Goal: Transaction & Acquisition: Purchase product/service

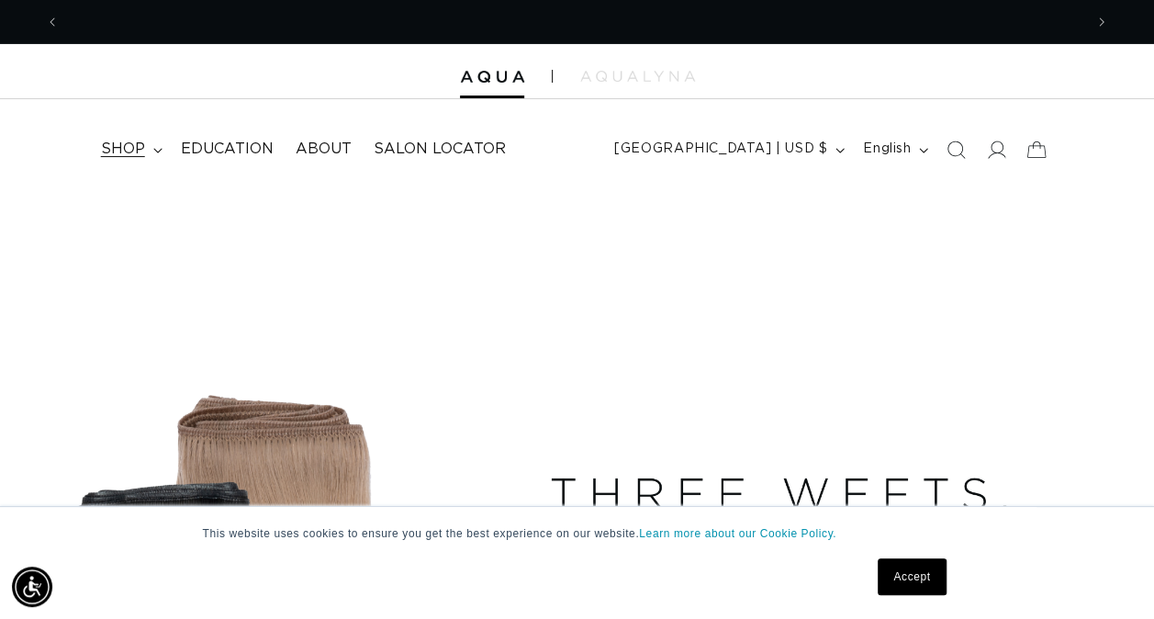
click at [132, 152] on span "shop" at bounding box center [123, 149] width 44 height 19
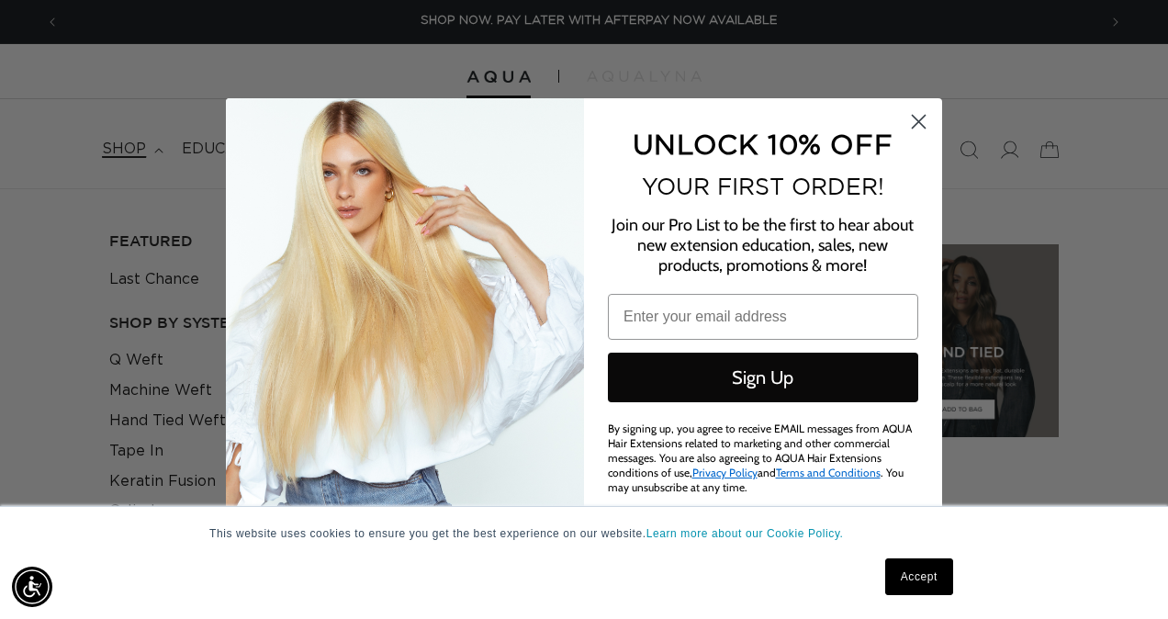
scroll to position [0, 1038]
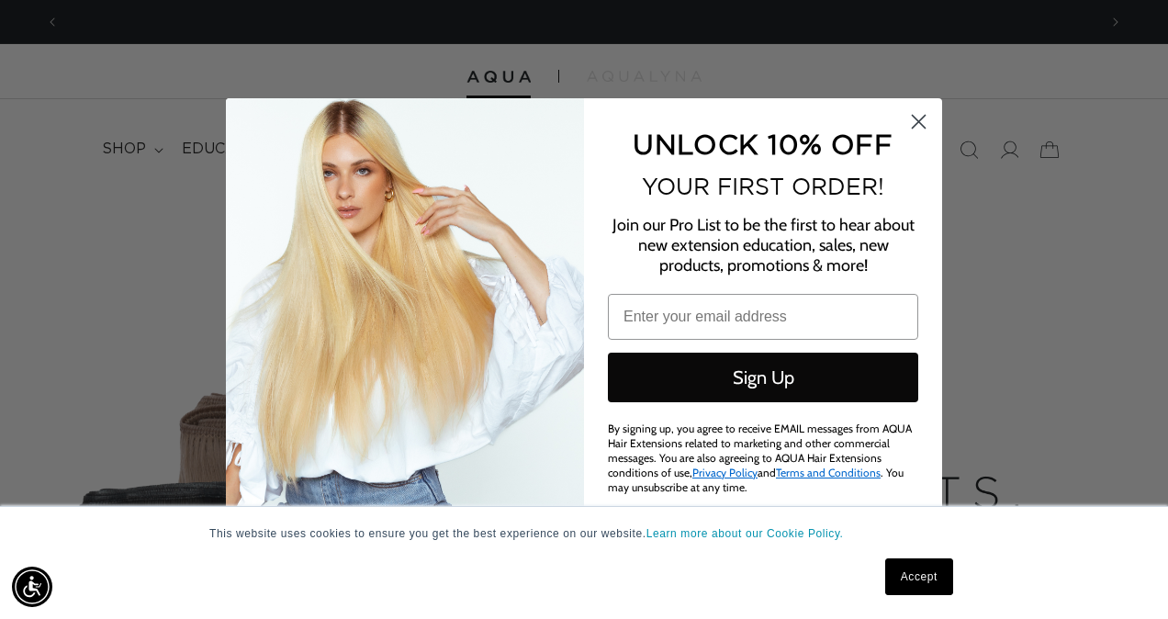
click at [922, 112] on circle "Close dialog" at bounding box center [919, 121] width 30 height 30
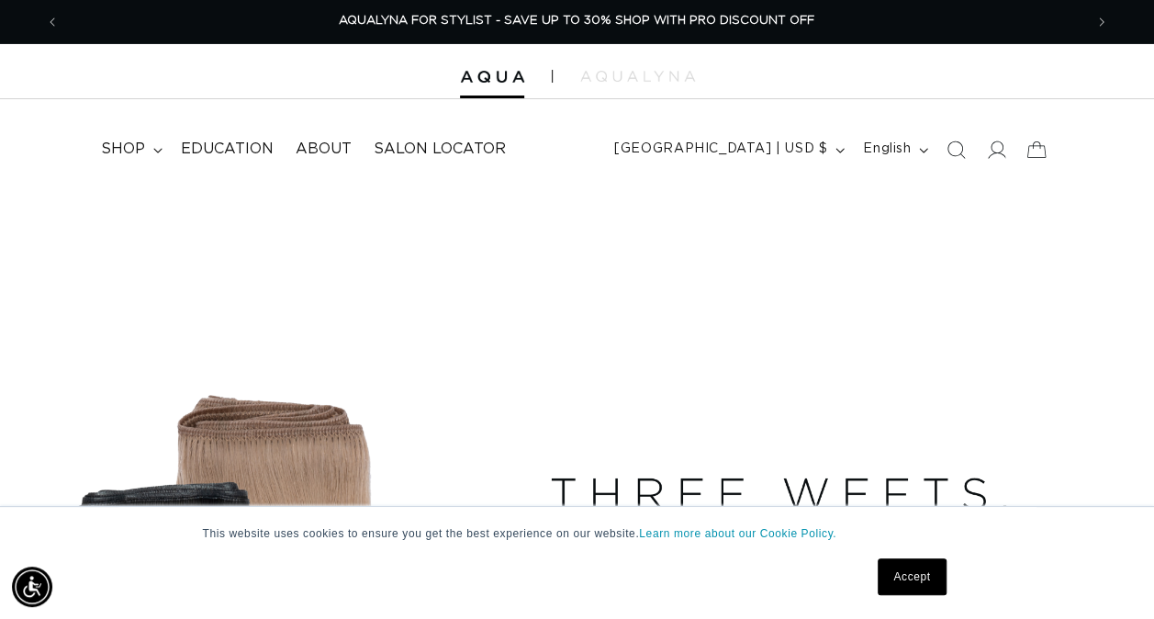
scroll to position [0, 2047]
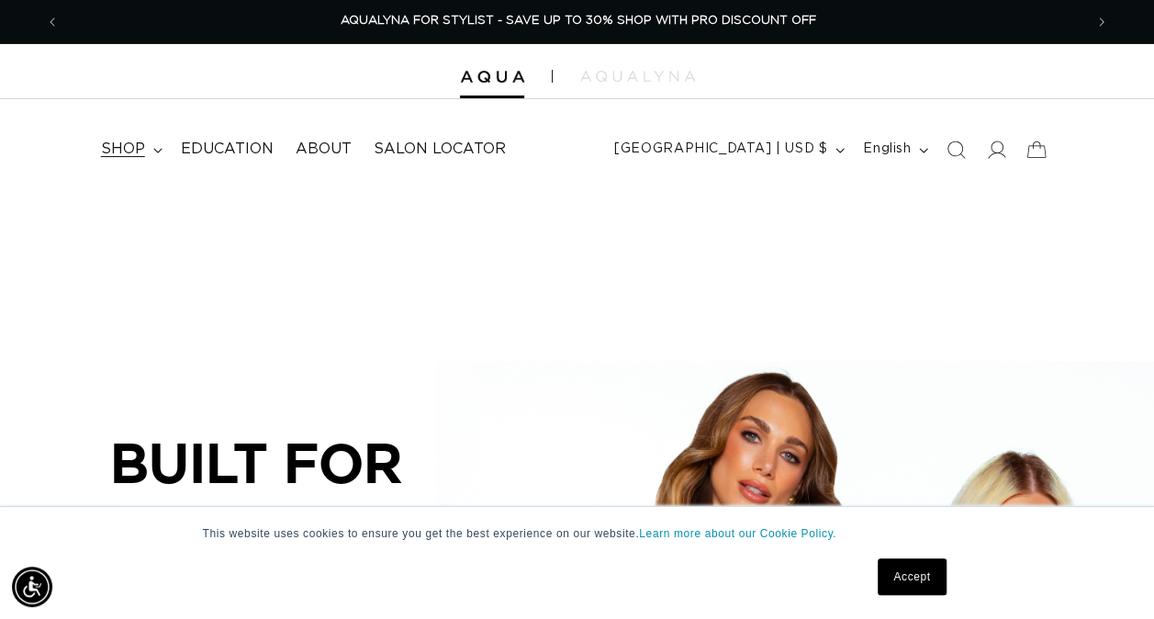
click at [125, 152] on span "shop" at bounding box center [123, 149] width 44 height 19
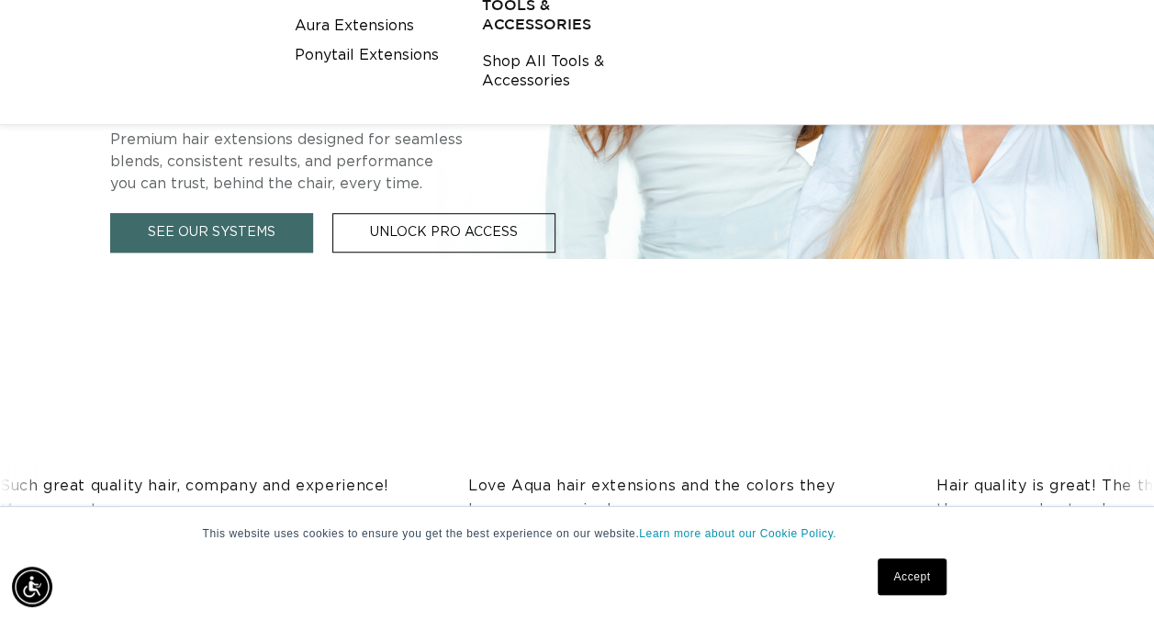
scroll to position [0, 0]
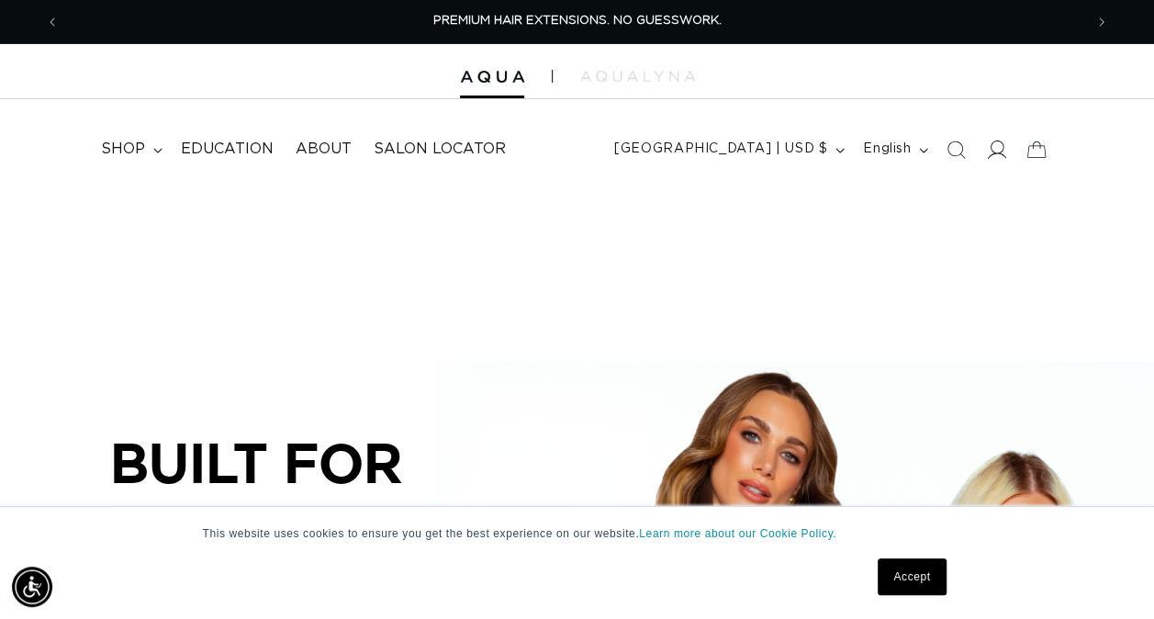
click at [987, 156] on icon at bounding box center [996, 149] width 19 height 19
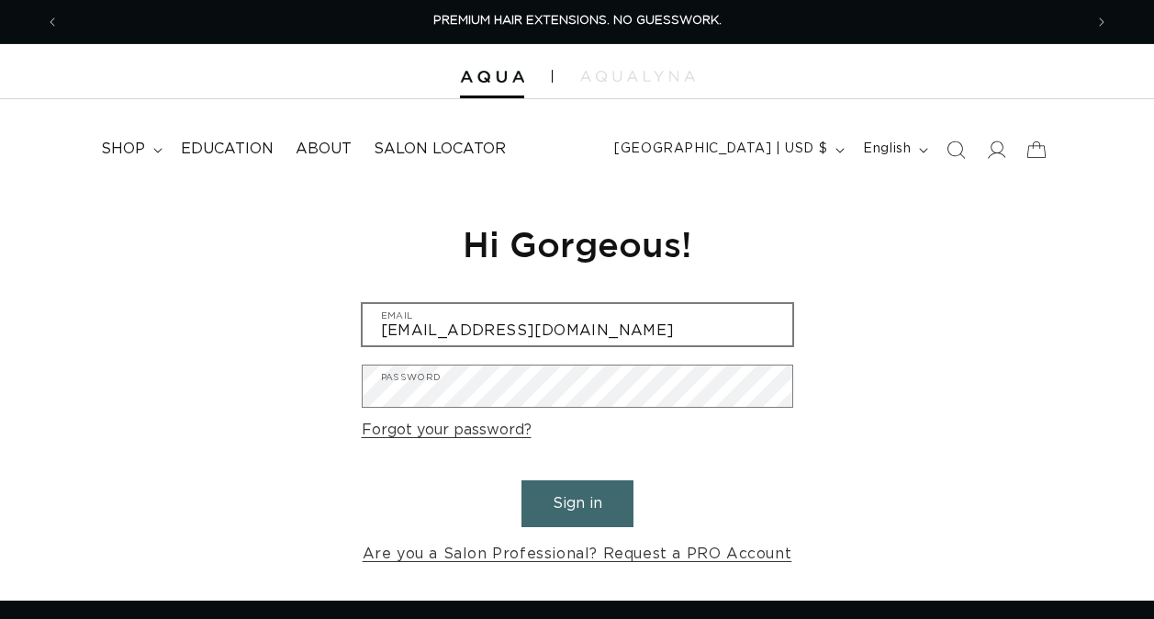
click at [459, 336] on input "chelsea@thehideoutsalonandlounge.com" at bounding box center [578, 324] width 430 height 41
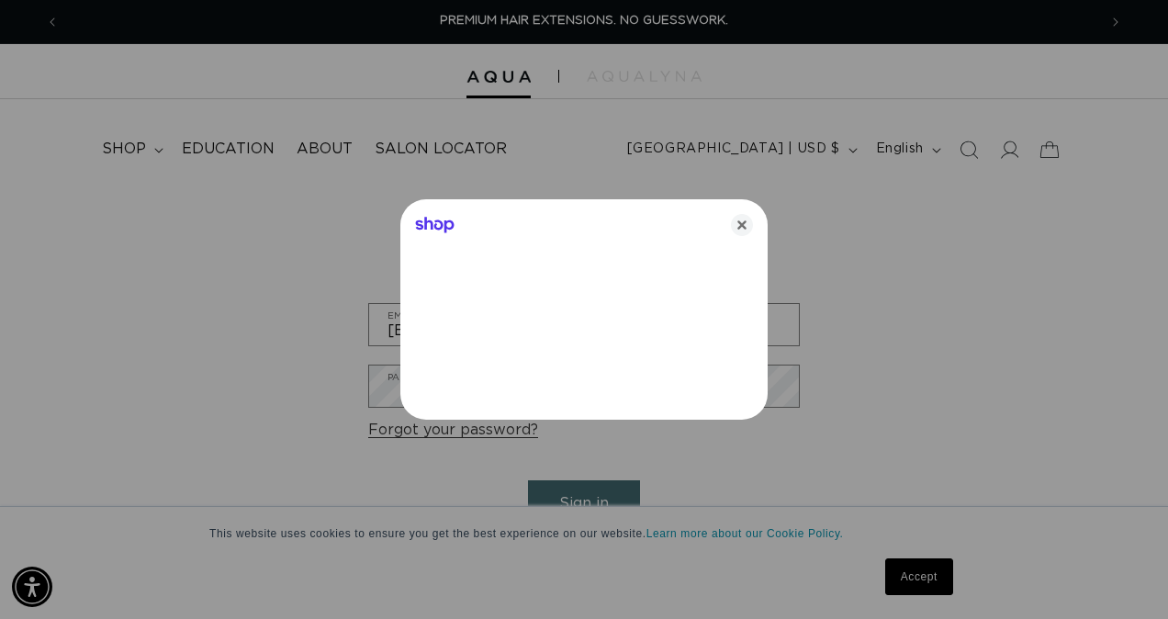
click at [571, 491] on div at bounding box center [584, 309] width 1168 height 619
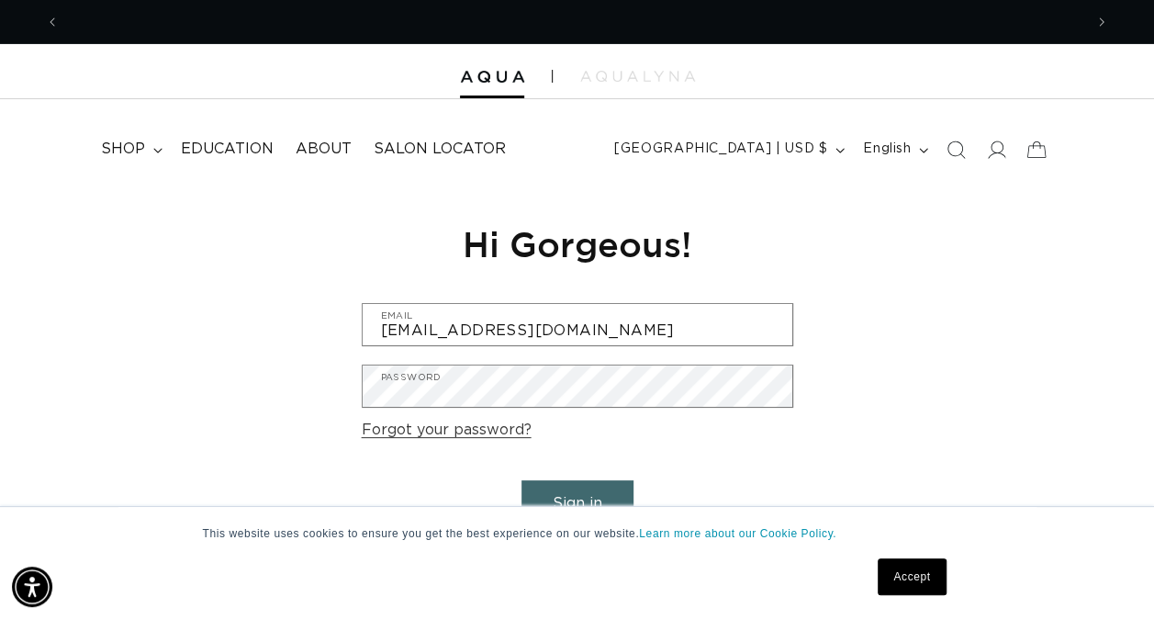
scroll to position [0, 1023]
click at [610, 496] on button "Sign in" at bounding box center [578, 503] width 112 height 47
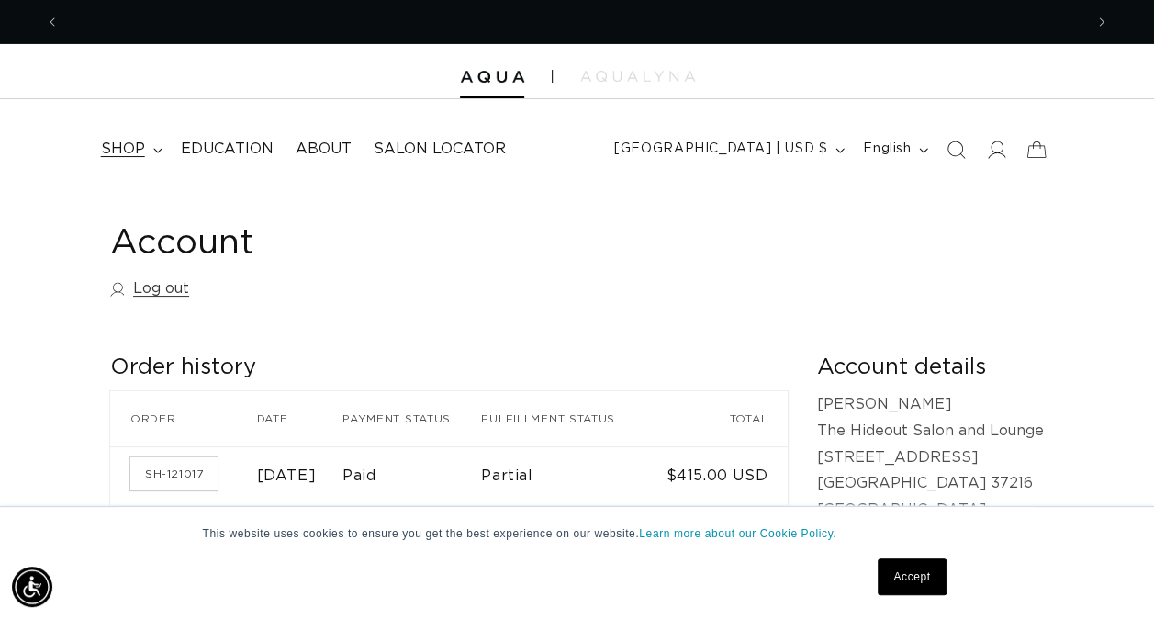
scroll to position [0, 2047]
click at [143, 162] on summary "shop" at bounding box center [130, 149] width 80 height 41
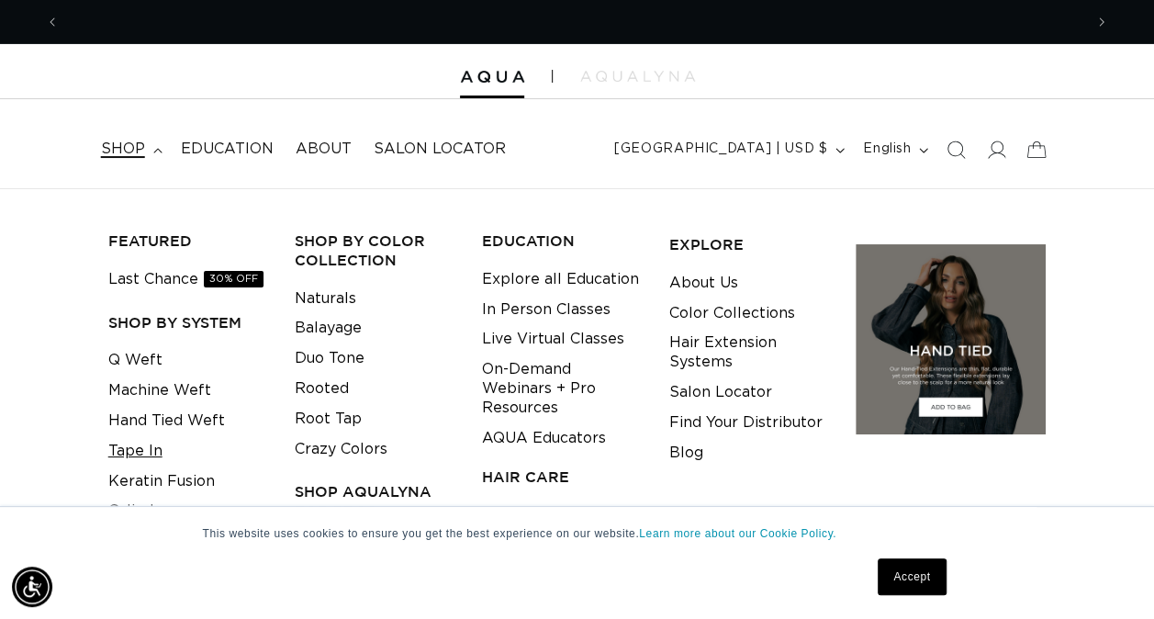
scroll to position [0, 1023]
click at [141, 447] on link "Tape In" at bounding box center [135, 451] width 54 height 30
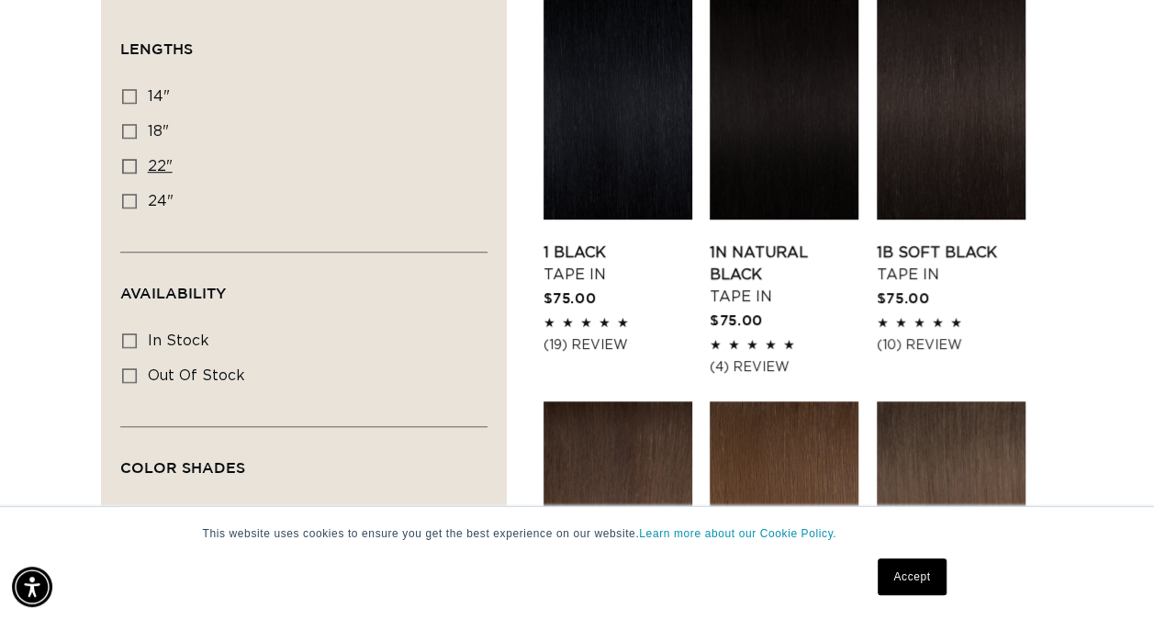
scroll to position [0, 2047]
click at [134, 161] on icon at bounding box center [129, 166] width 15 height 15
click at [134, 161] on input "22" 22" (37 products)" at bounding box center [129, 166] width 15 height 15
checkbox input "true"
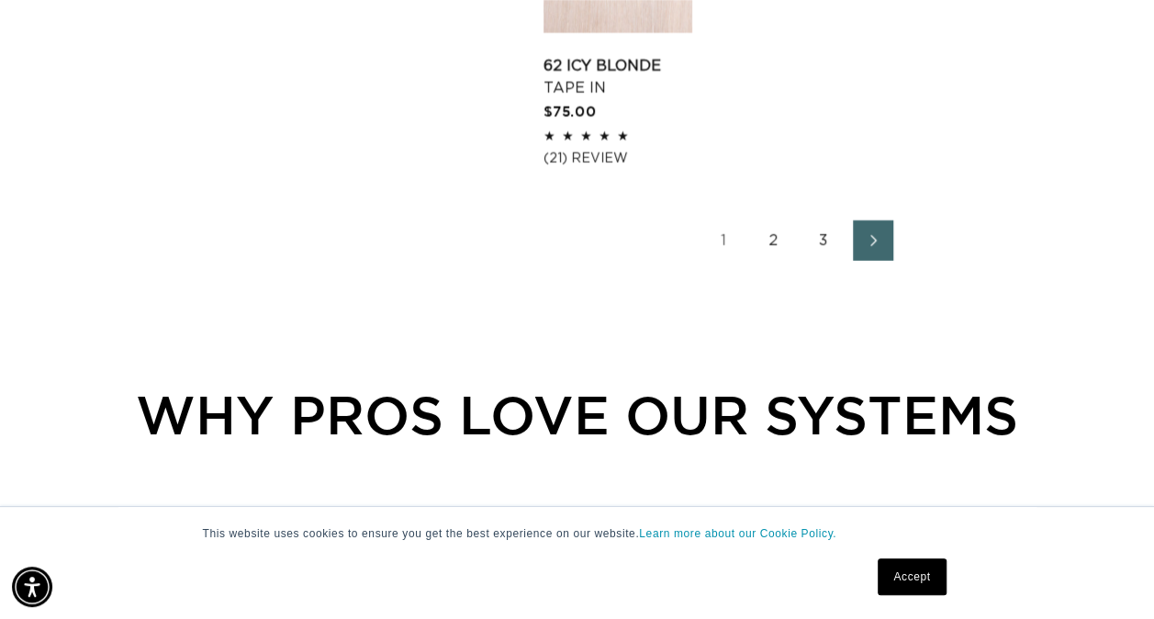
scroll to position [2889, 0]
click at [775, 237] on link "2" at bounding box center [774, 241] width 40 height 40
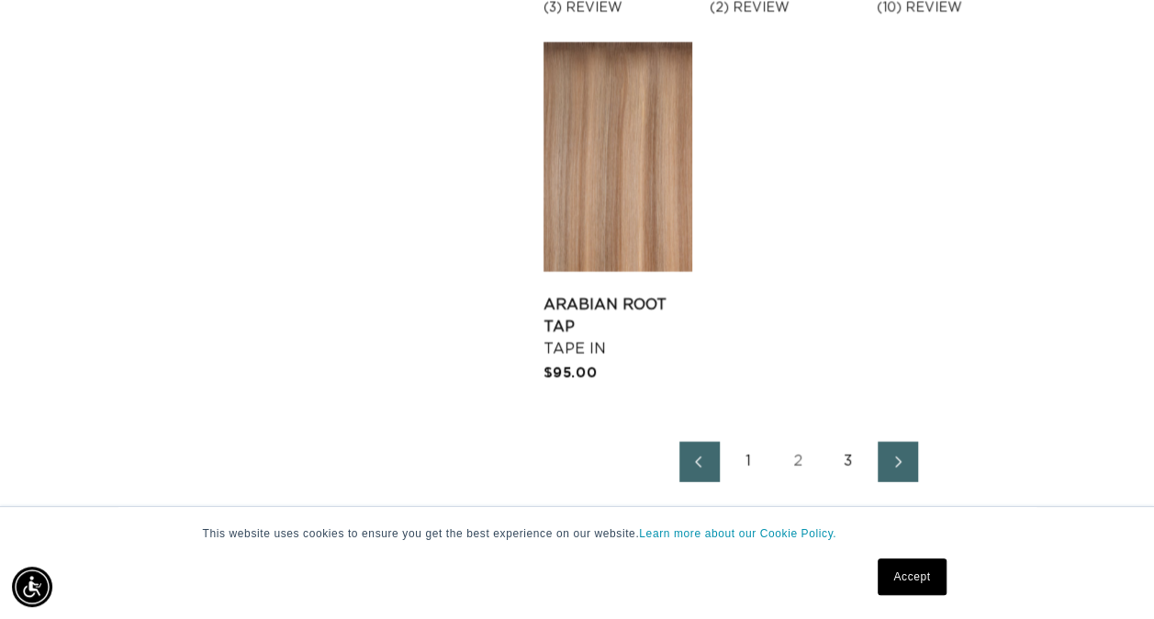
scroll to position [2597, 0]
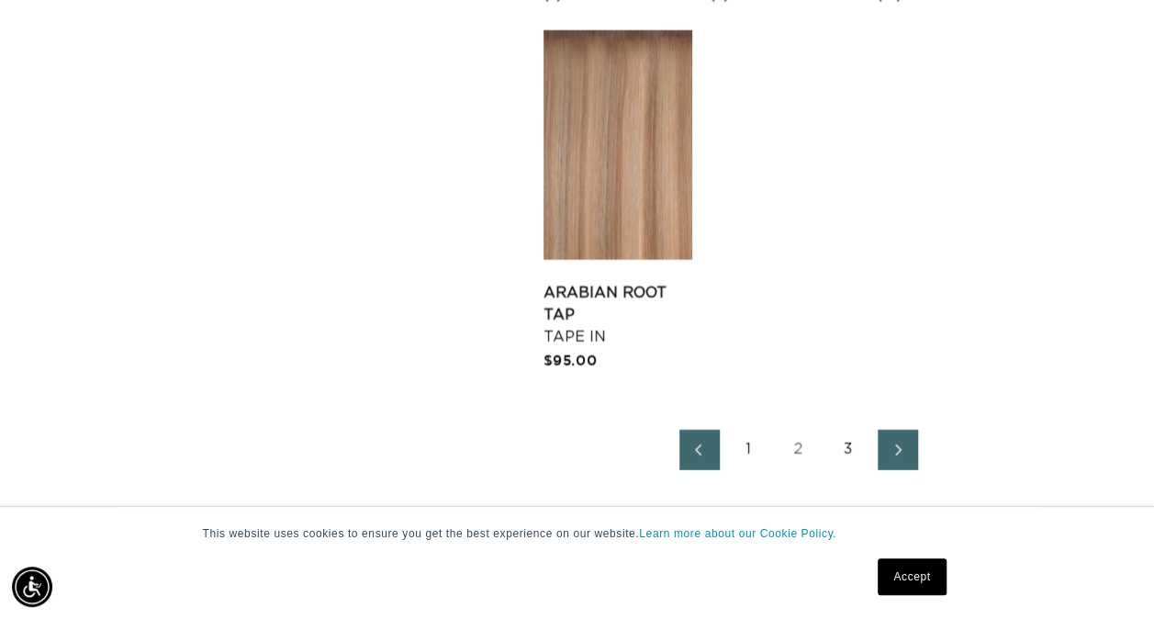
click at [845, 451] on link "3" at bounding box center [848, 450] width 40 height 40
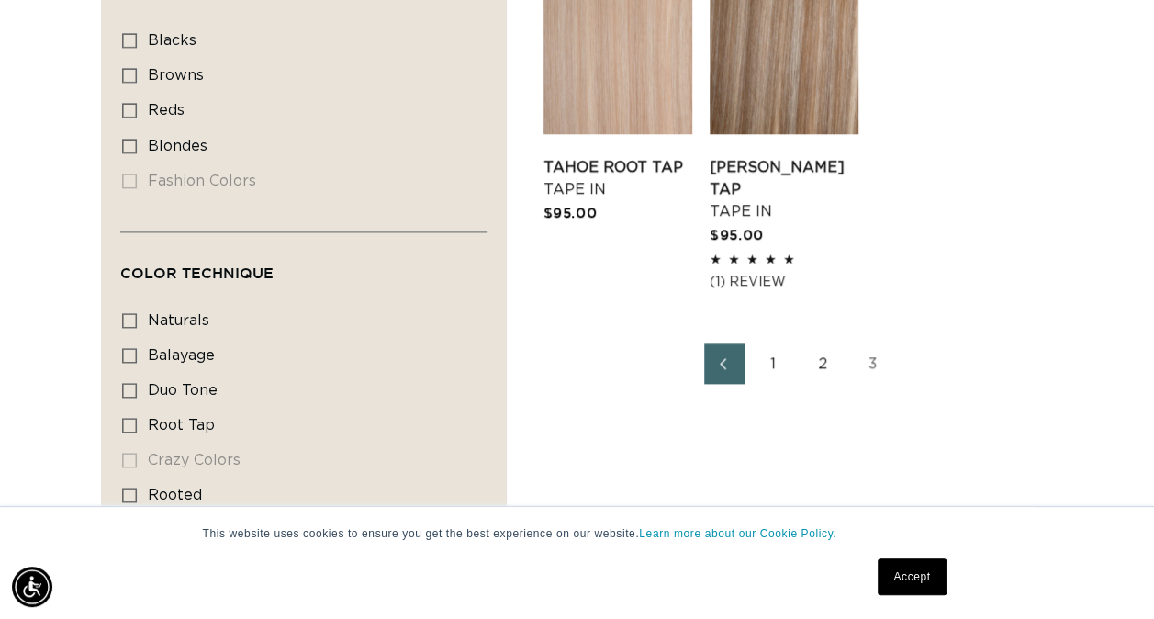
click at [771, 361] on link "1" at bounding box center [774, 363] width 40 height 40
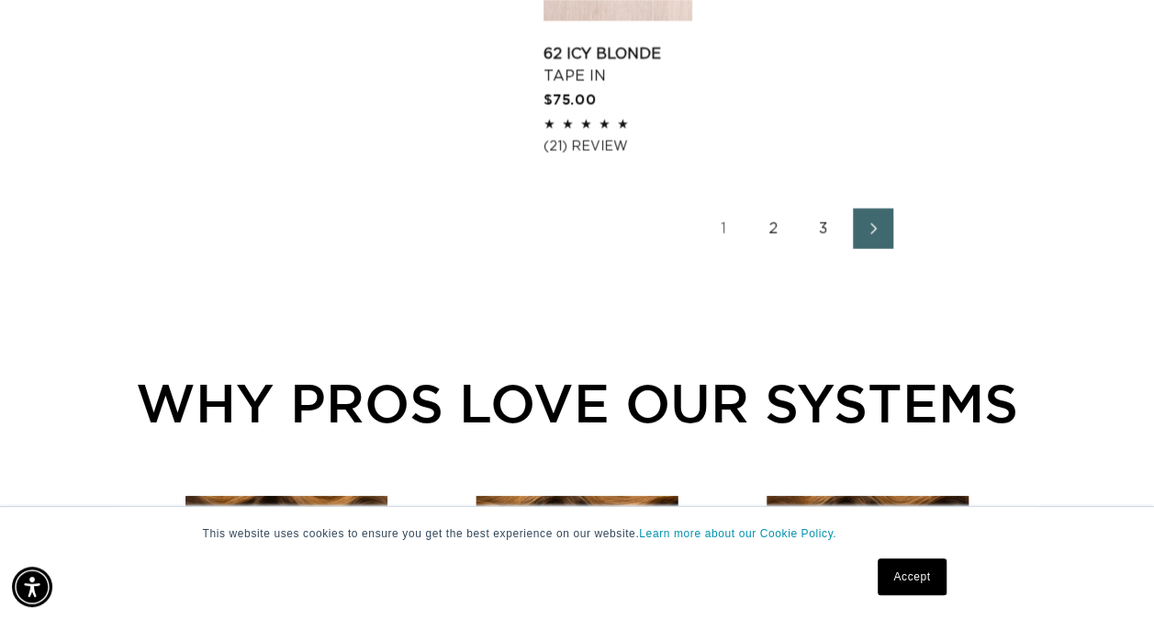
scroll to position [2903, 0]
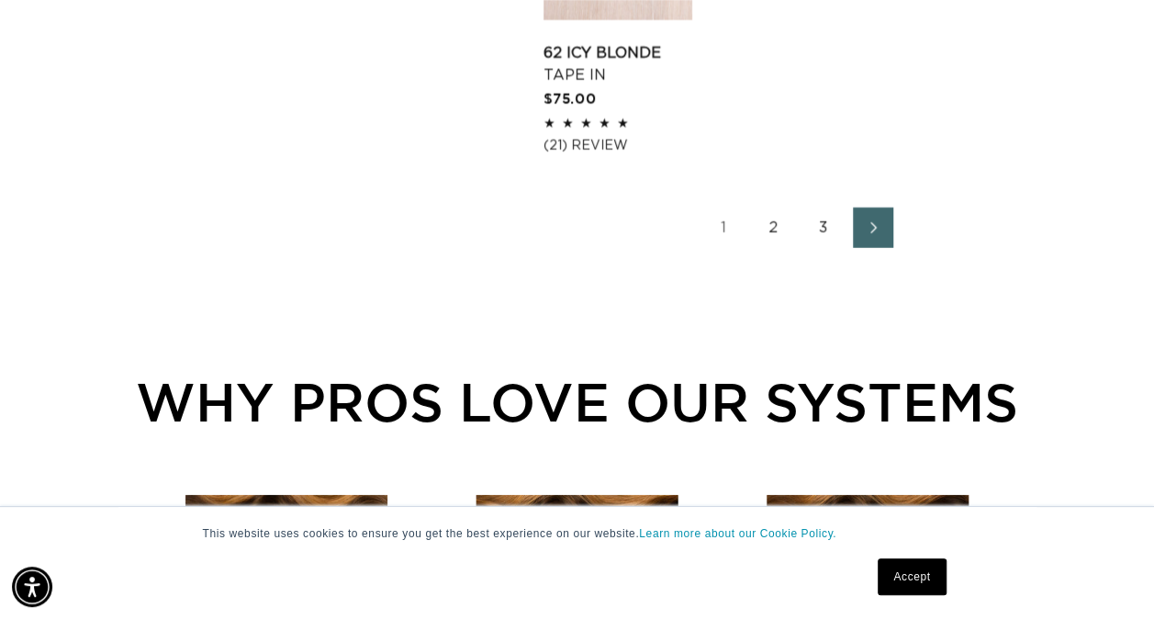
click at [763, 222] on link "2" at bounding box center [774, 228] width 40 height 40
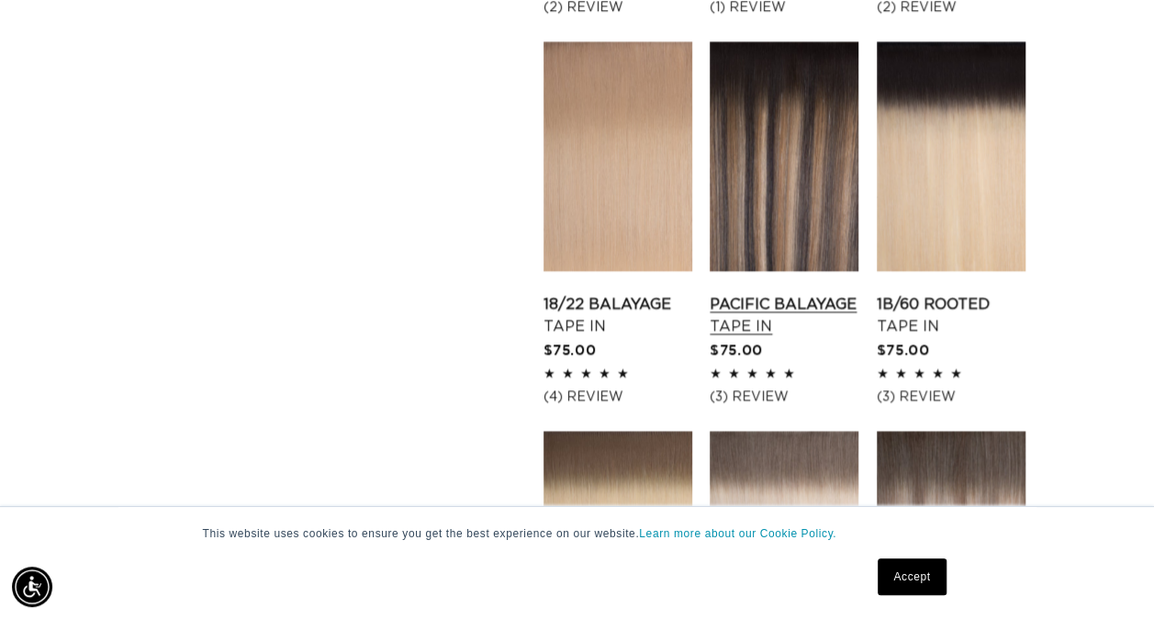
scroll to position [0, 2047]
click at [767, 308] on link "Pacific Balayage Tape In" at bounding box center [784, 316] width 149 height 44
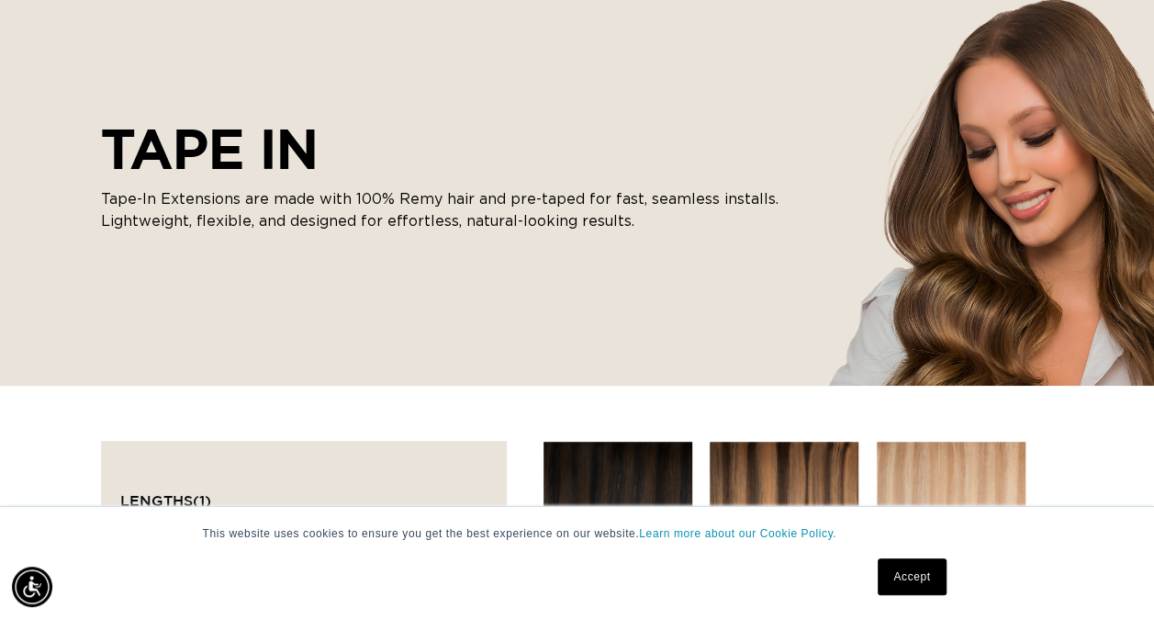
scroll to position [0, 0]
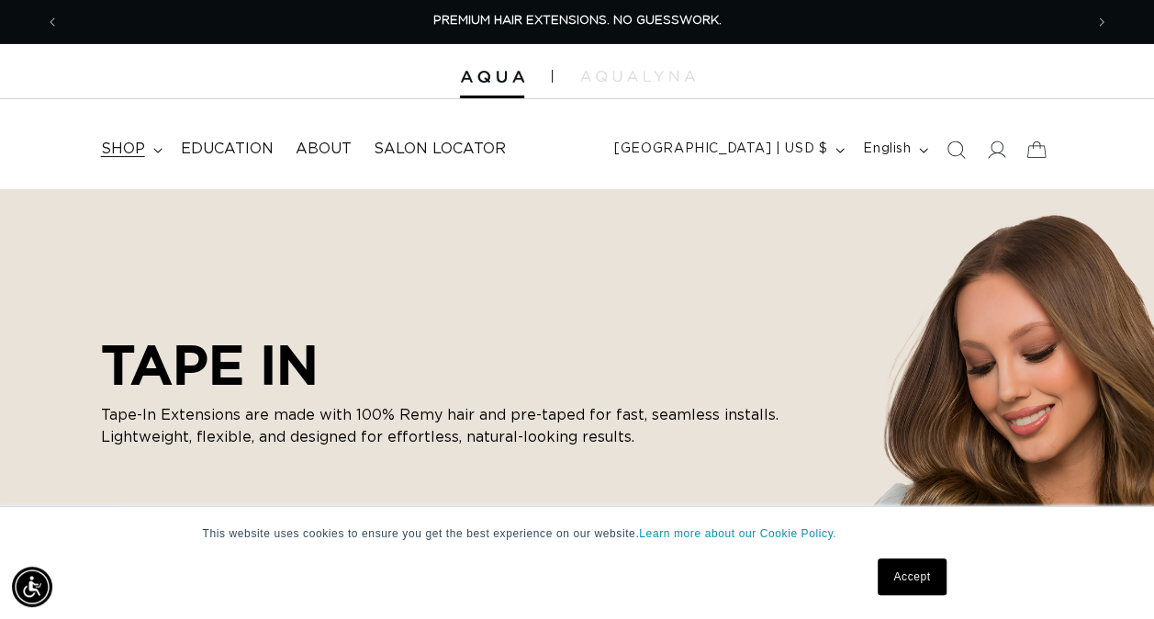
click at [129, 143] on span "shop" at bounding box center [123, 149] width 44 height 19
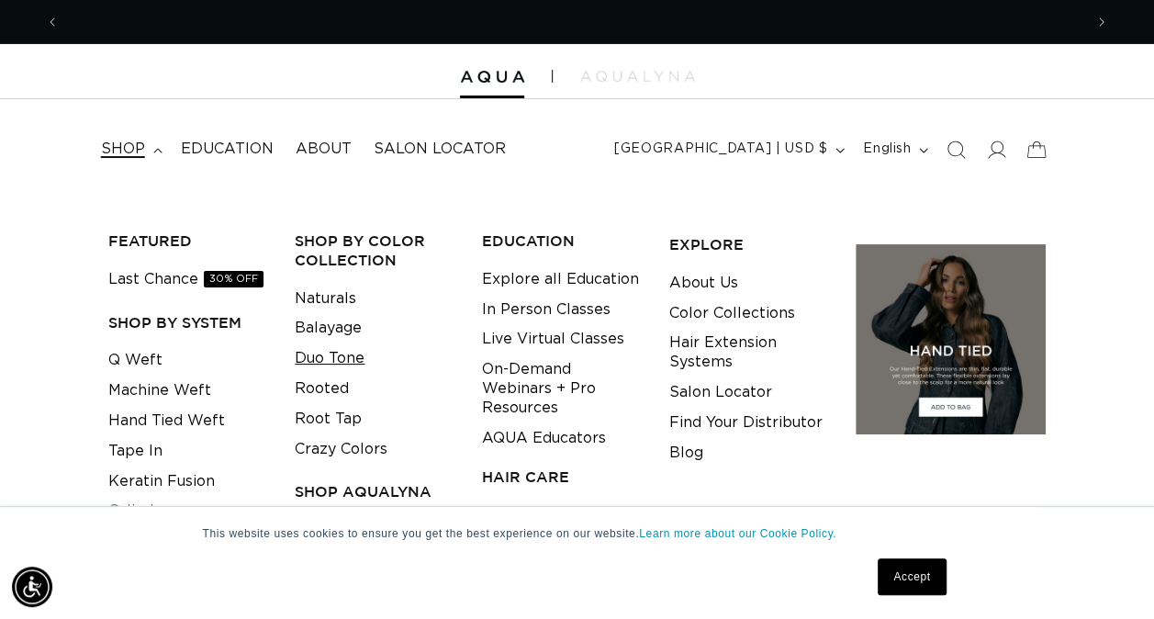
scroll to position [0, 1023]
click at [184, 417] on link "Hand Tied Weft" at bounding box center [166, 421] width 117 height 30
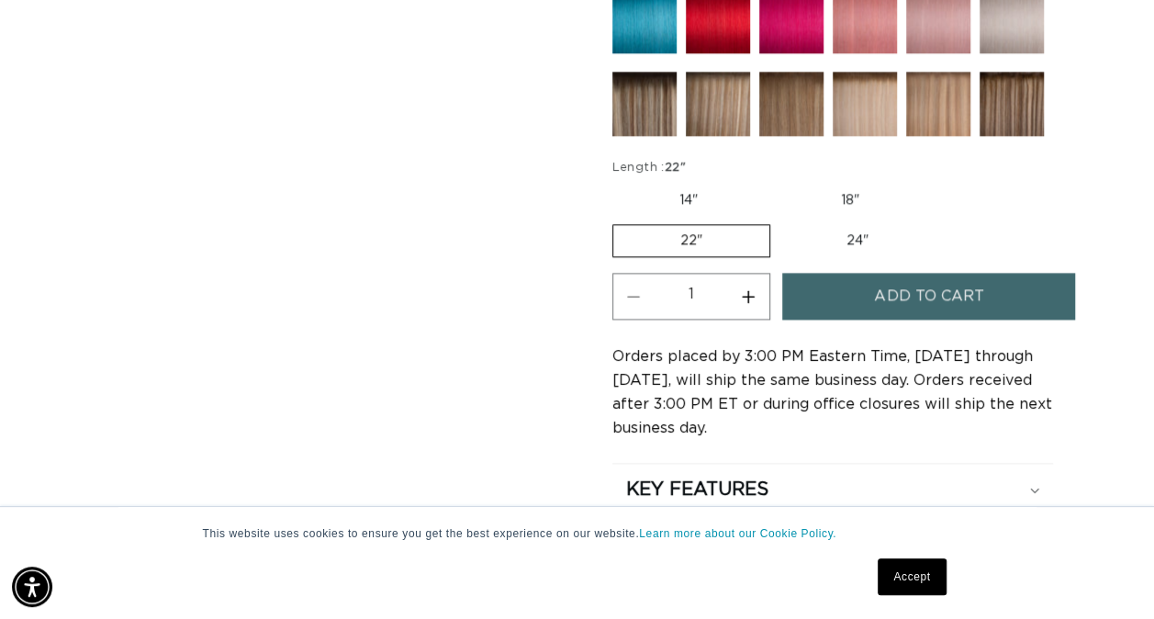
scroll to position [0, 1023]
click at [743, 286] on button "Increase quantity for Pacific Balayage - Tape In" at bounding box center [748, 296] width 41 height 47
type input "2"
click at [849, 292] on button "Add to cart" at bounding box center [928, 296] width 293 height 47
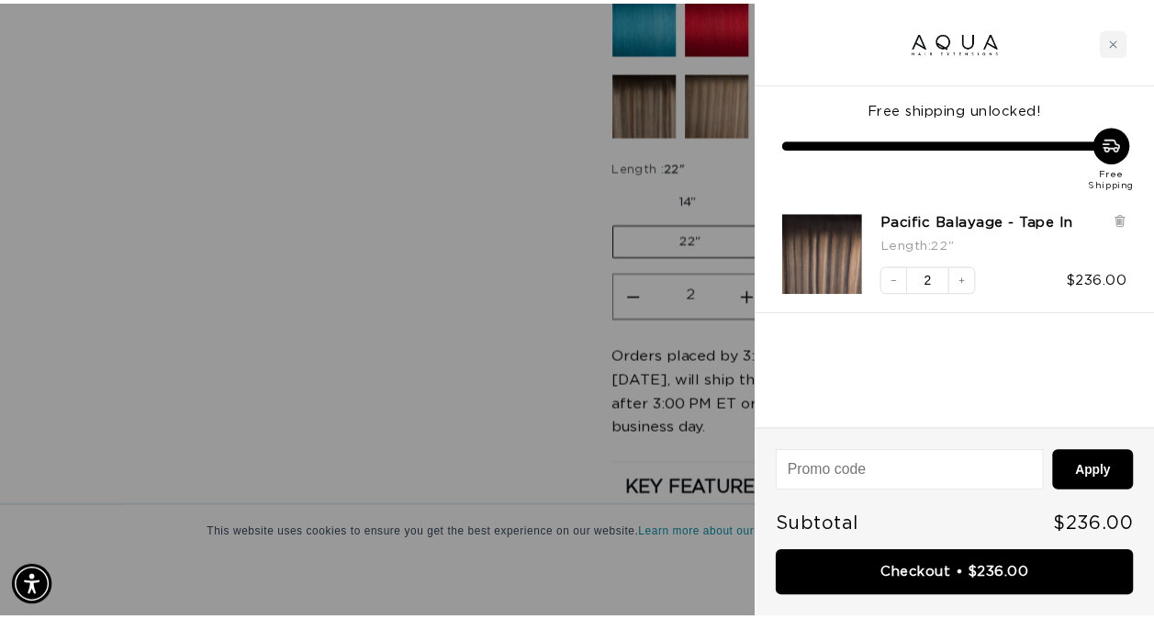
scroll to position [0, 1038]
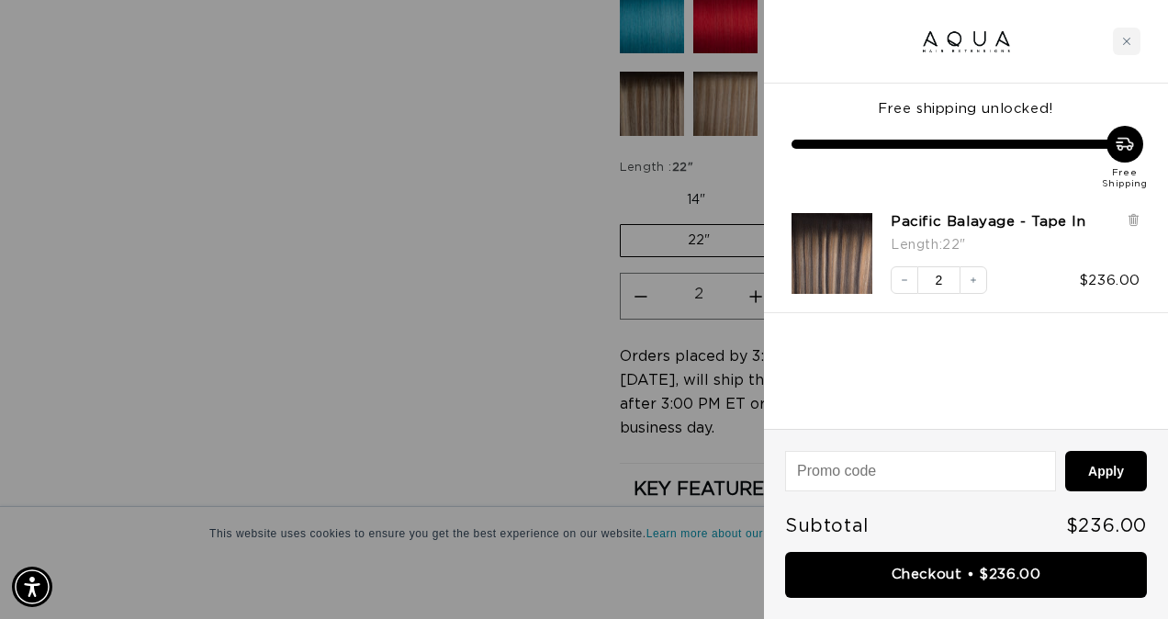
click at [568, 357] on div at bounding box center [584, 309] width 1168 height 619
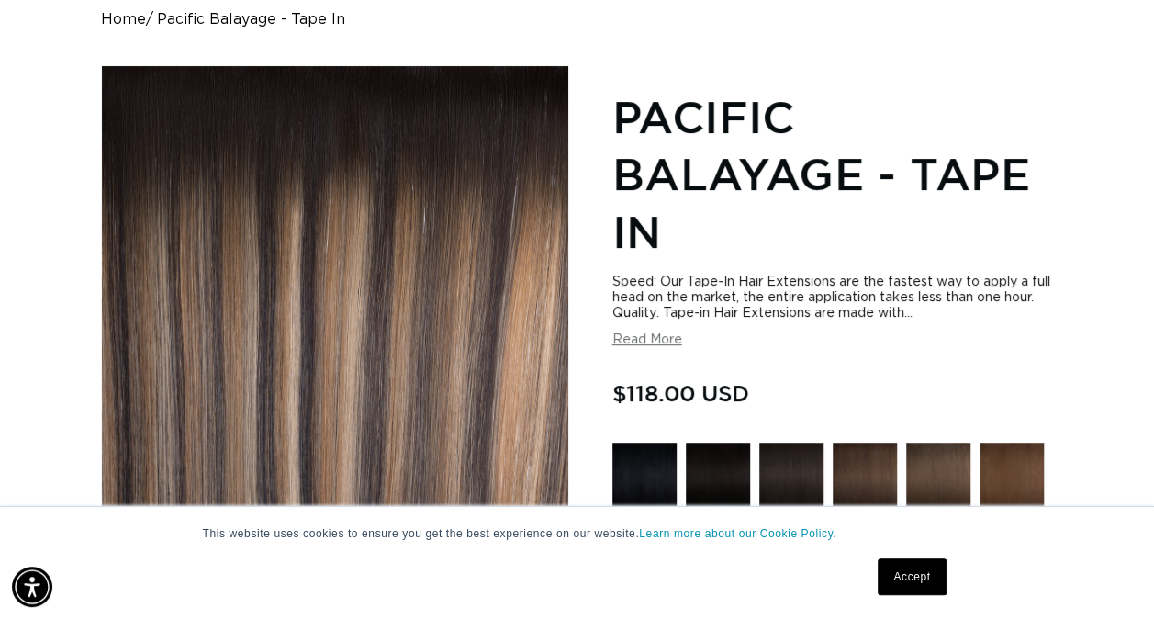
scroll to position [171, 0]
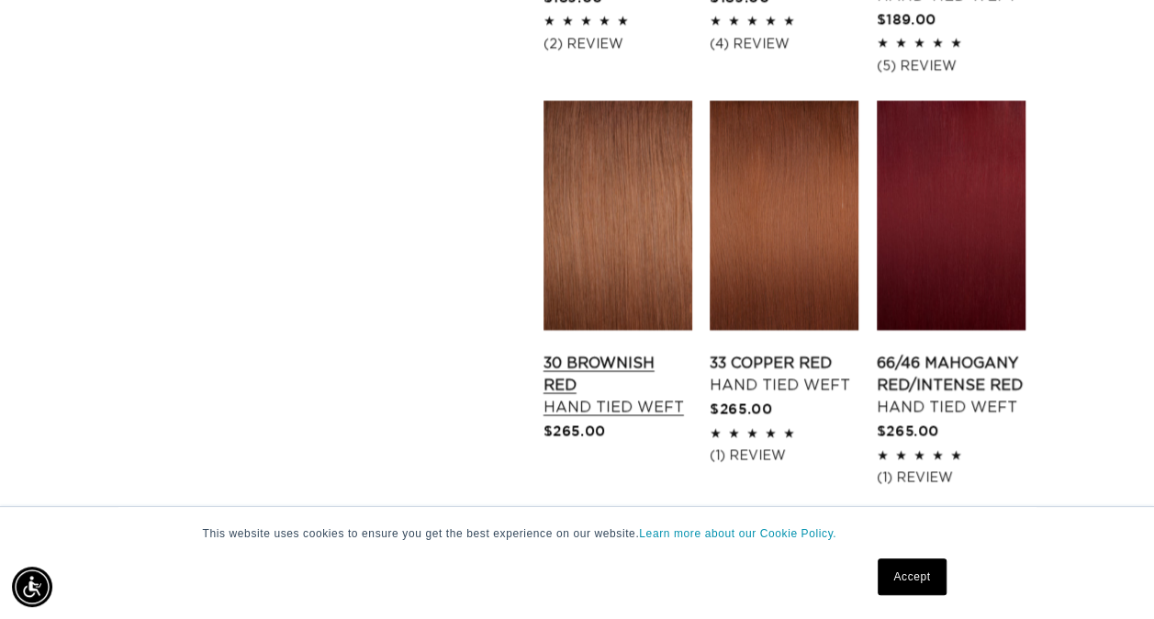
scroll to position [0, 2047]
click at [629, 353] on link "30 Brownish Red Hand Tied Weft" at bounding box center [618, 386] width 149 height 66
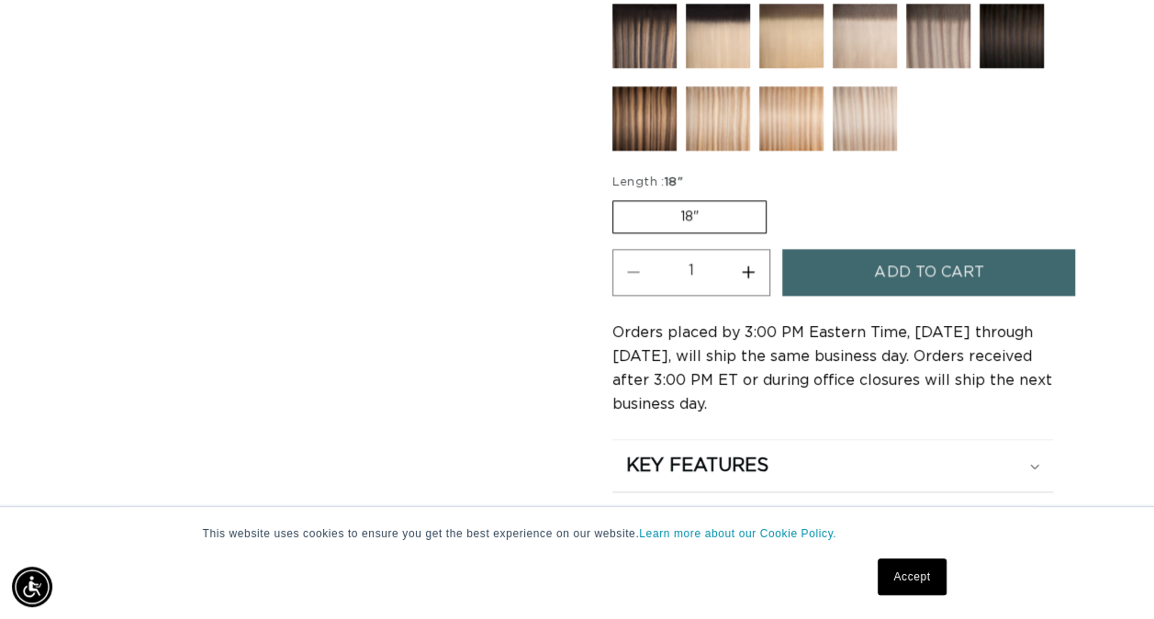
scroll to position [0, 1023]
click at [746, 266] on button "Increase quantity for 30 Brownish Red - Hand Tied Weft" at bounding box center [748, 272] width 41 height 47
click at [759, 261] on button "Increase quantity for 30 Brownish Red - Hand Tied Weft" at bounding box center [748, 272] width 41 height 47
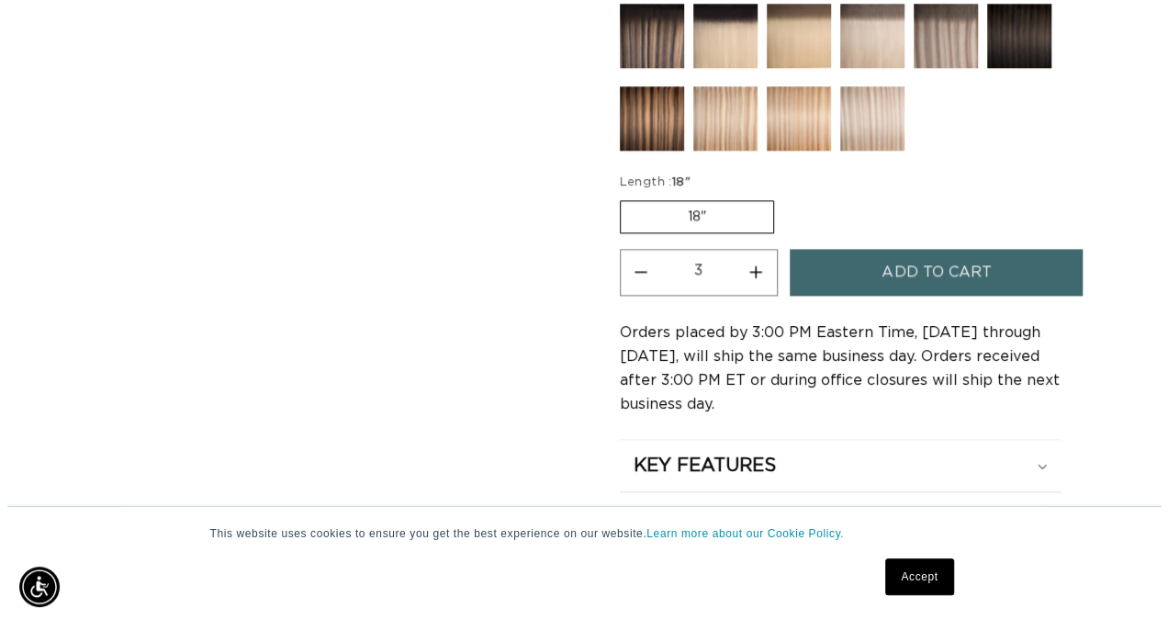
scroll to position [0, 2047]
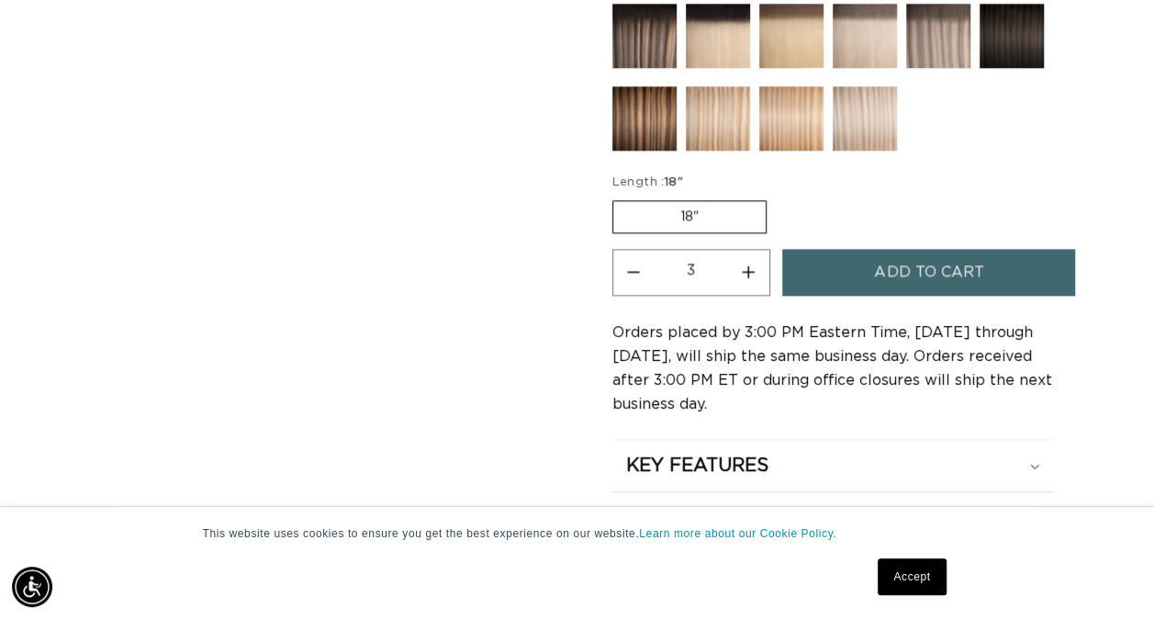
click at [640, 258] on button "Decrease quantity for 30 Brownish Red - Hand Tied Weft" at bounding box center [633, 272] width 41 height 47
type input "2"
click at [865, 265] on button "Add to cart" at bounding box center [928, 272] width 293 height 47
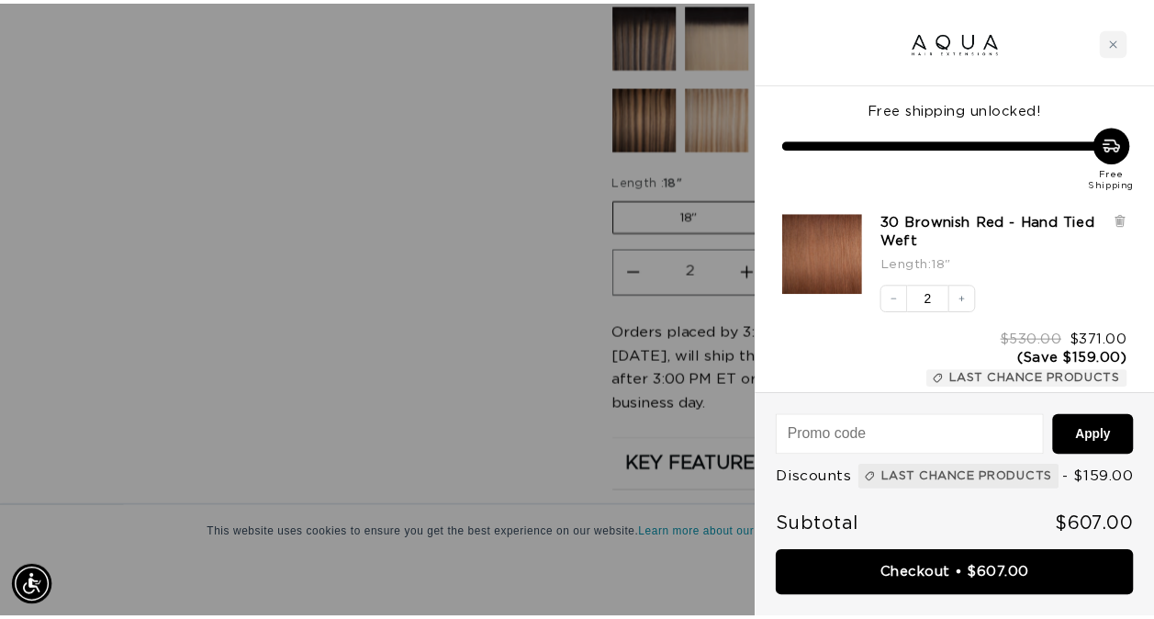
scroll to position [0, 1038]
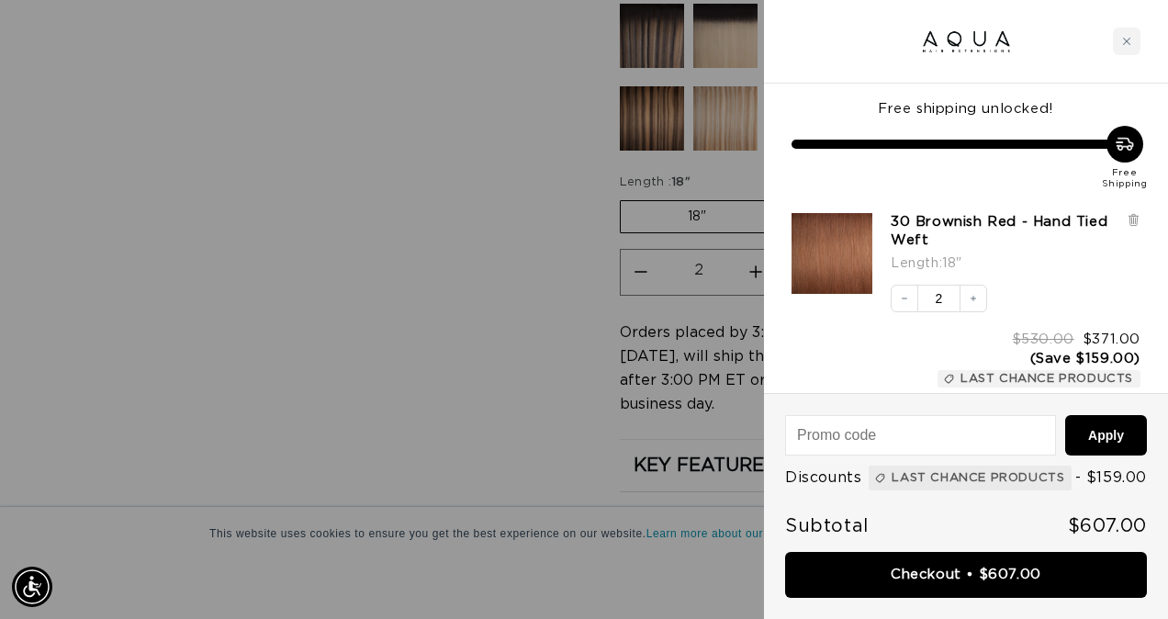
click at [448, 309] on div at bounding box center [584, 309] width 1168 height 619
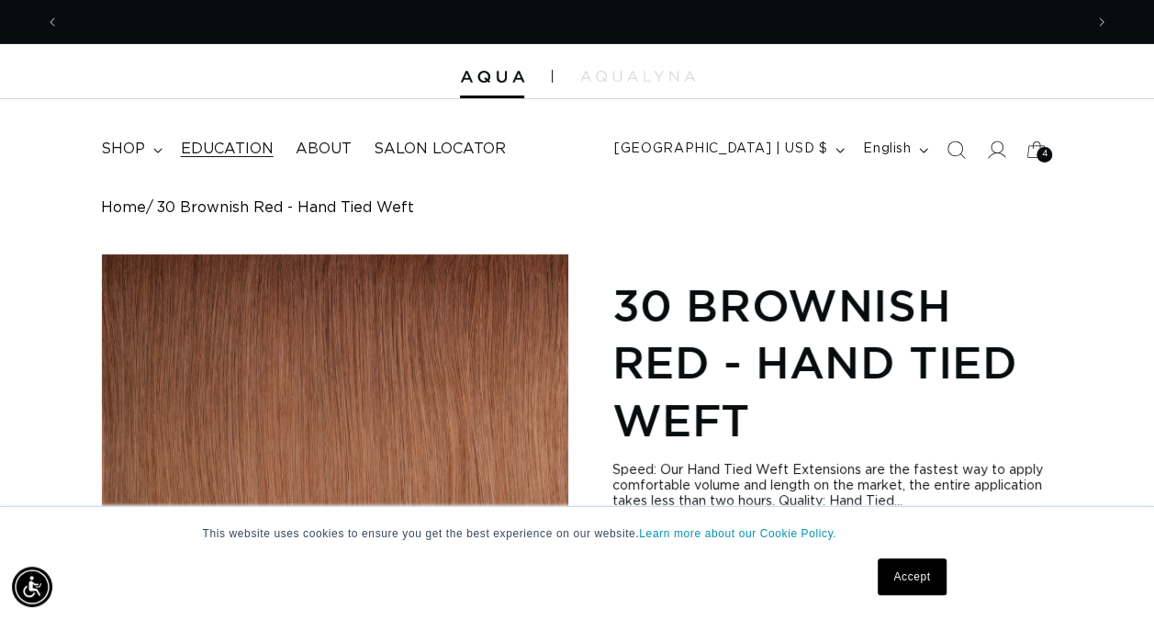
scroll to position [0, 1023]
click at [134, 152] on span "shop" at bounding box center [123, 149] width 44 height 19
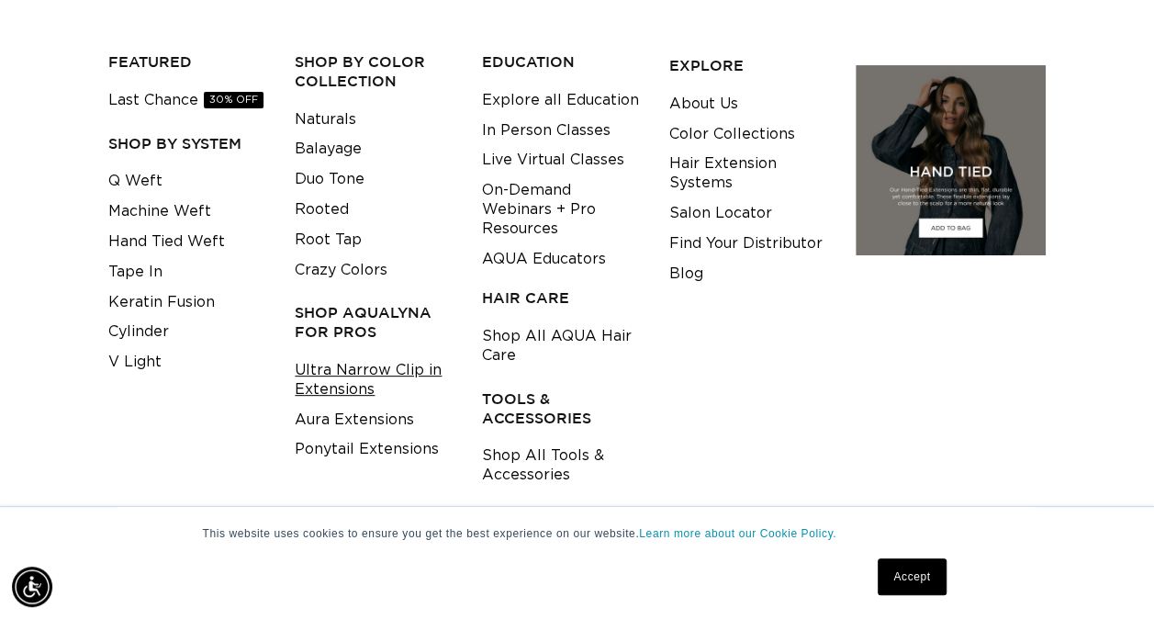
scroll to position [192, 0]
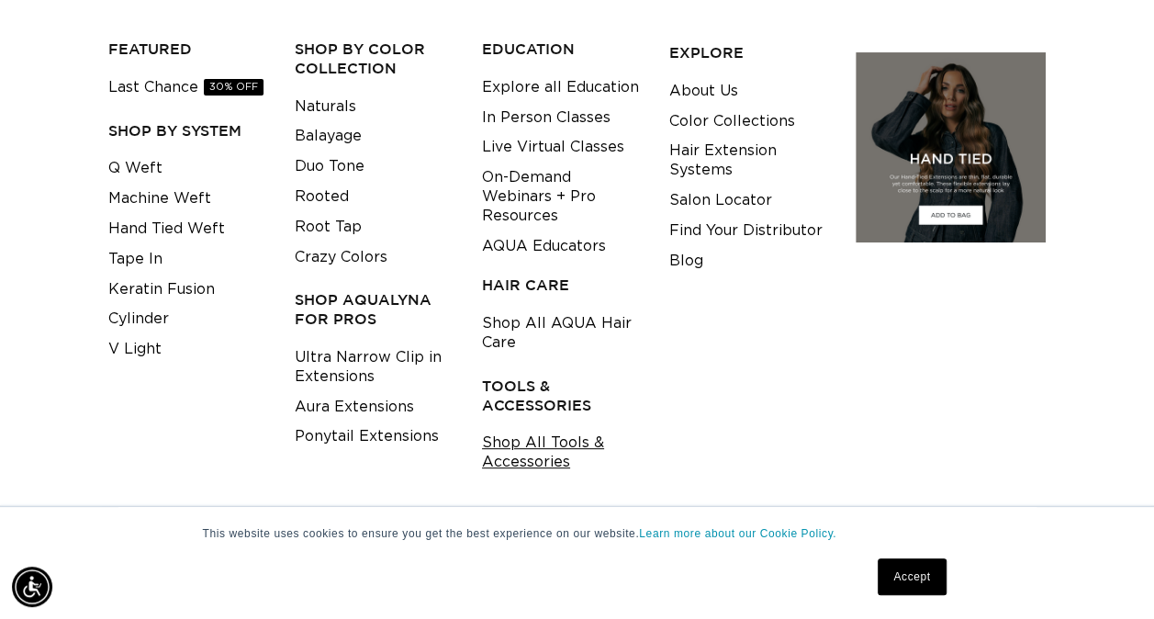
click at [510, 441] on link "Shop All Tools & Accessories" at bounding box center [561, 453] width 159 height 50
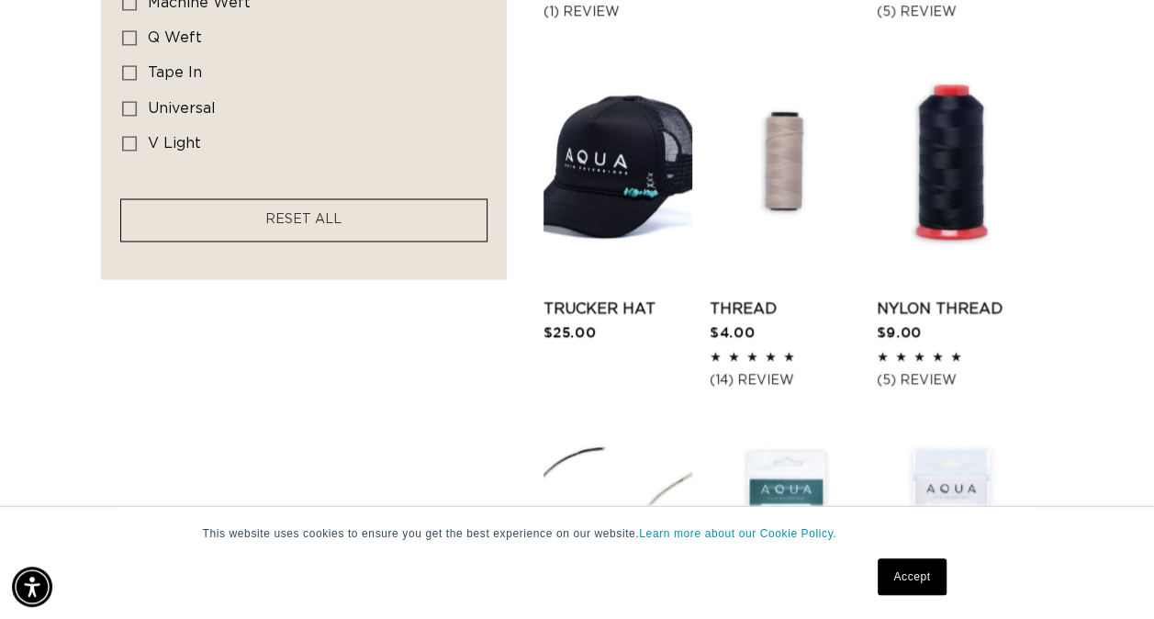
scroll to position [1490, 0]
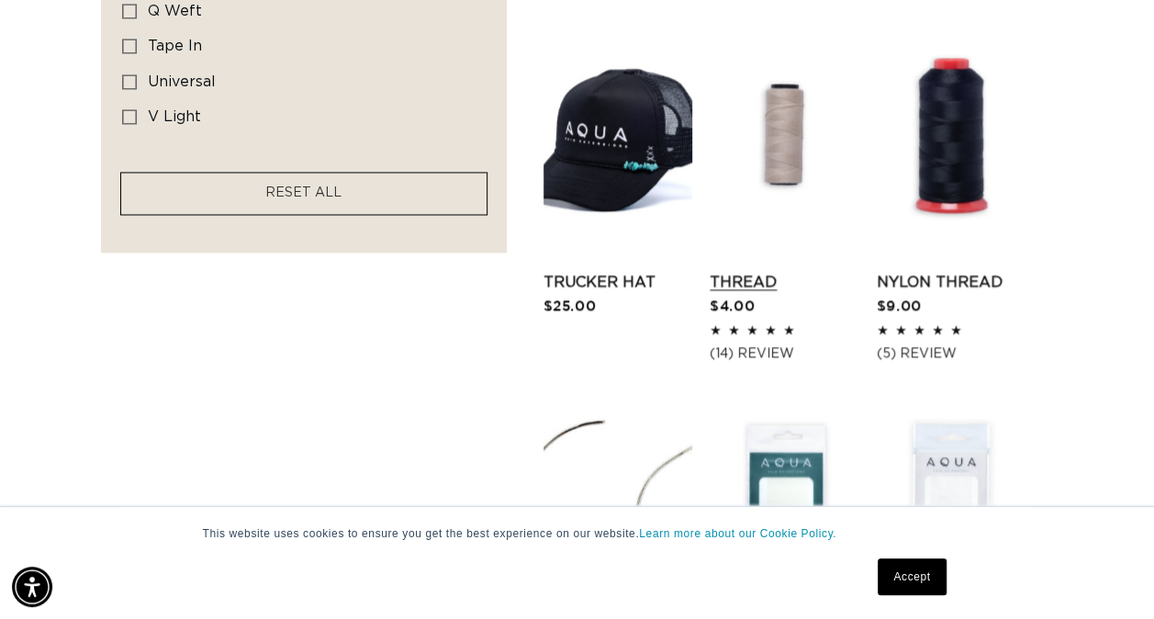
click at [757, 274] on link "Thread" at bounding box center [784, 282] width 149 height 22
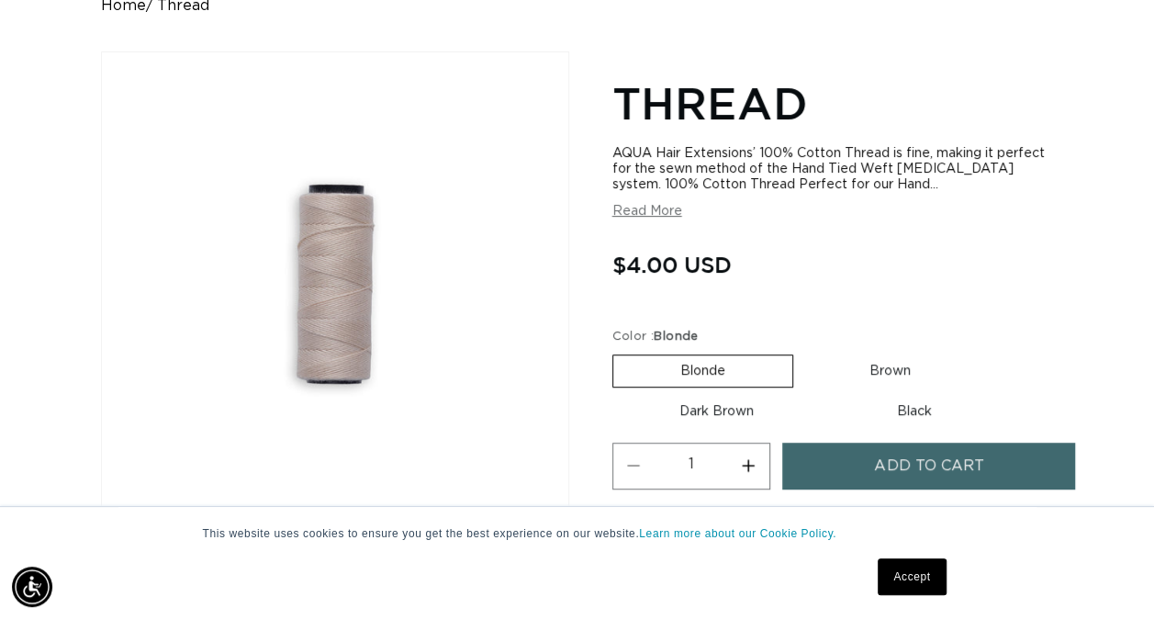
click at [738, 468] on button "Increase quantity for Thread" at bounding box center [748, 466] width 41 height 47
type input "2"
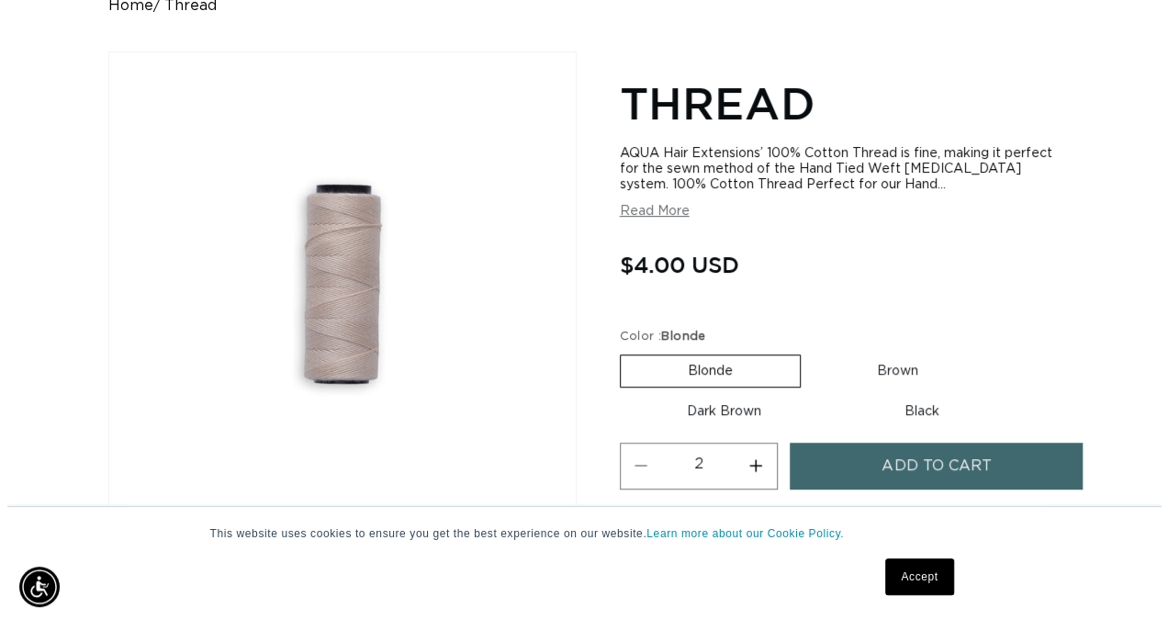
scroll to position [0, 1023]
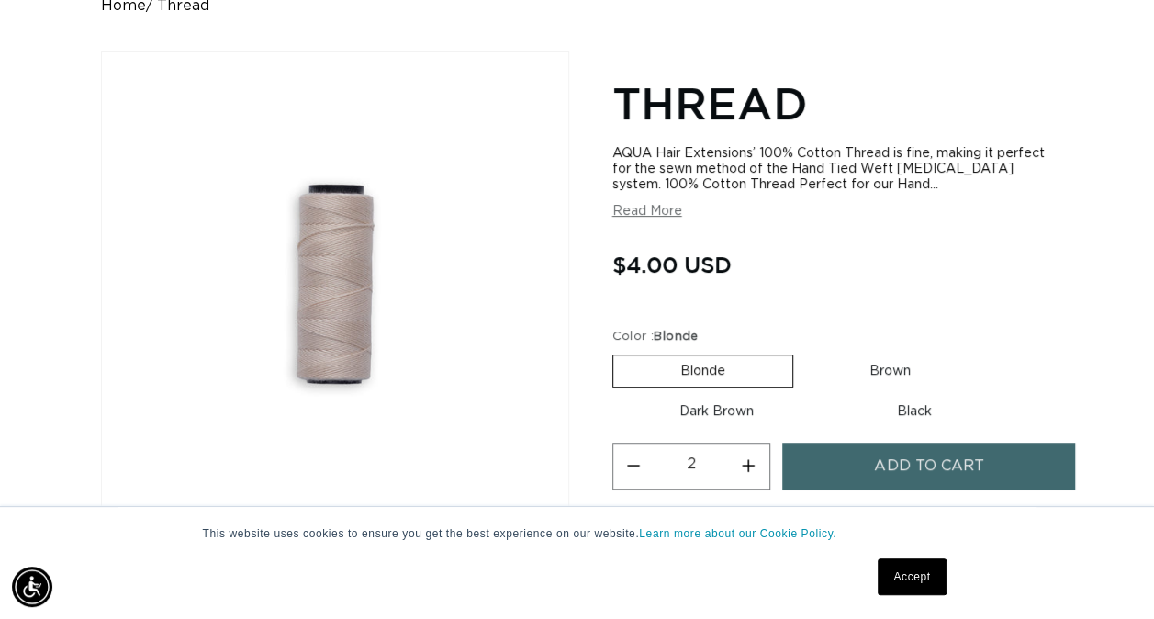
click at [859, 468] on button "Add to cart" at bounding box center [928, 466] width 293 height 47
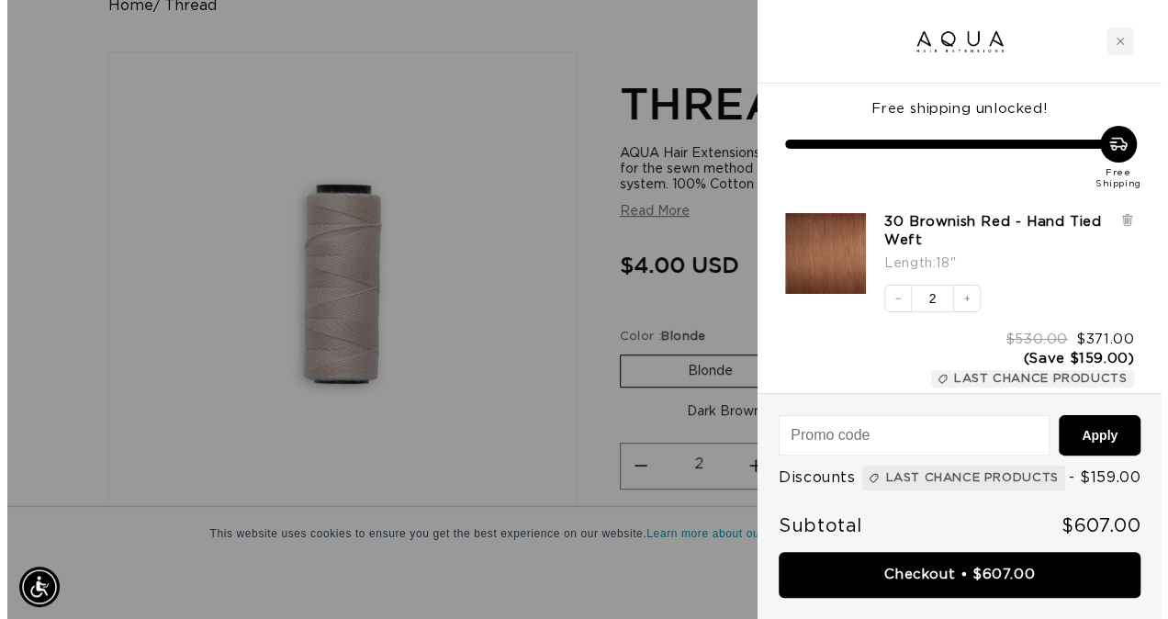
scroll to position [0, 1038]
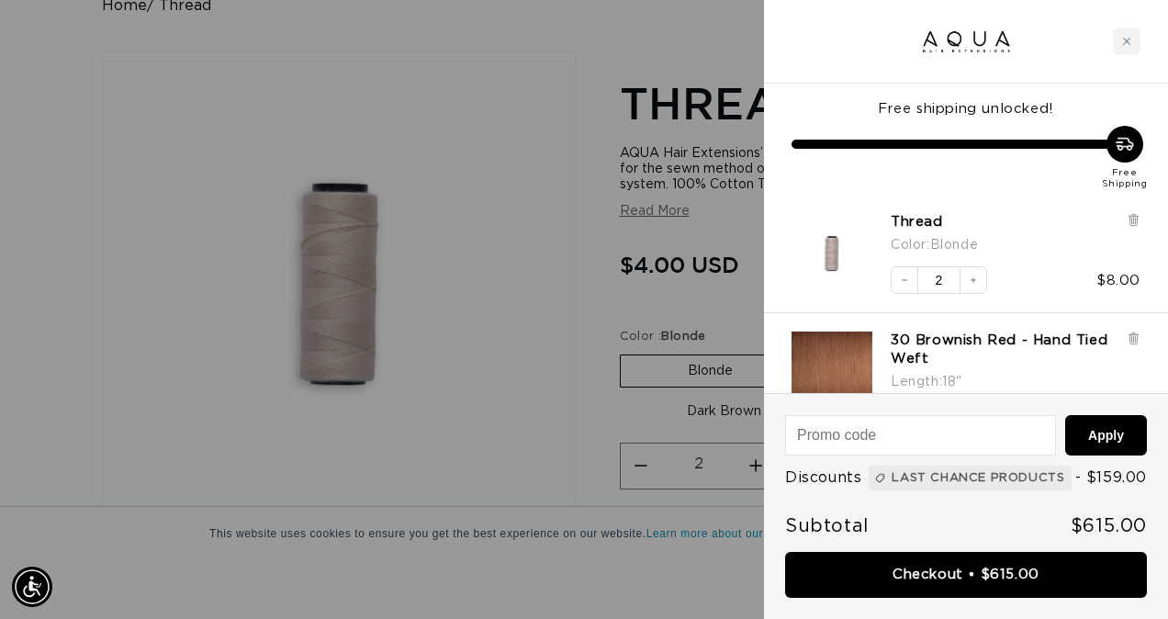
click at [509, 394] on div at bounding box center [584, 309] width 1168 height 619
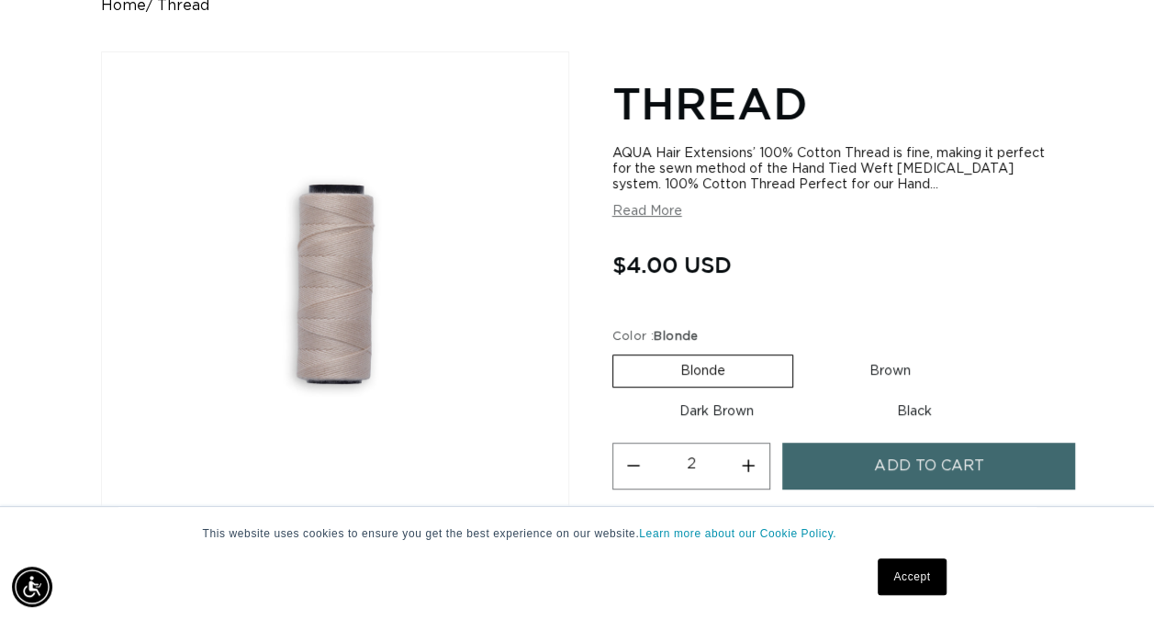
scroll to position [0, 0]
click at [882, 370] on label "Brown Variant sold out or unavailable" at bounding box center [890, 370] width 175 height 31
click at [804, 352] on input "Brown Variant sold out or unavailable" at bounding box center [803, 351] width 1 height 1
radio input "true"
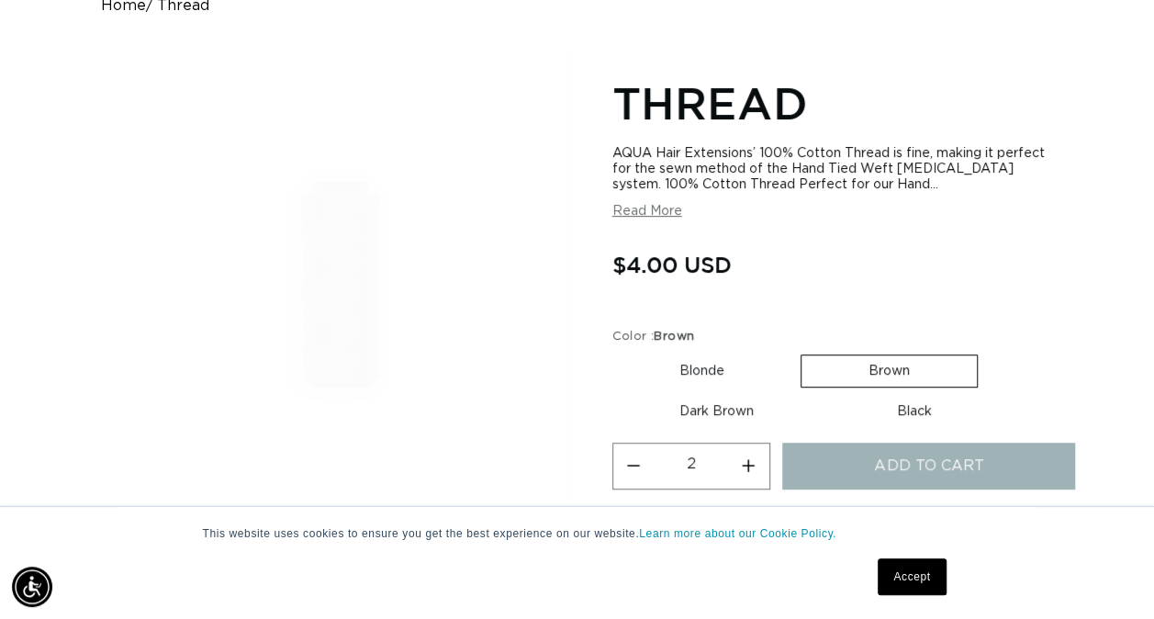
type input "1"
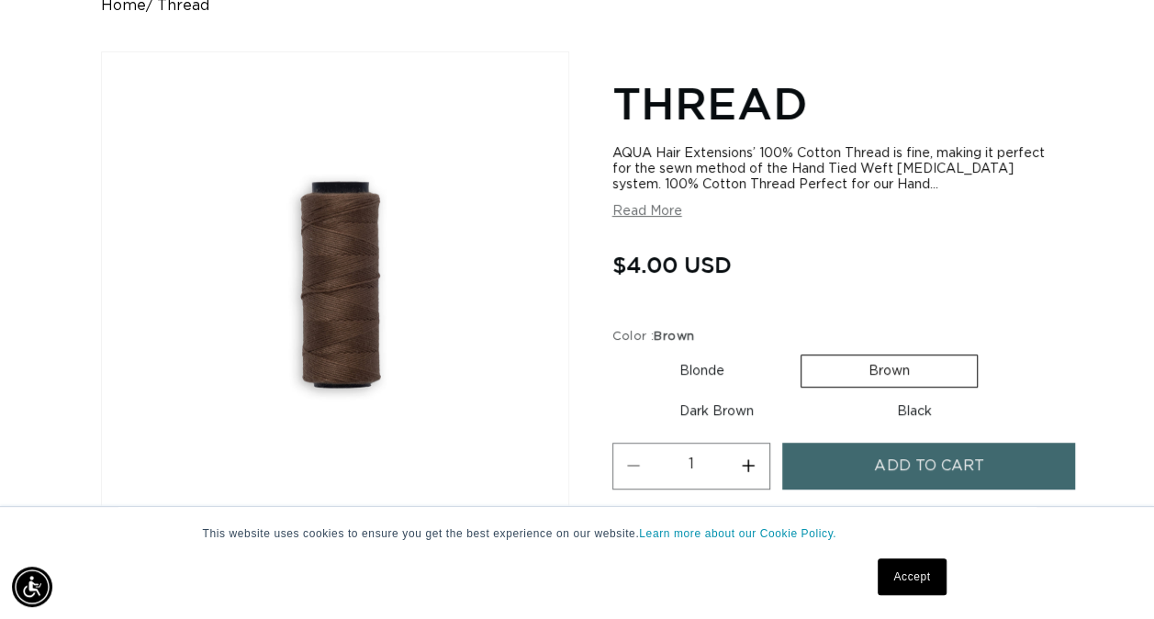
click at [732, 410] on label "Dark Brown Variant sold out or unavailable" at bounding box center [717, 411] width 208 height 31
click at [987, 352] on input "Dark Brown Variant sold out or unavailable" at bounding box center [987, 351] width 1 height 1
radio input "true"
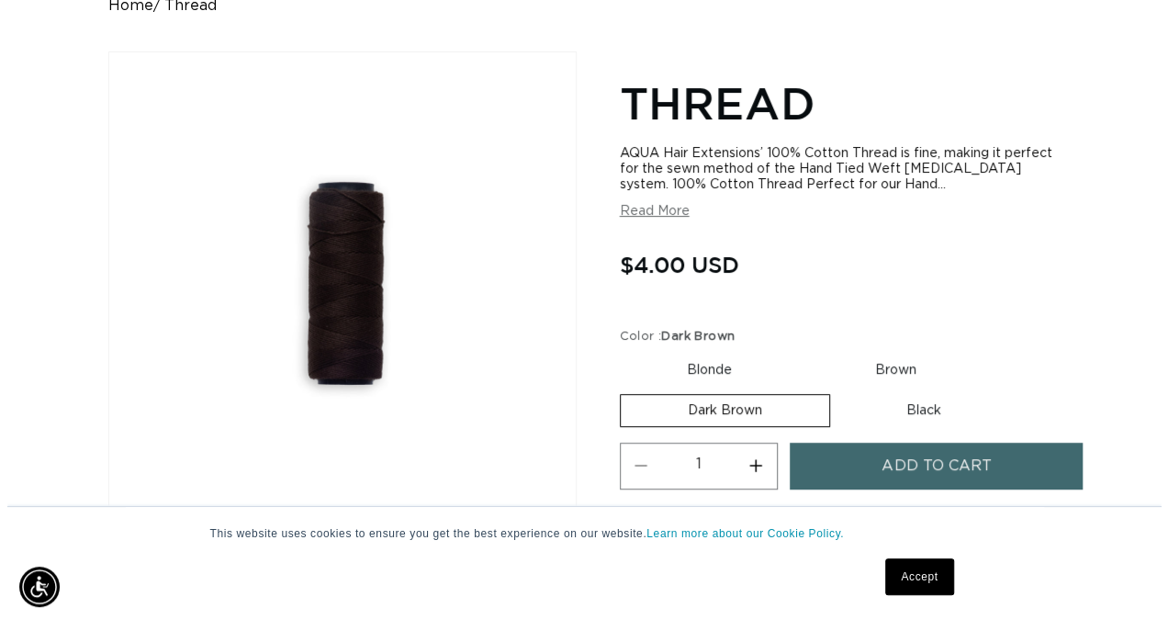
scroll to position [0, 1023]
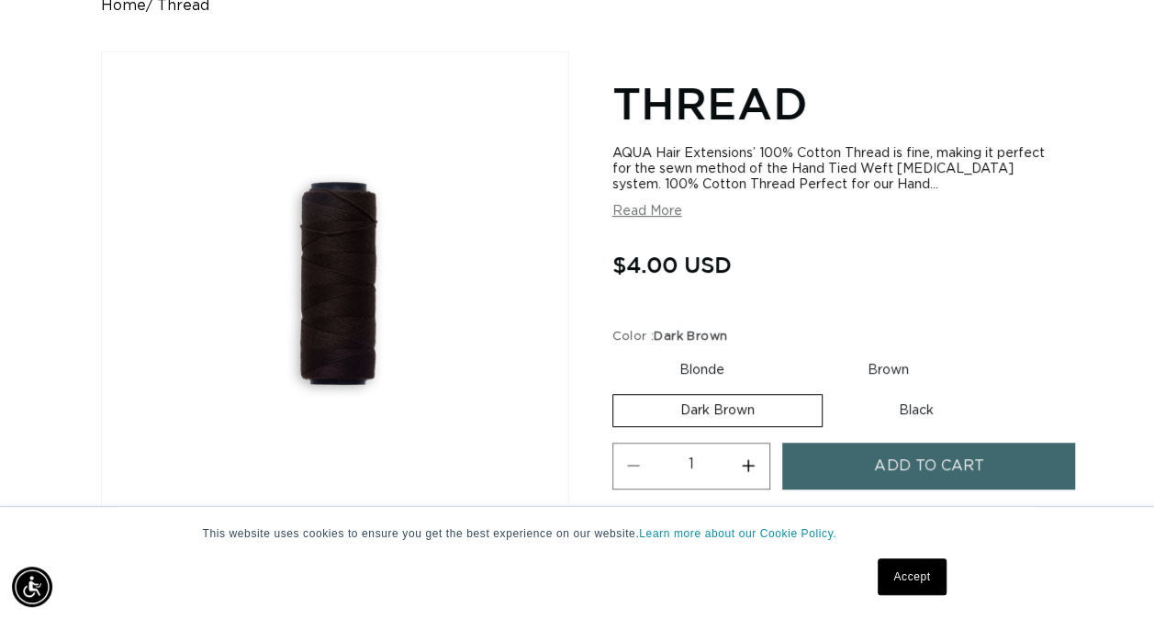
click at [748, 463] on button "Increase quantity for Thread" at bounding box center [748, 466] width 41 height 47
type input "2"
click at [847, 465] on button "Add to cart" at bounding box center [928, 466] width 293 height 47
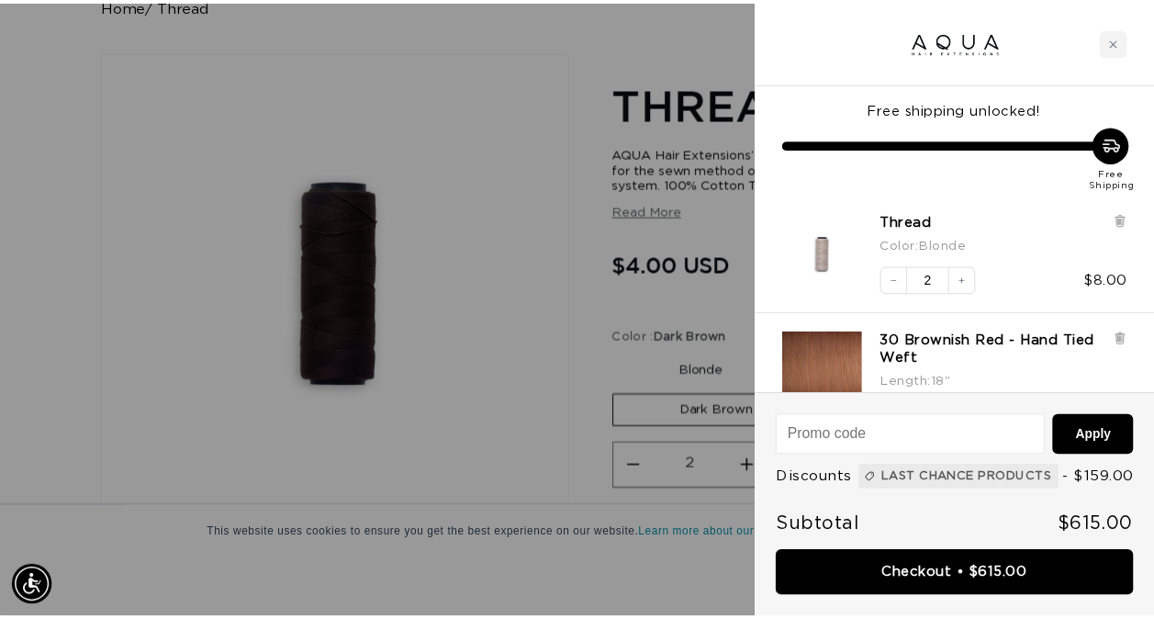
scroll to position [0, 1038]
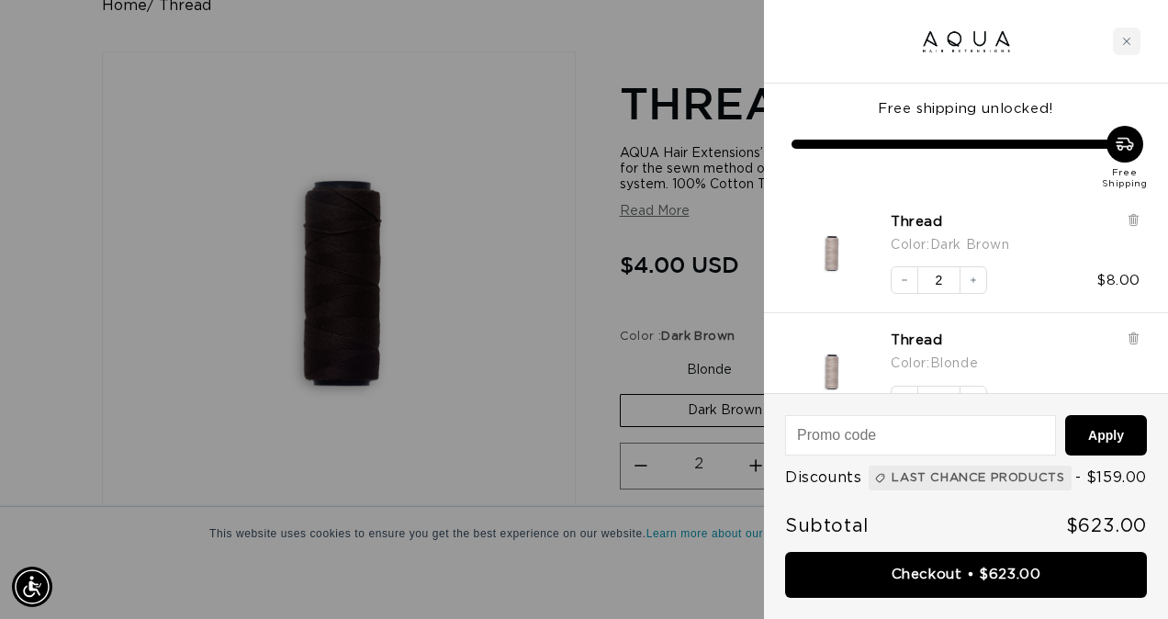
click at [523, 373] on div at bounding box center [584, 309] width 1168 height 619
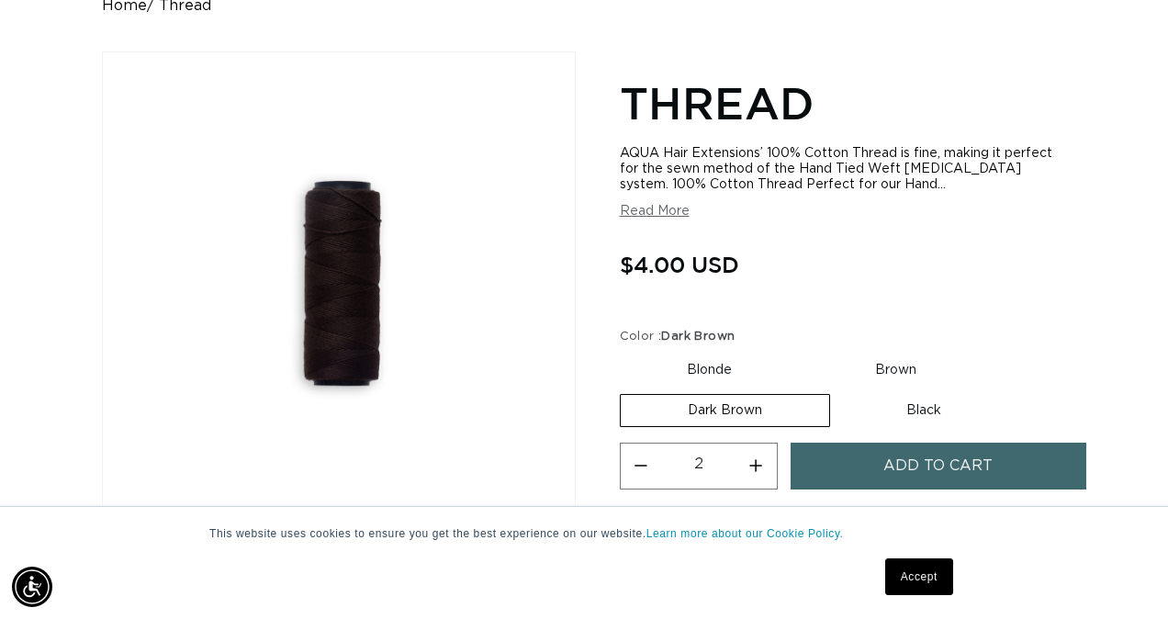
scroll to position [0, 2047]
click at [900, 410] on label "Black Variant sold out or unavailable" at bounding box center [916, 410] width 169 height 31
click at [833, 391] on input "Black Variant sold out or unavailable" at bounding box center [832, 390] width 1 height 1
radio input "true"
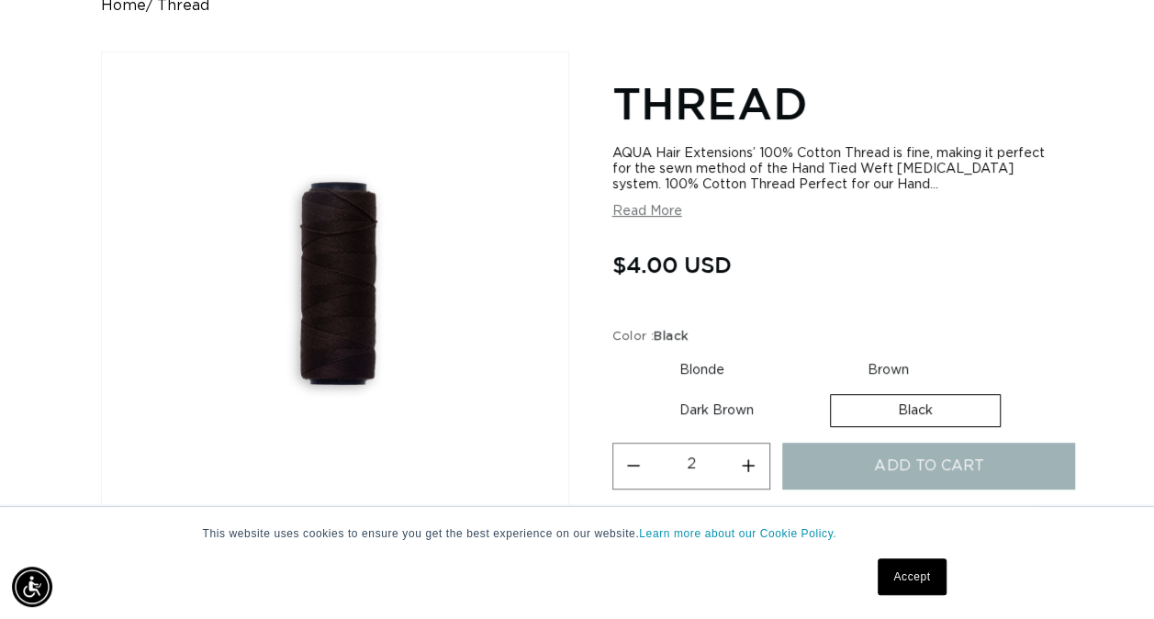
type input "1"
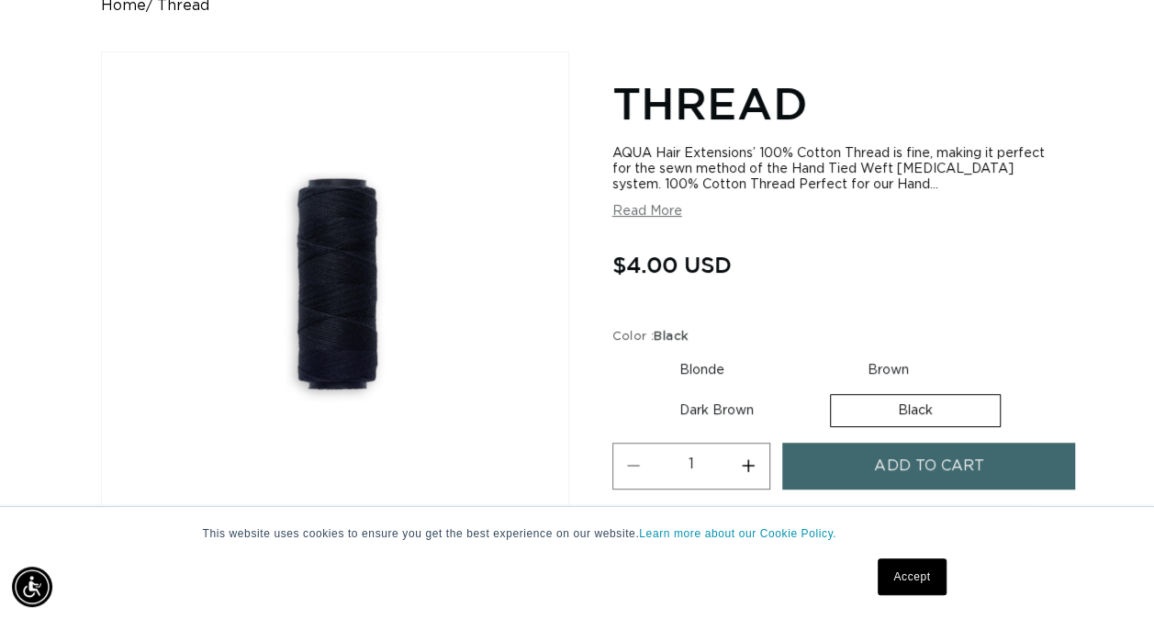
click at [858, 458] on button "Add to cart" at bounding box center [928, 466] width 293 height 47
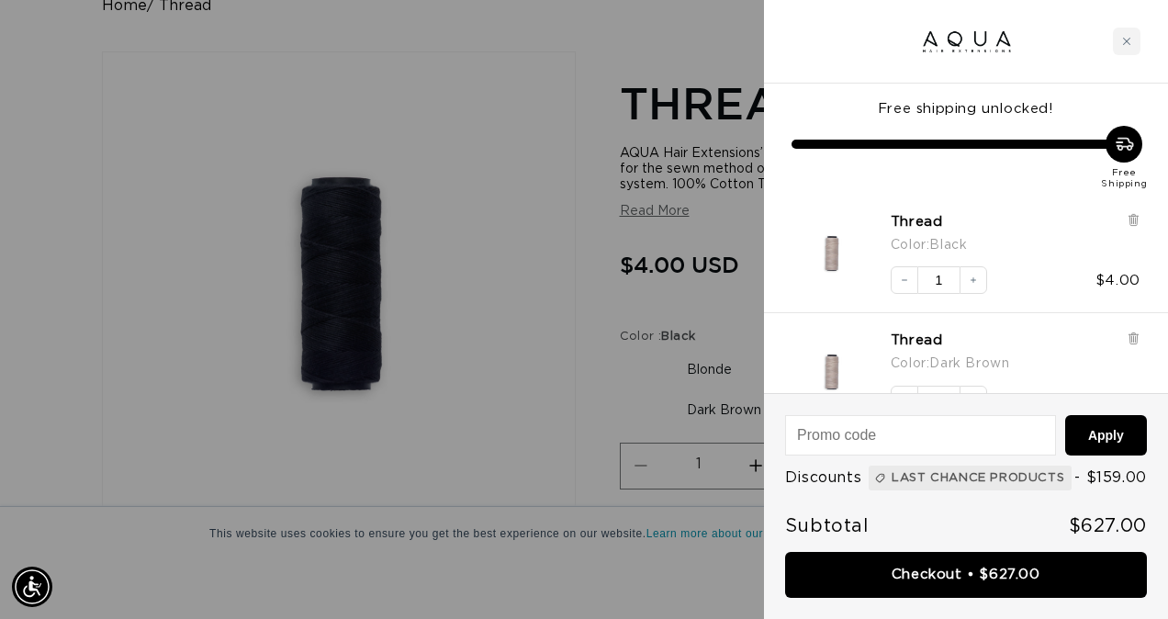
click at [634, 362] on div at bounding box center [584, 309] width 1168 height 619
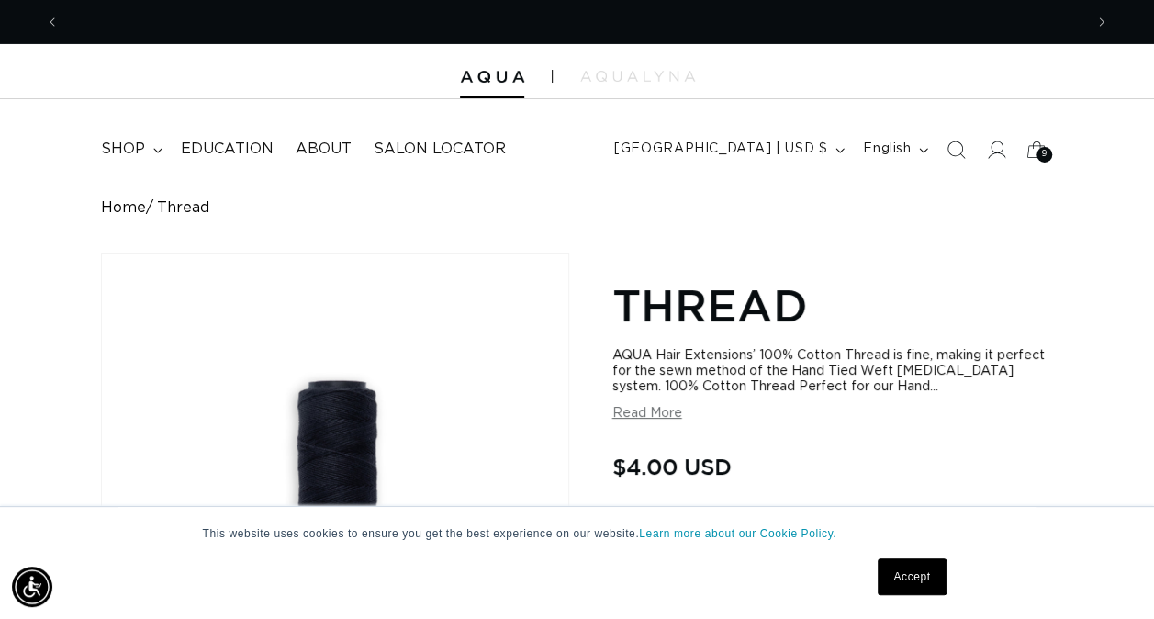
scroll to position [0, 1023]
click at [121, 153] on span "shop" at bounding box center [123, 149] width 44 height 19
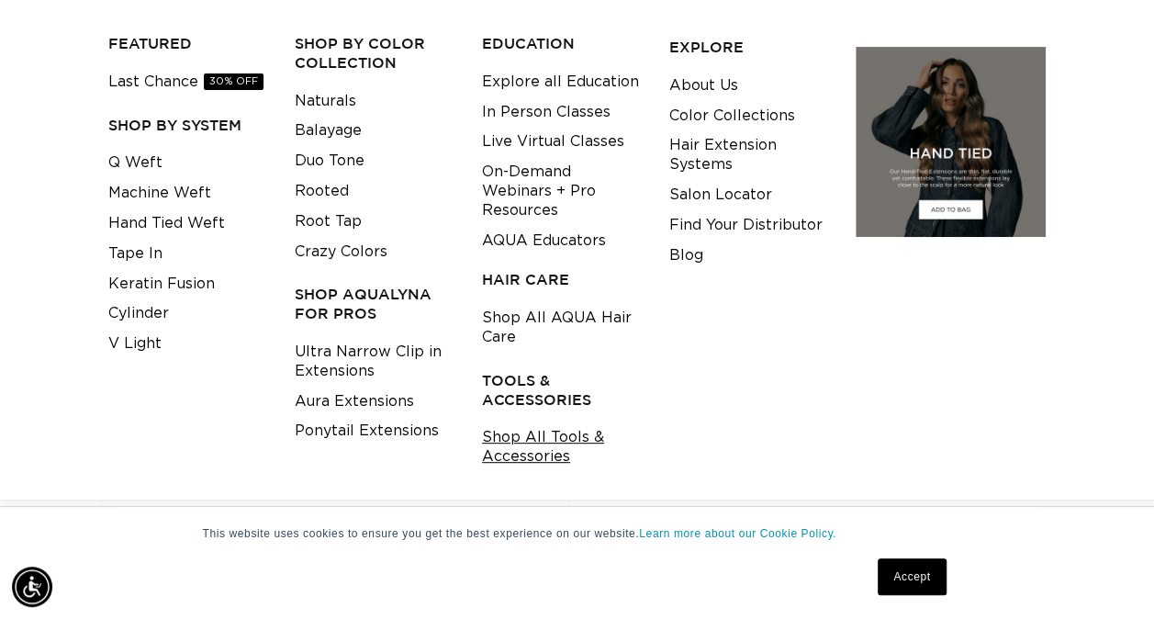
scroll to position [0, 0]
click at [539, 446] on link "Shop All Tools & Accessories" at bounding box center [561, 447] width 159 height 50
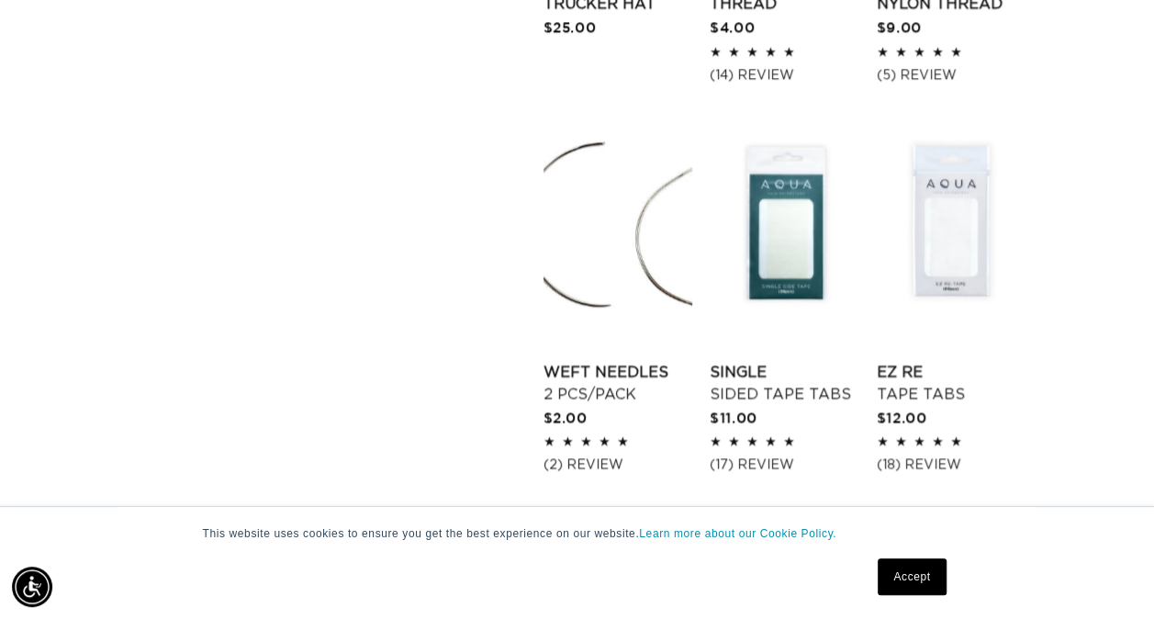
scroll to position [0, 2047]
click at [622, 375] on link "Weft Needles 2 pcs/pack" at bounding box center [618, 384] width 149 height 44
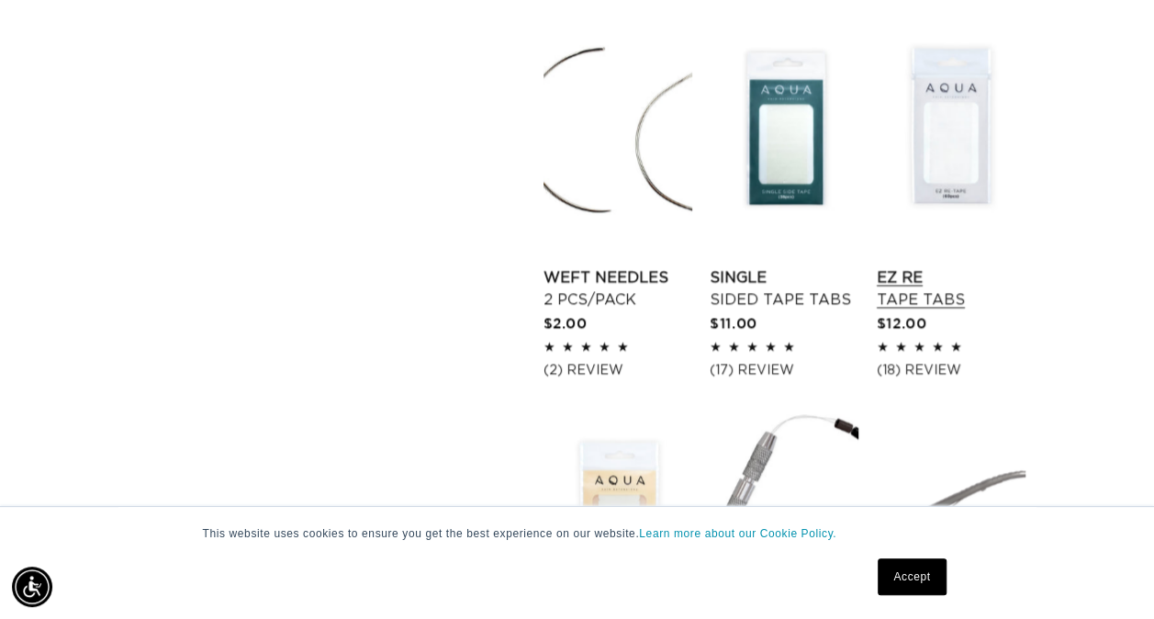
click at [931, 267] on link "EZ Re Tape Tabs" at bounding box center [951, 289] width 149 height 44
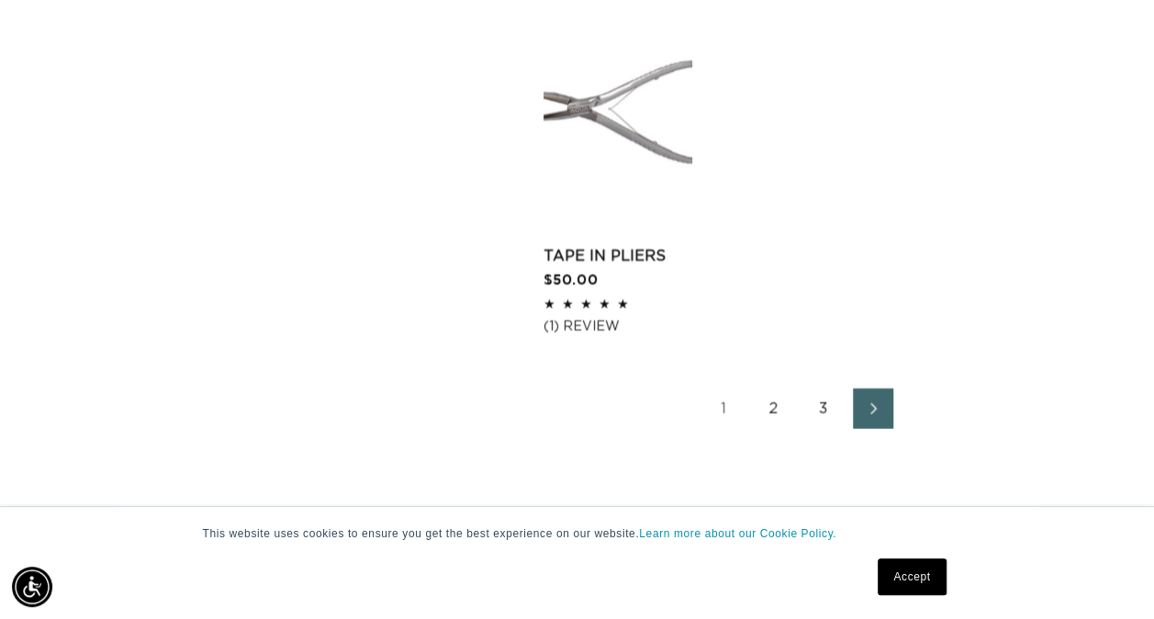
scroll to position [2662, 0]
click at [766, 410] on link "2" at bounding box center [774, 409] width 40 height 40
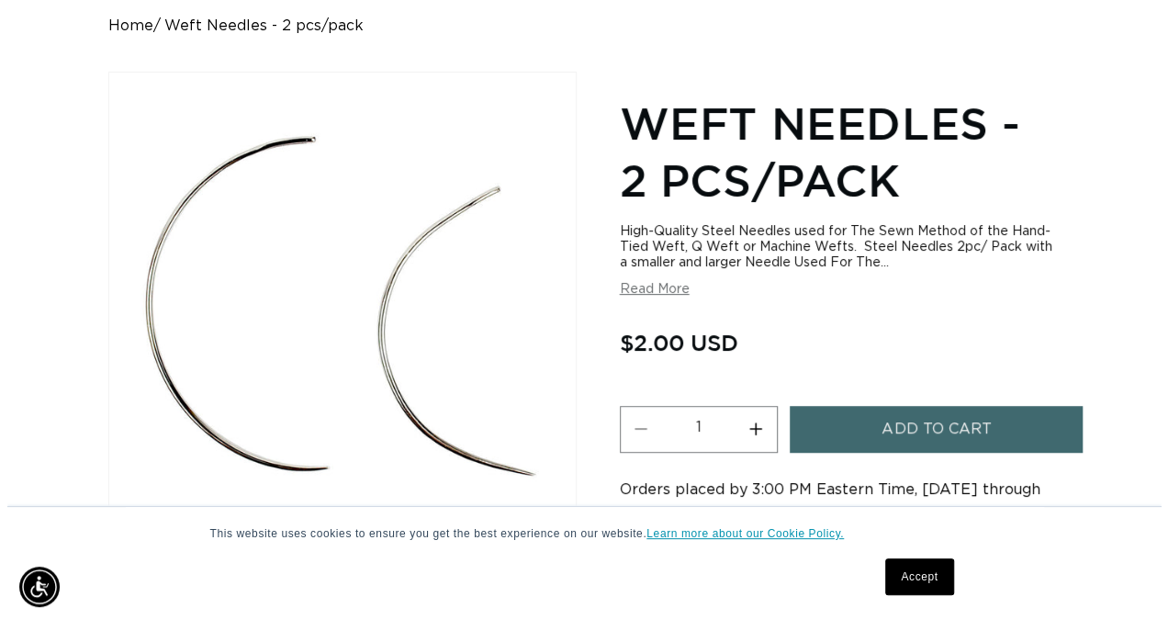
scroll to position [252, 0]
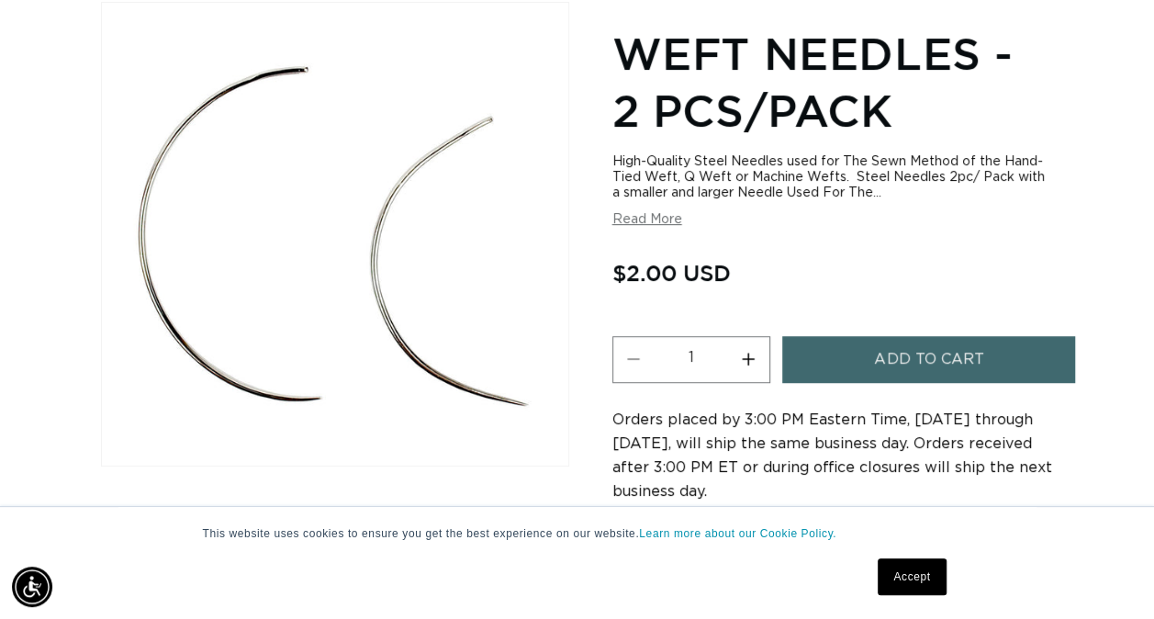
click at [921, 356] on span "Add to cart" at bounding box center [928, 359] width 109 height 47
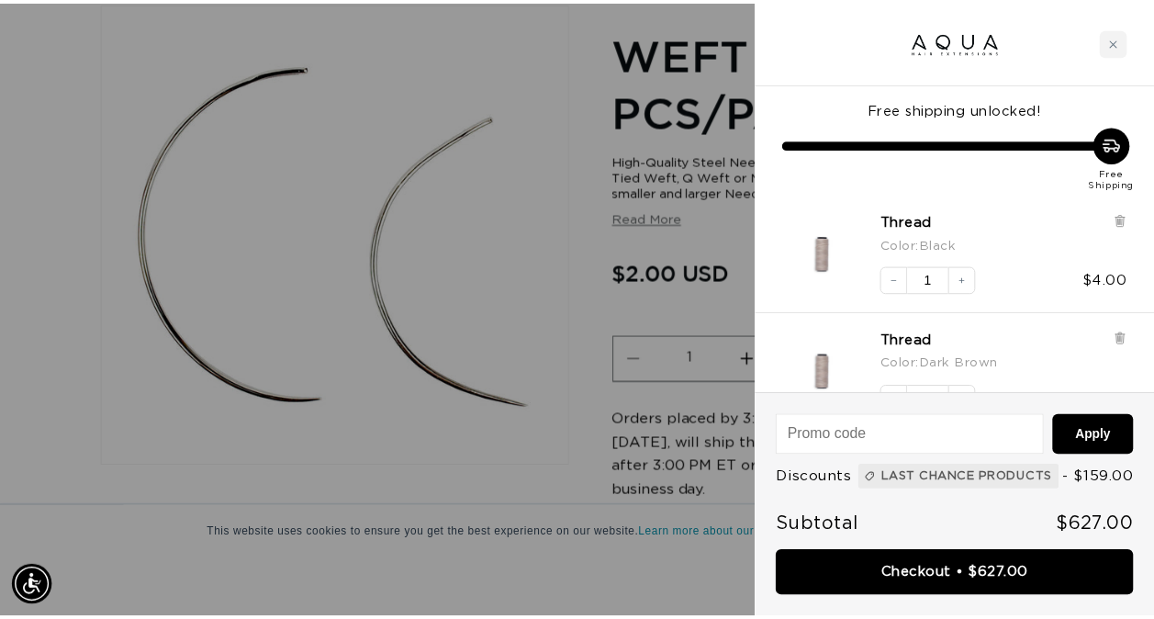
scroll to position [0, 1038]
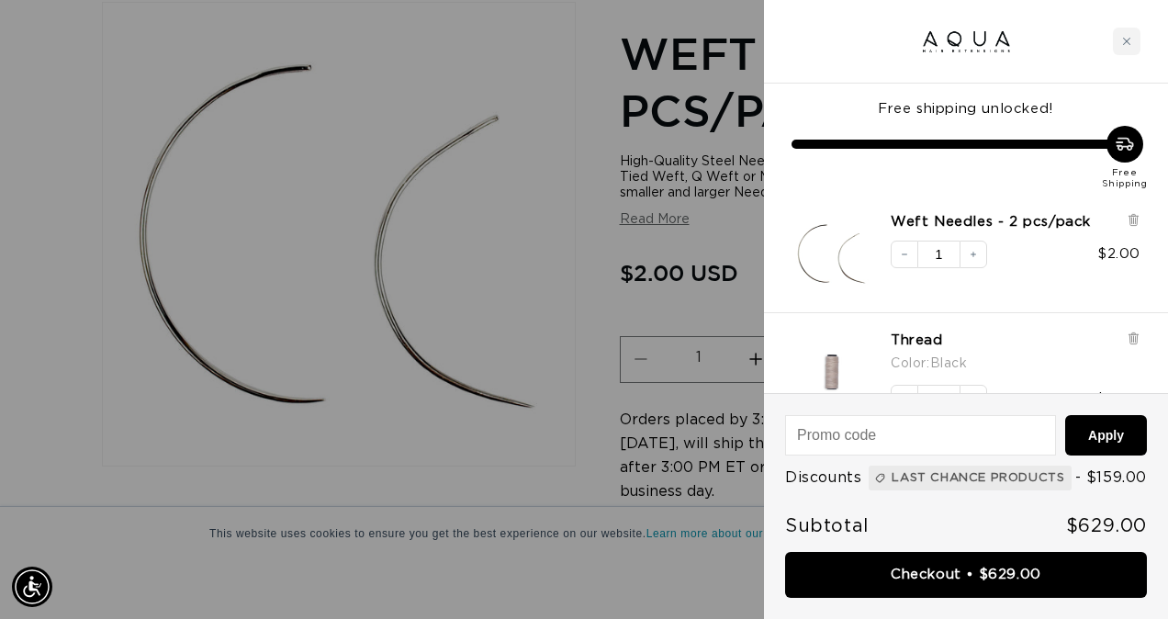
click at [637, 276] on div at bounding box center [584, 309] width 1168 height 619
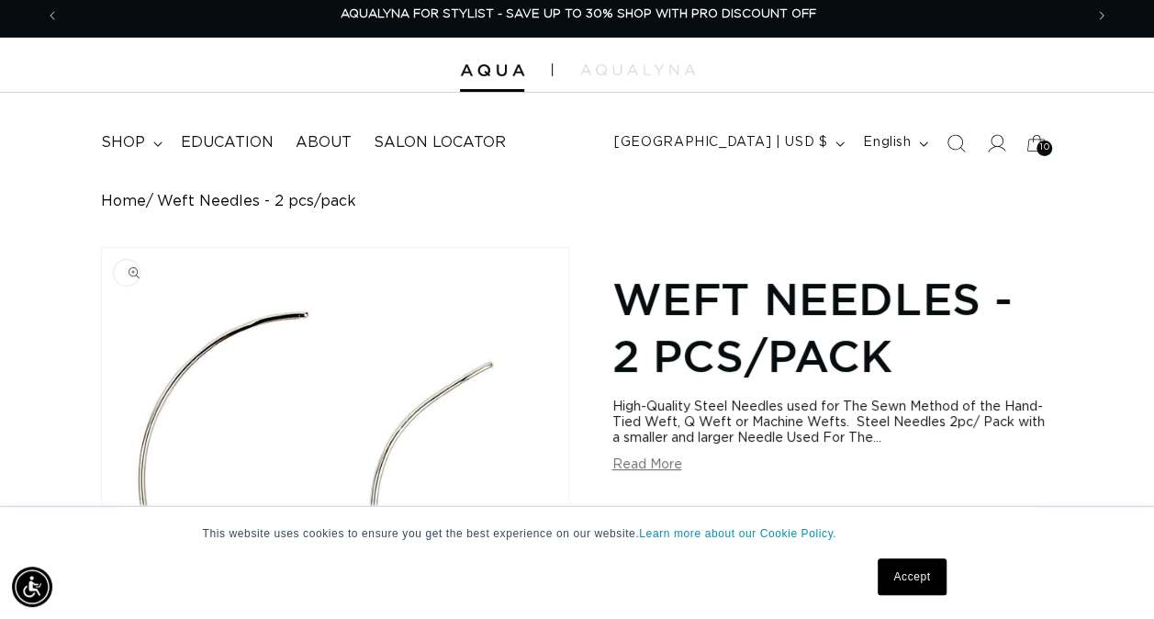
scroll to position [0, 0]
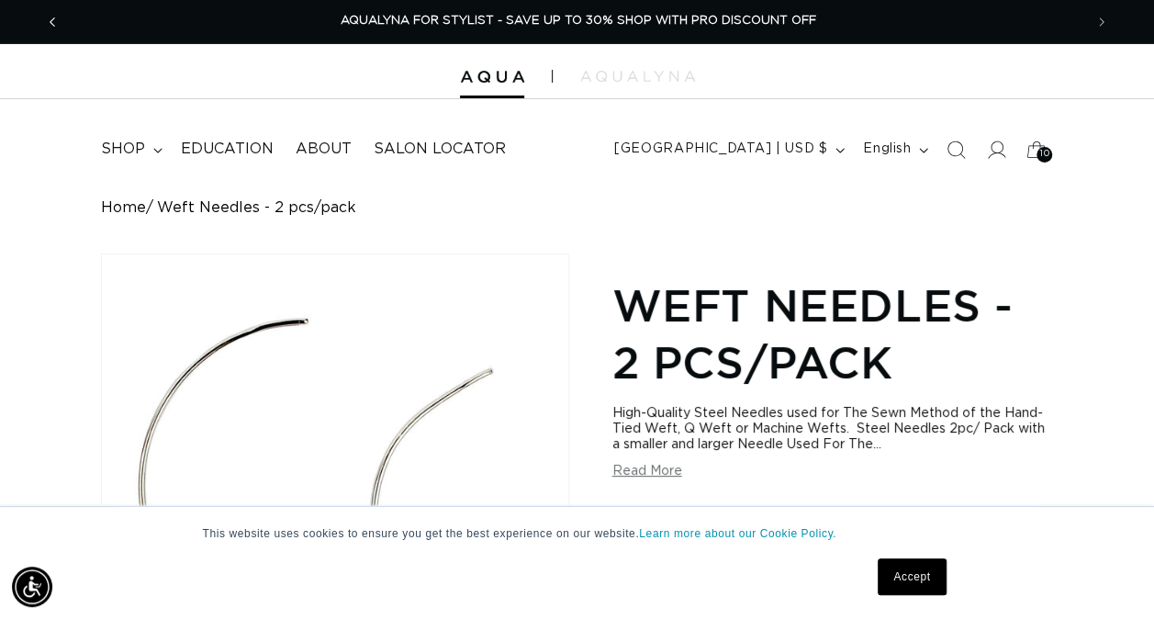
click at [57, 22] on span "Previous announcement" at bounding box center [52, 22] width 18 height 18
click at [51, 20] on icon "Previous announcement" at bounding box center [53, 21] width 6 height 9
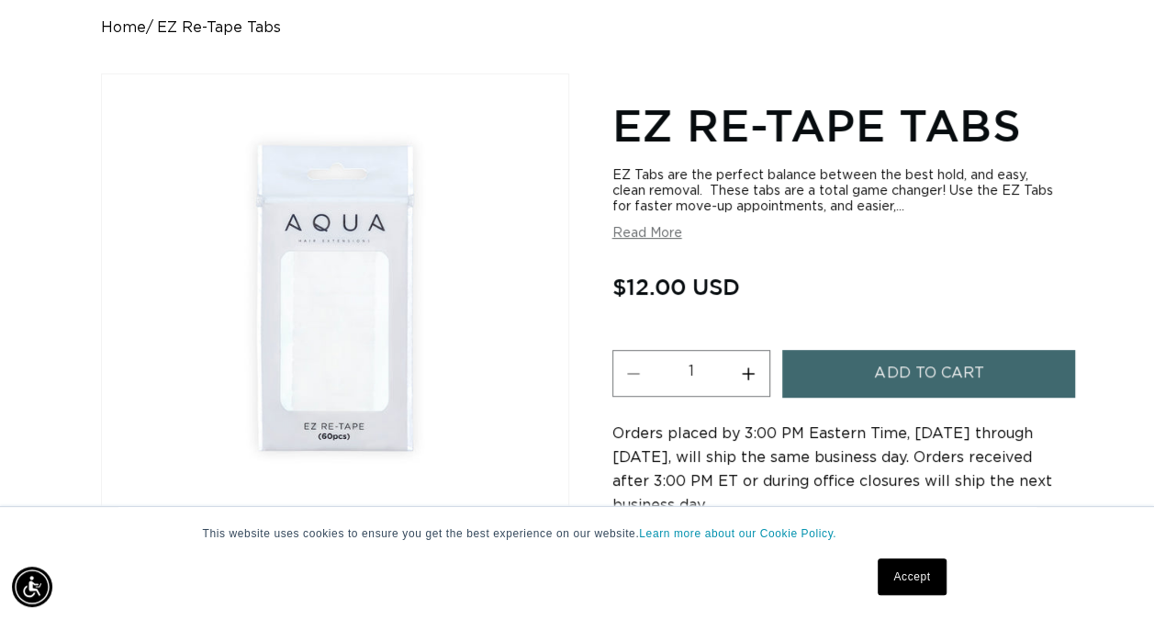
click button "Add to cart"
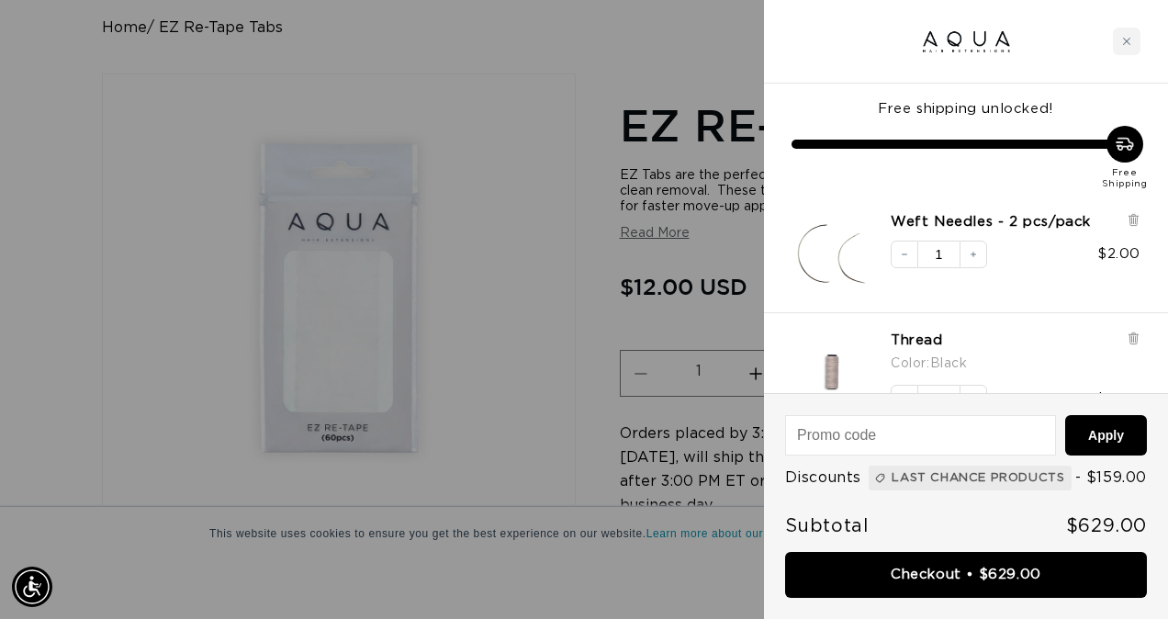
click div
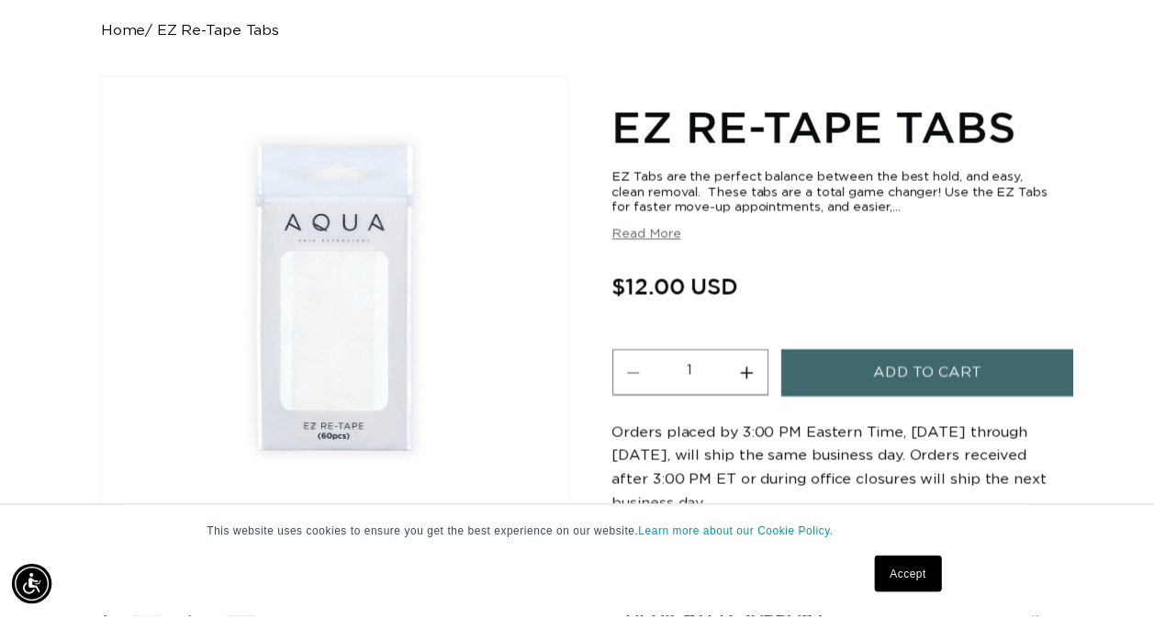
scroll to position [0, 1038]
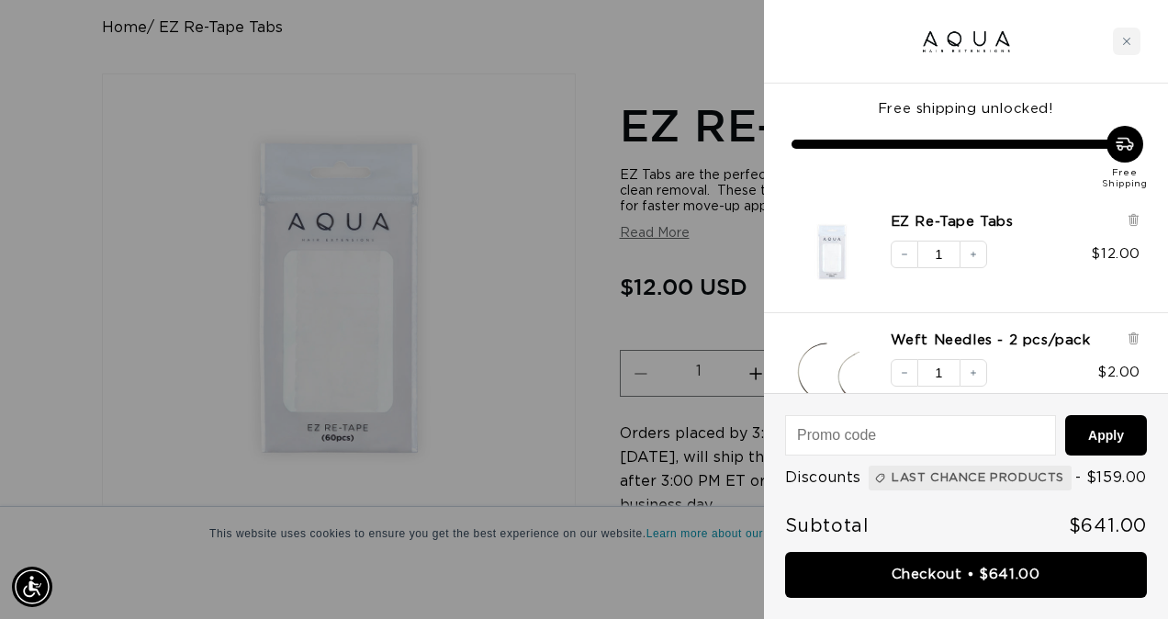
click div
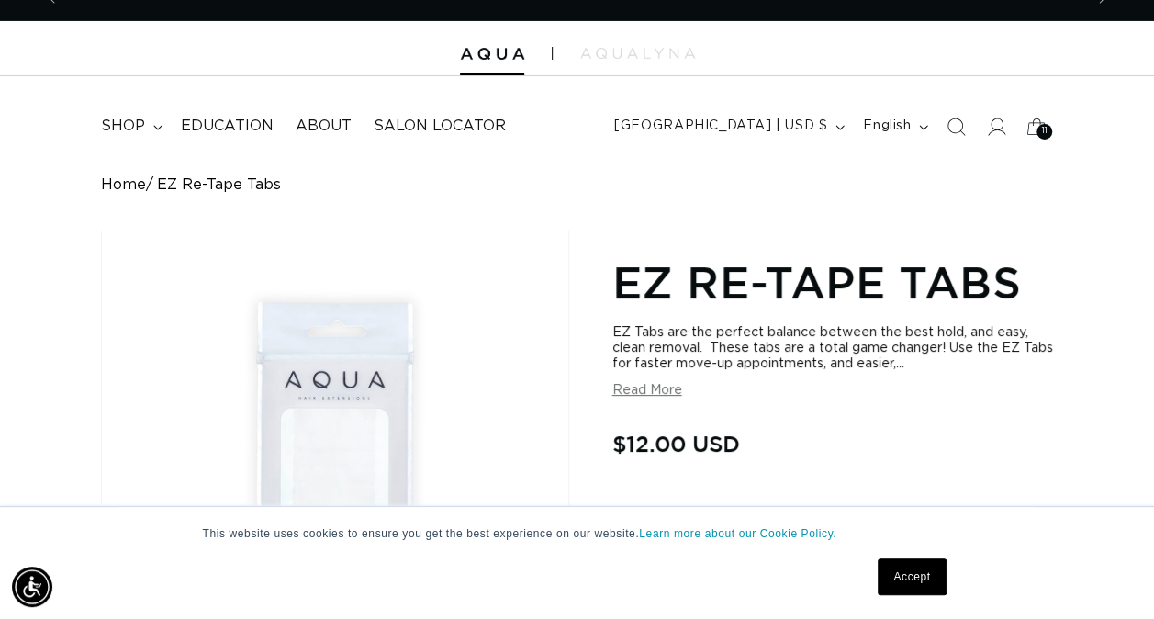
scroll to position [0, 2047]
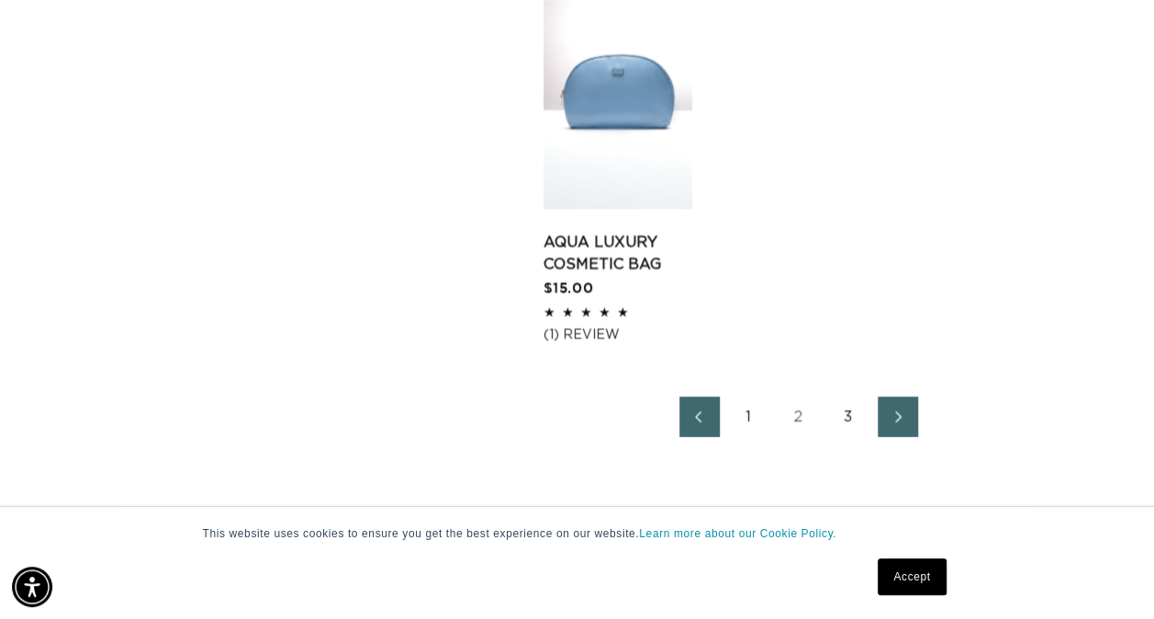
click at [838, 416] on link "3" at bounding box center [848, 417] width 40 height 40
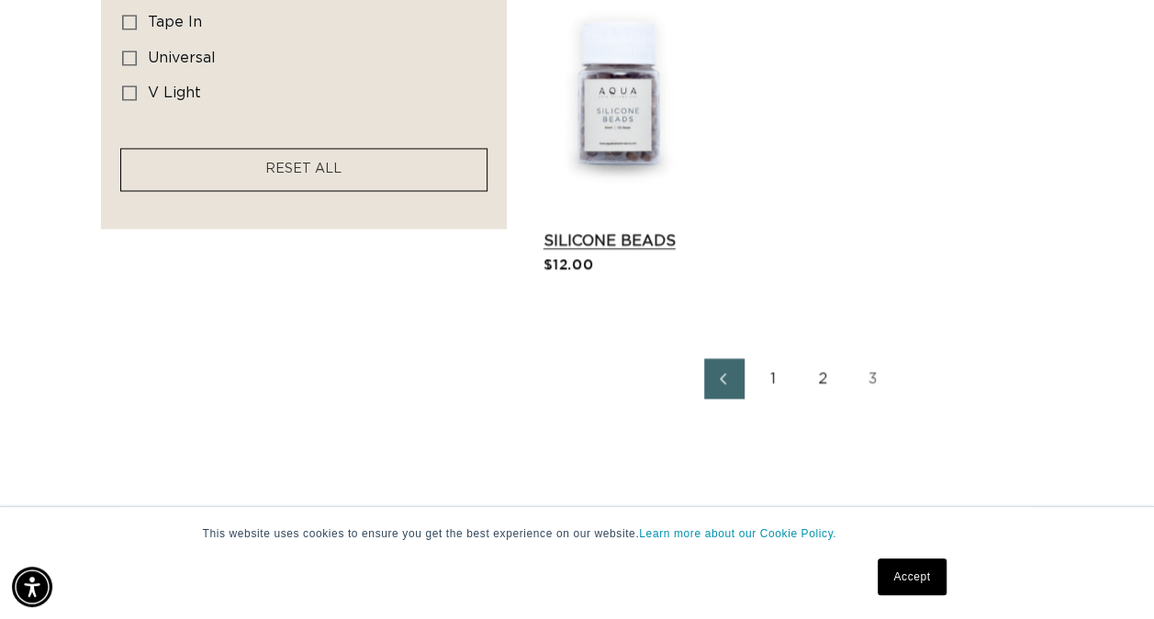
click at [641, 245] on link "Silicone Beads" at bounding box center [618, 241] width 149 height 22
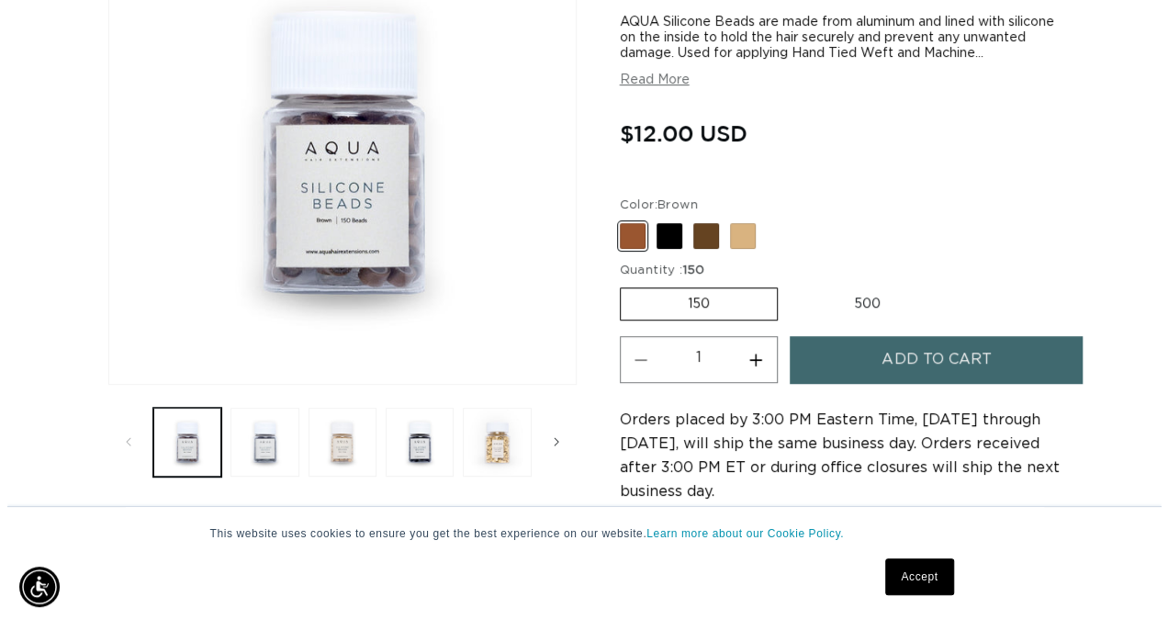
scroll to position [0, 1023]
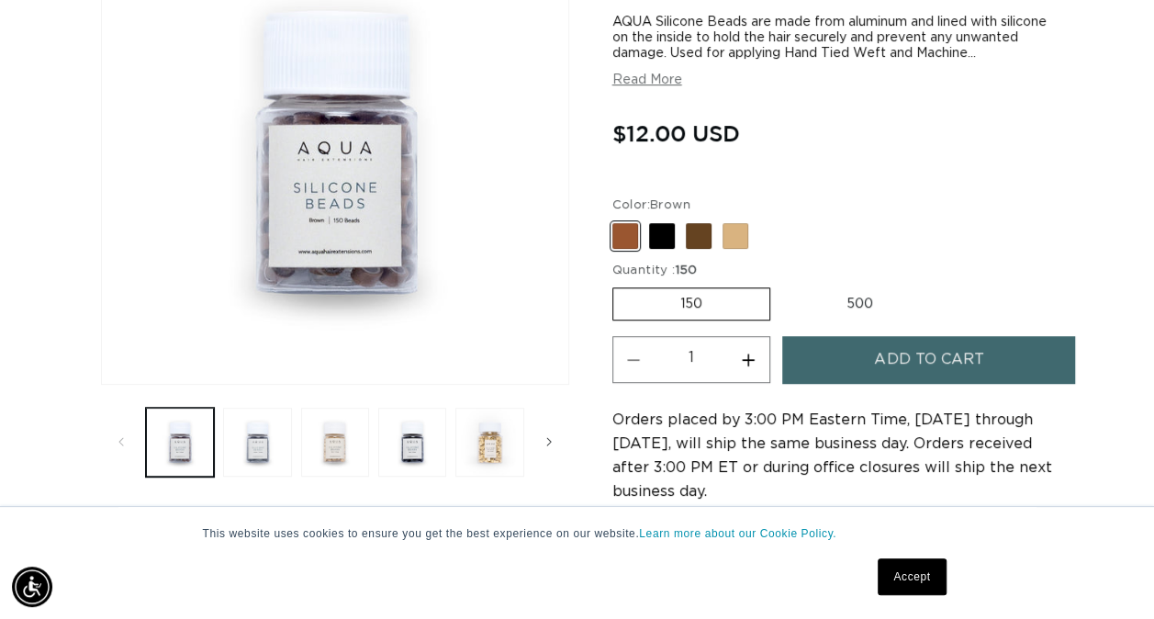
click at [837, 364] on button "Add to cart" at bounding box center [928, 359] width 293 height 47
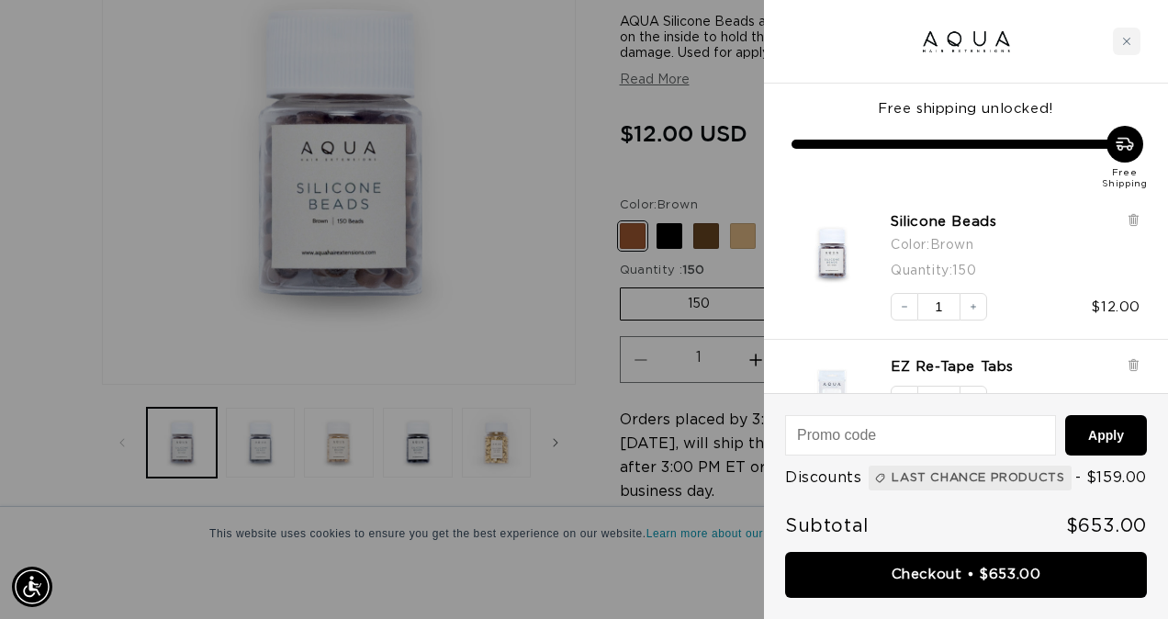
click at [669, 230] on div at bounding box center [584, 309] width 1168 height 619
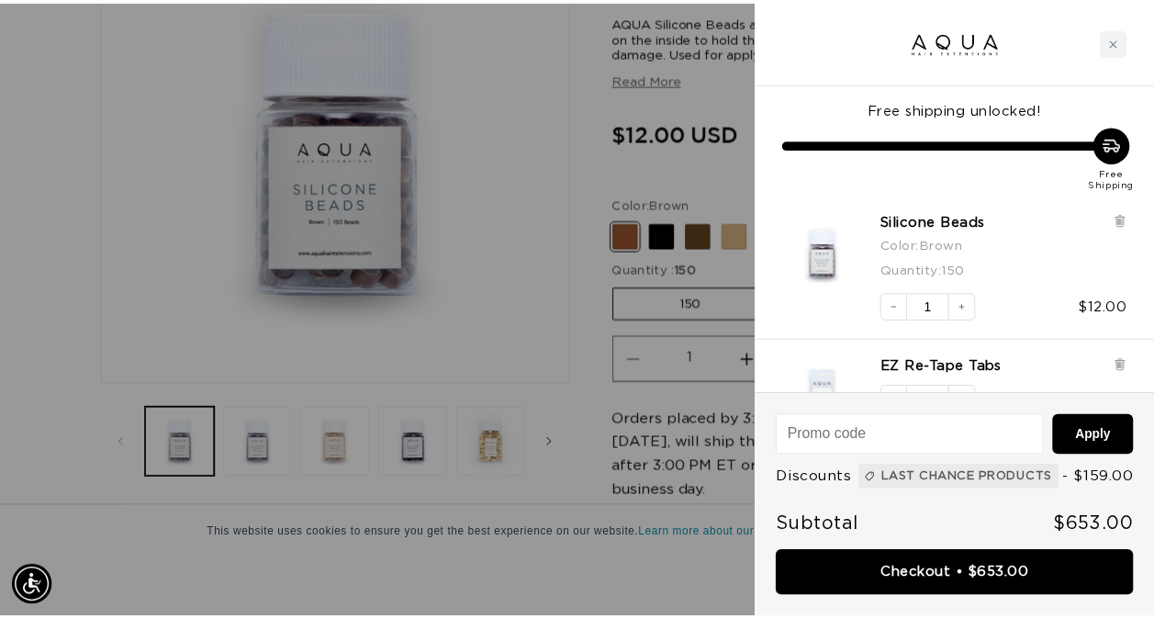
scroll to position [0, 2047]
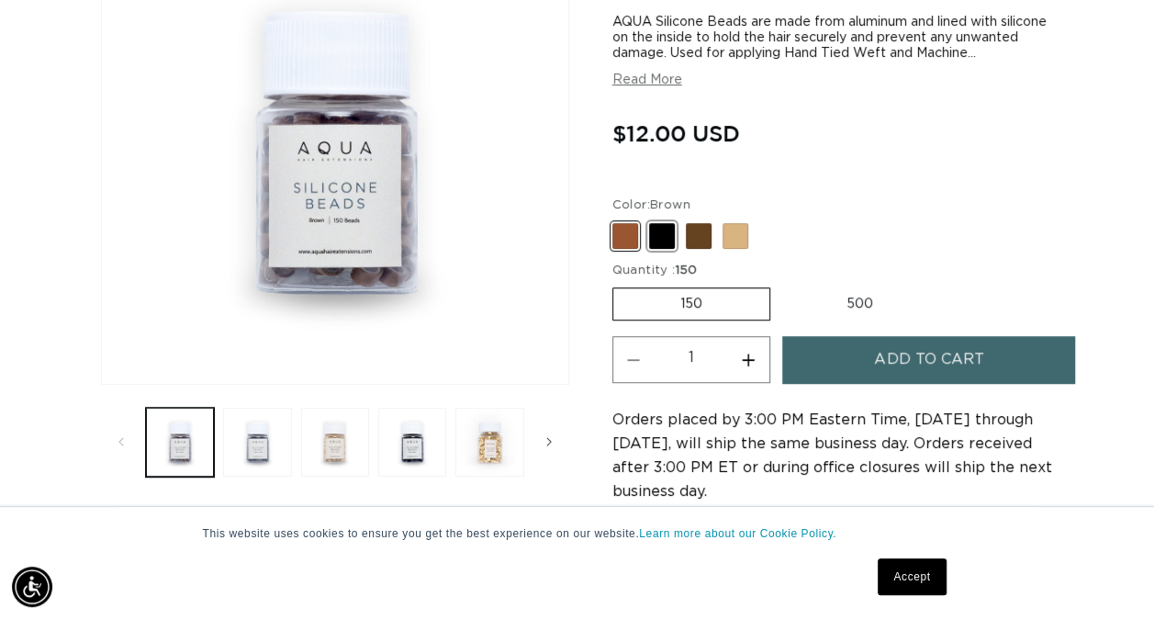
click at [658, 240] on span at bounding box center [662, 236] width 26 height 26
click at [618, 220] on input "Black Variant sold out or unavailable" at bounding box center [617, 219] width 1 height 1
radio input "true"
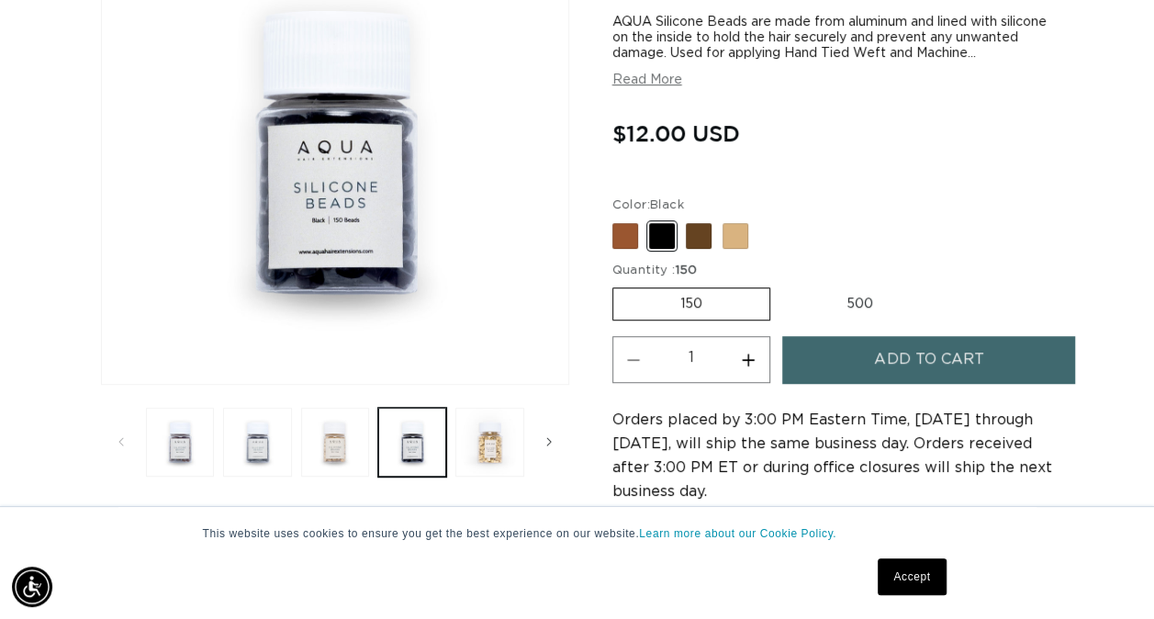
click at [837, 354] on button "Add to cart" at bounding box center [928, 359] width 293 height 47
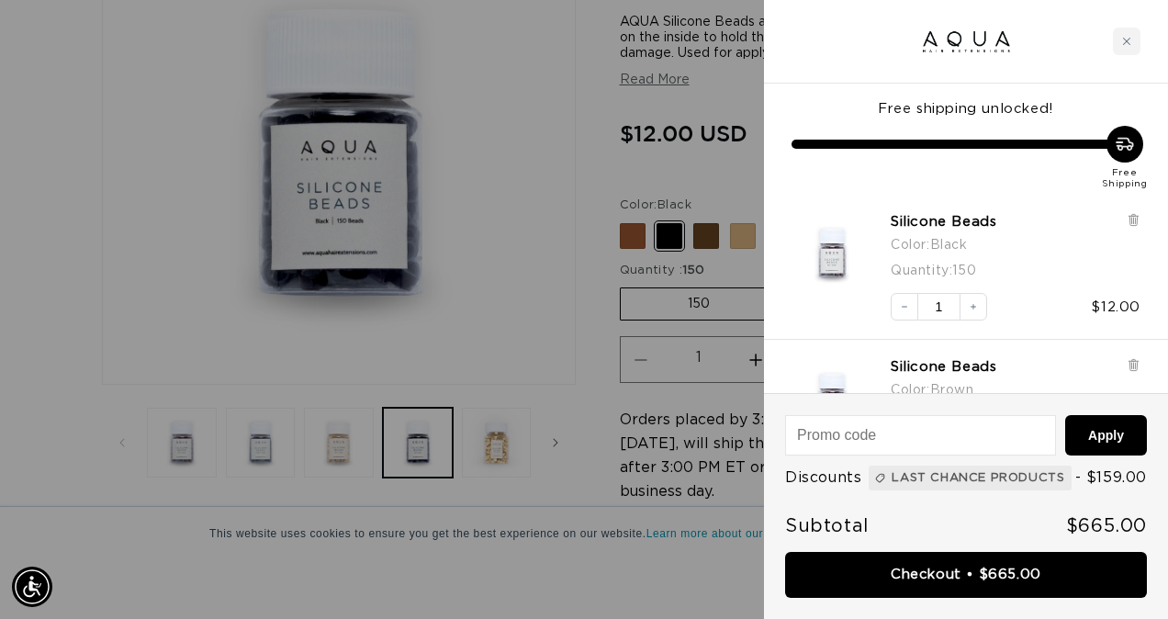
click at [553, 305] on div at bounding box center [584, 309] width 1168 height 619
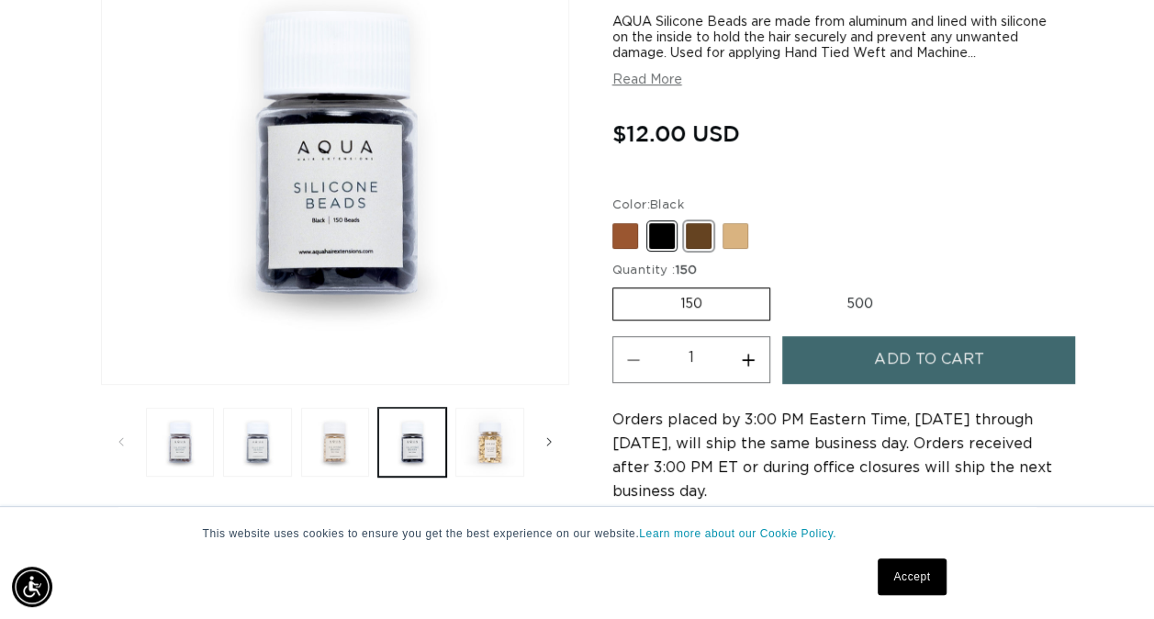
click at [702, 239] on span at bounding box center [699, 236] width 26 height 26
click at [618, 220] on input "Dark Brown Variant sold out or unavailable" at bounding box center [617, 219] width 1 height 1
radio input "true"
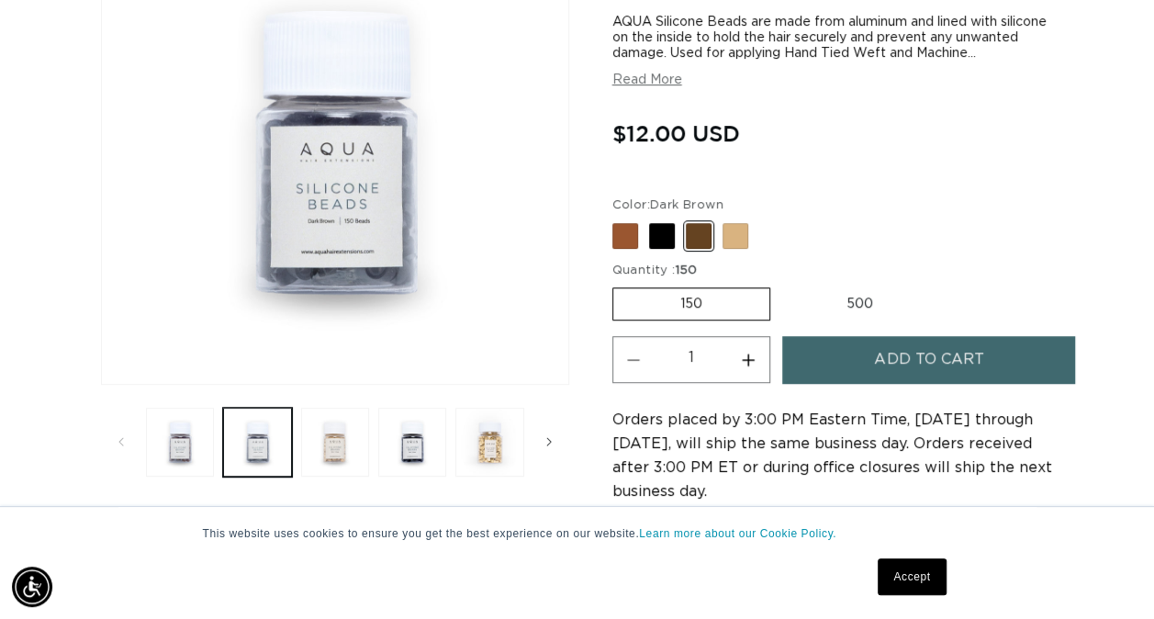
click at [742, 364] on button "Increase quantity for Silicone Beads" at bounding box center [748, 359] width 41 height 47
click at [632, 362] on button "Decrease quantity for Silicone Beads" at bounding box center [633, 359] width 41 height 47
type input "1"
click at [853, 295] on label "500 Variant sold out or unavailable" at bounding box center [860, 303] width 161 height 31
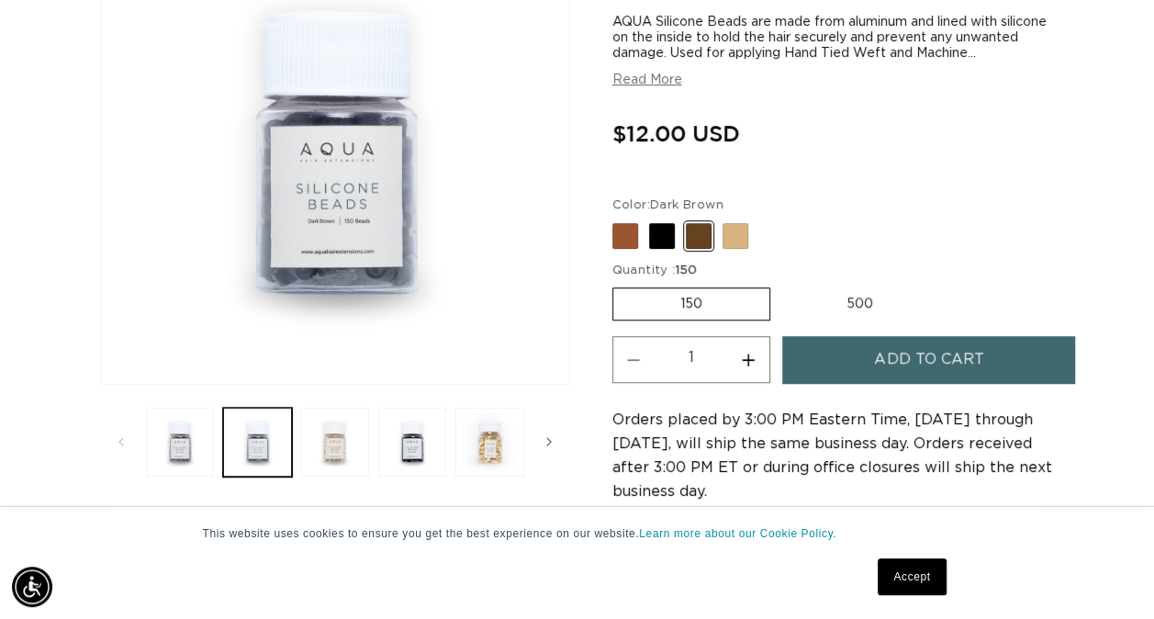
click at [781, 285] on input "500 Variant sold out or unavailable" at bounding box center [780, 284] width 1 height 1
radio input "true"
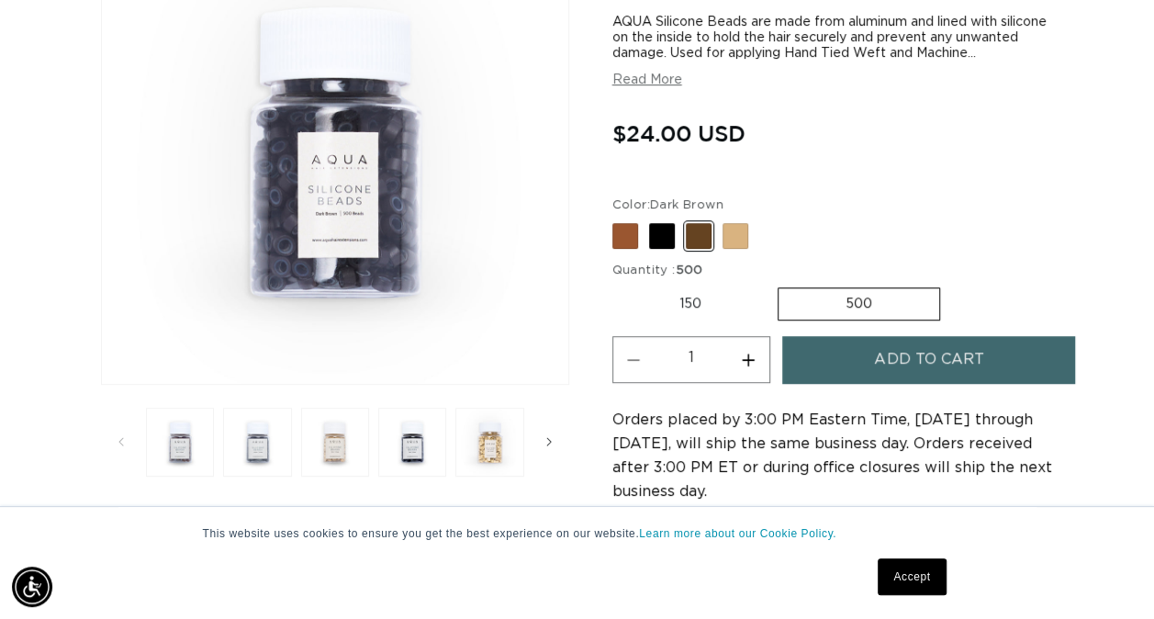
click at [879, 366] on span "Add to cart" at bounding box center [928, 359] width 109 height 47
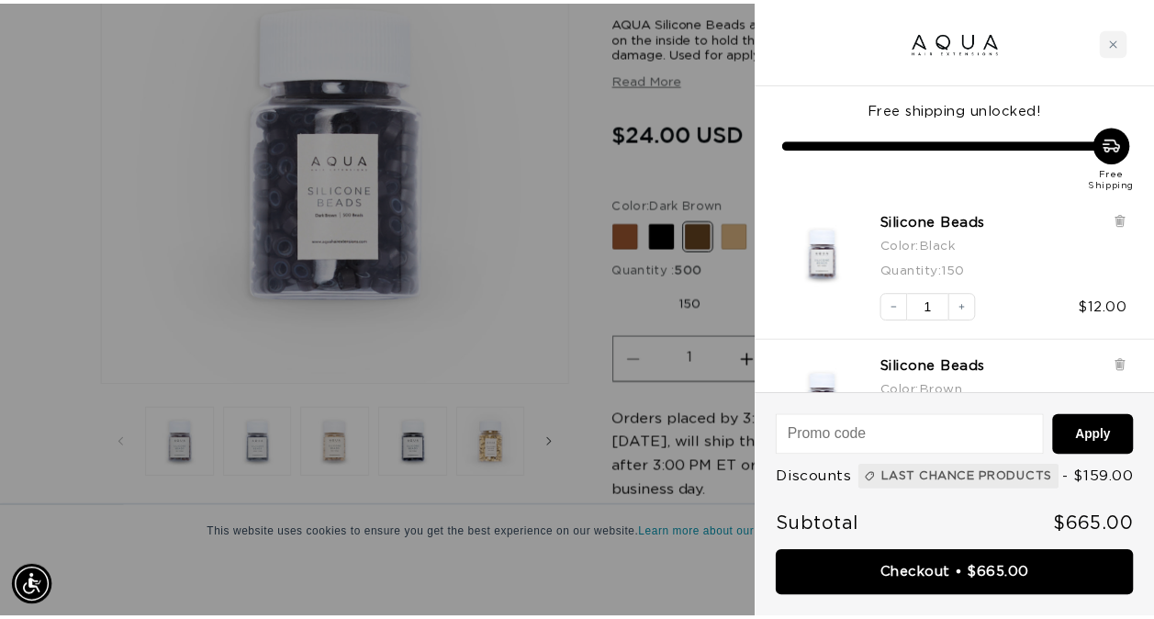
scroll to position [0, 2075]
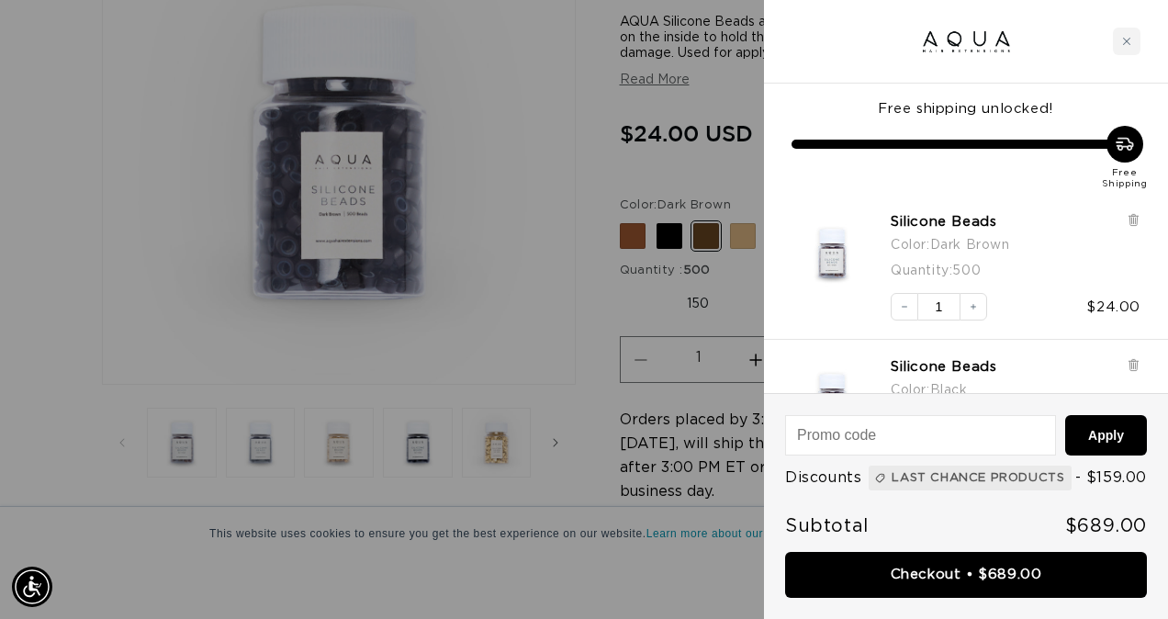
click at [727, 226] on div at bounding box center [584, 309] width 1168 height 619
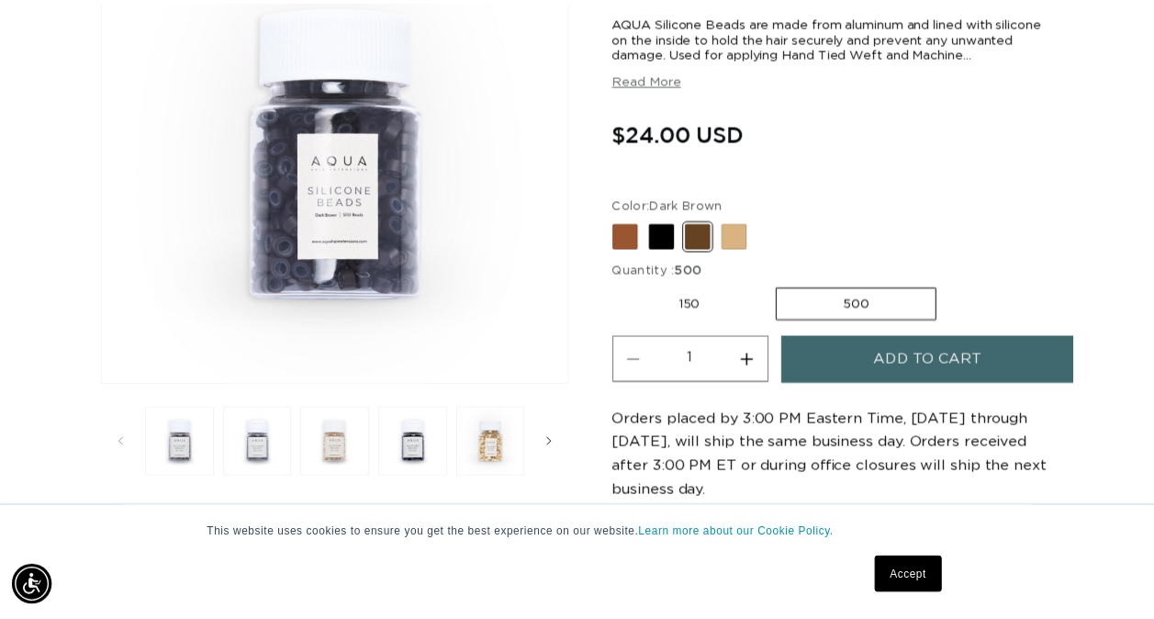
scroll to position [0, 2047]
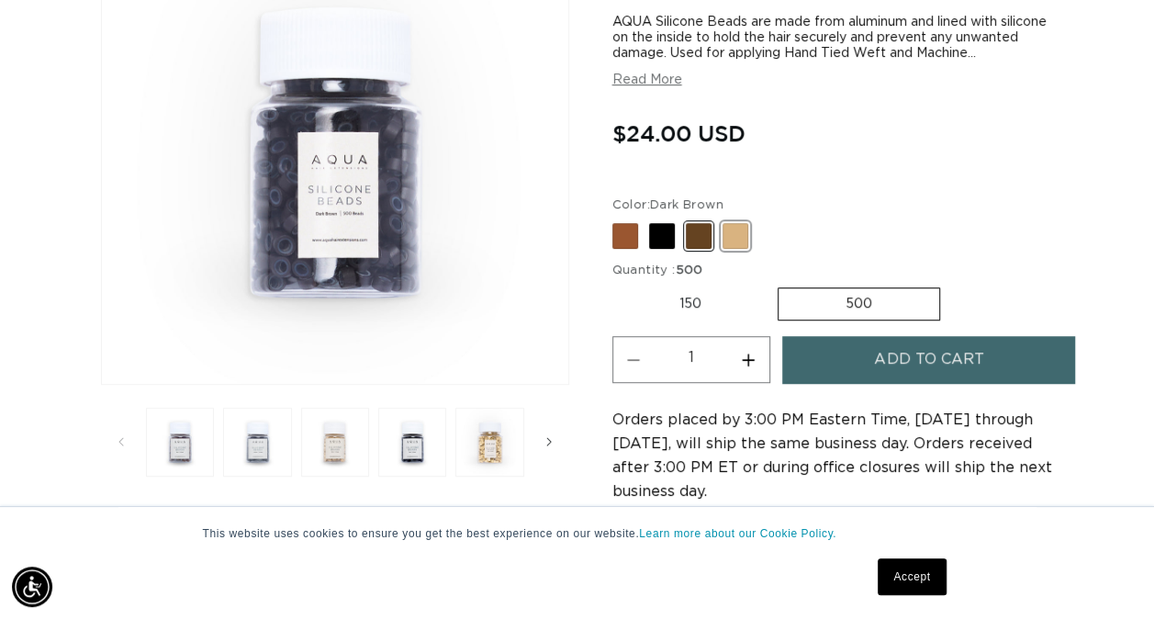
click at [733, 229] on span at bounding box center [736, 236] width 26 height 26
click at [618, 220] on input "Blonde Variant sold out or unavailable" at bounding box center [617, 219] width 1 height 1
radio input "true"
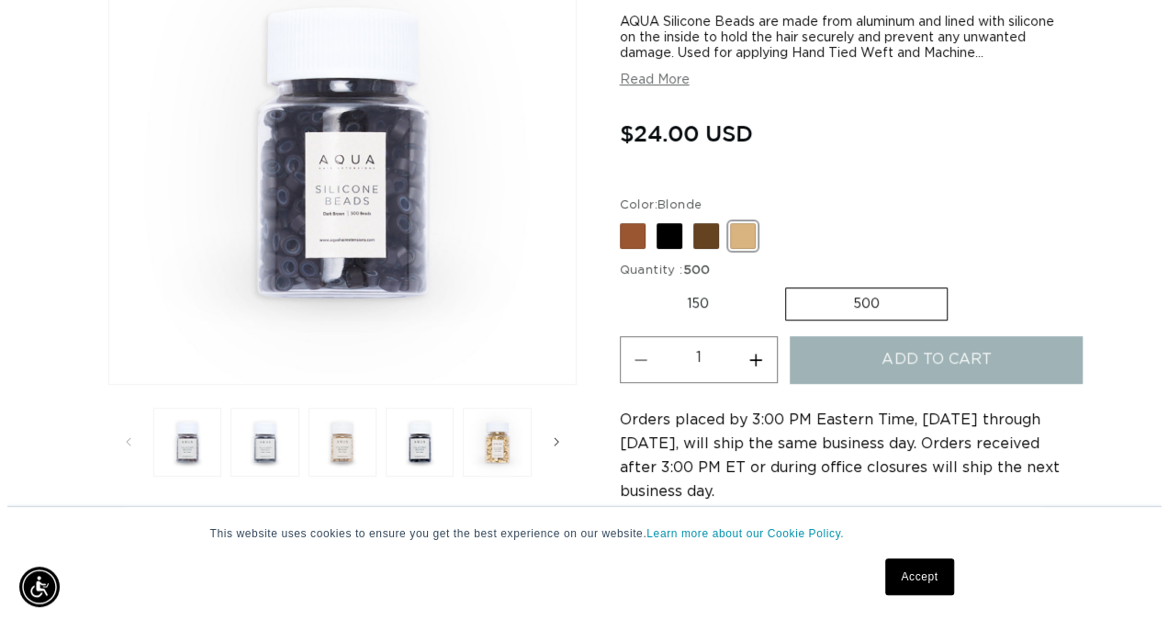
scroll to position [0, 0]
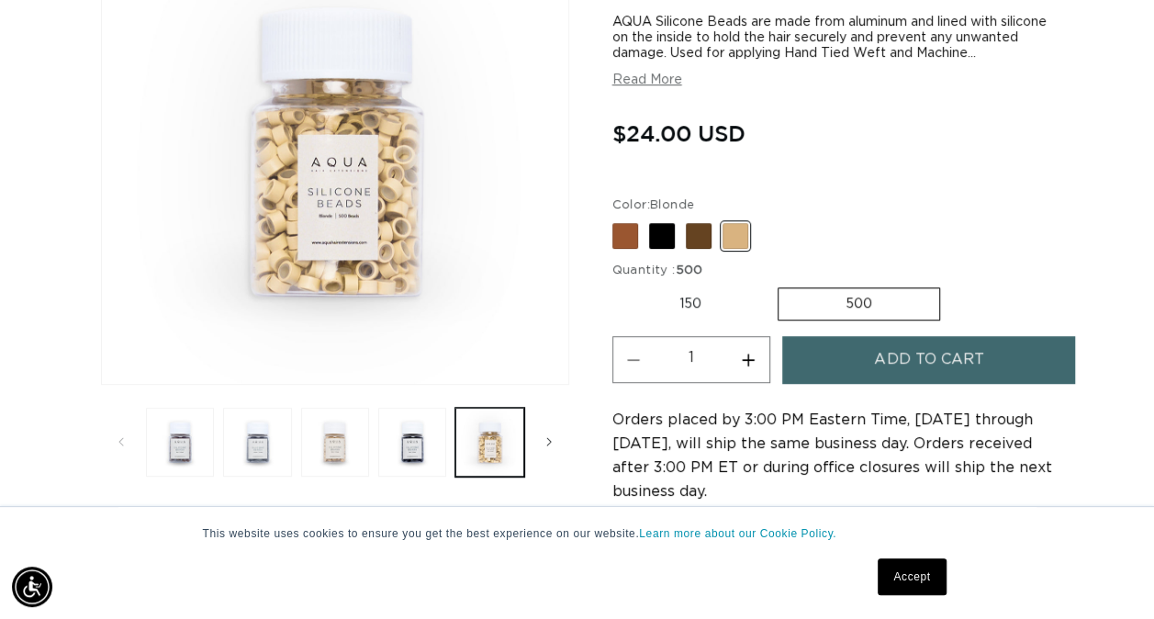
click at [801, 355] on button "Add to cart" at bounding box center [928, 359] width 293 height 47
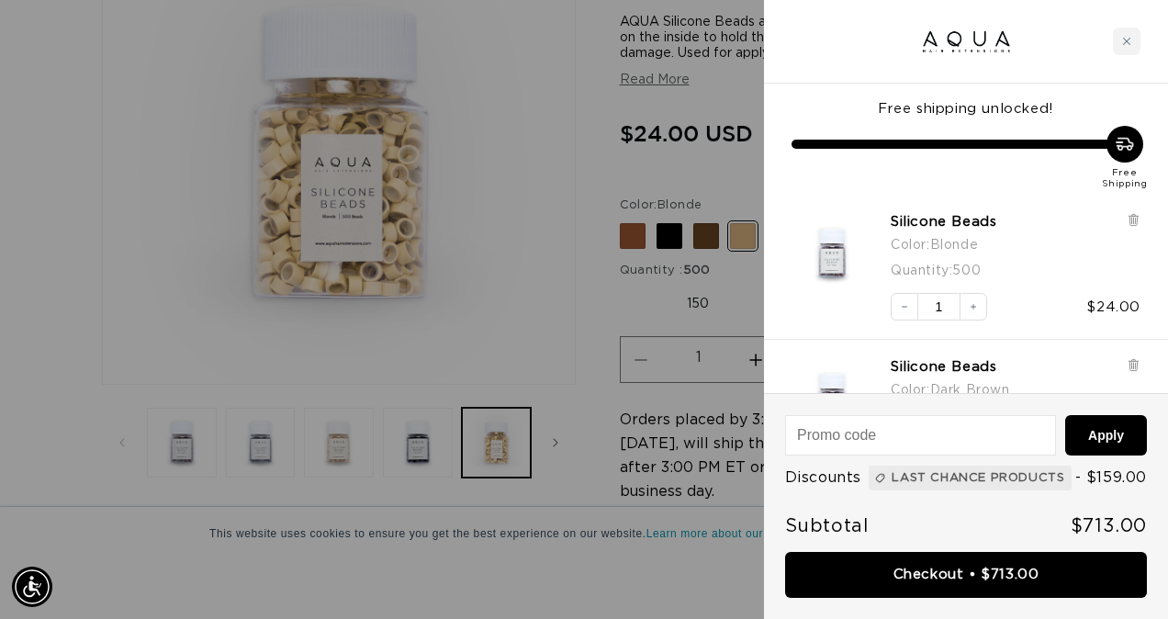
click at [660, 239] on div at bounding box center [584, 309] width 1168 height 619
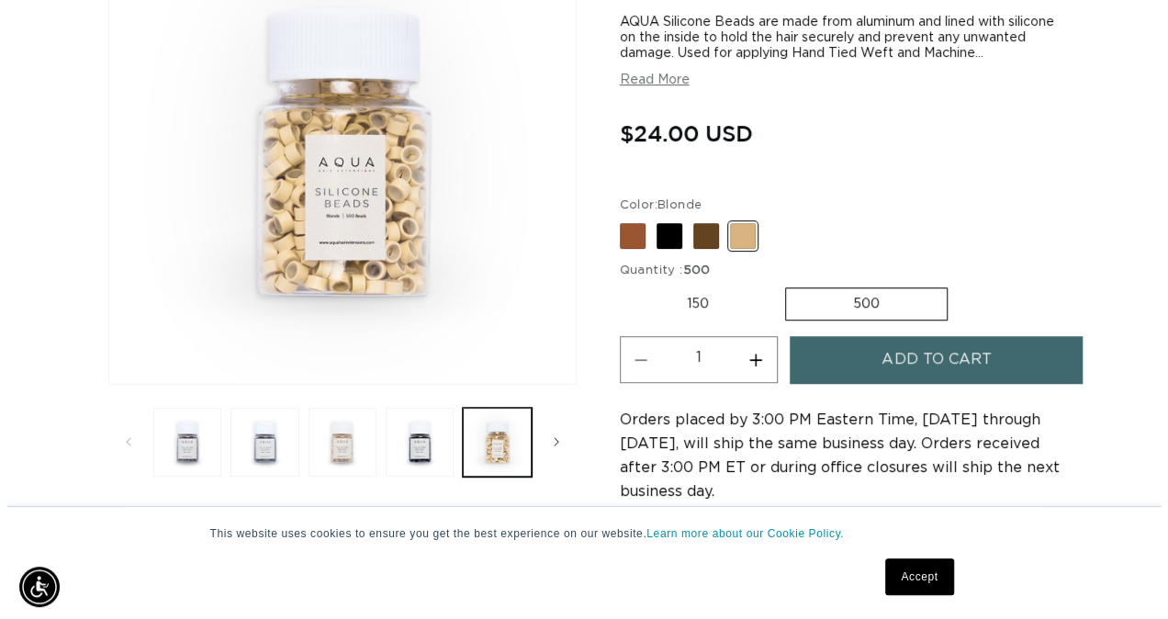
scroll to position [0, 1023]
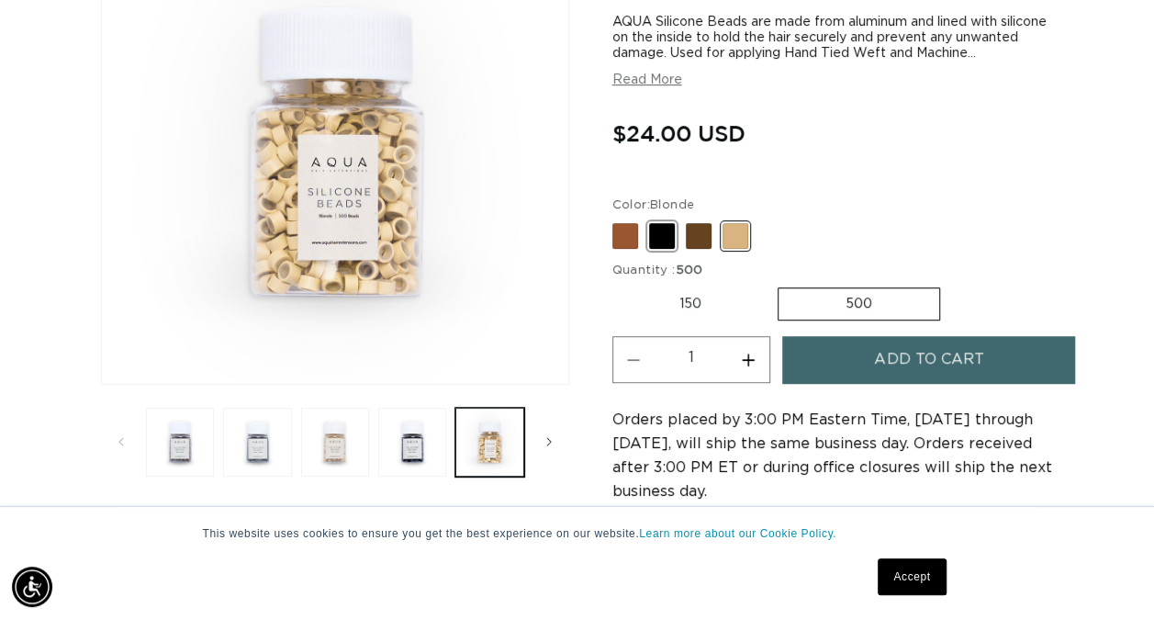
click at [660, 239] on span at bounding box center [662, 236] width 26 height 26
click at [618, 220] on input "Black Variant sold out or unavailable" at bounding box center [617, 219] width 1 height 1
radio input "true"
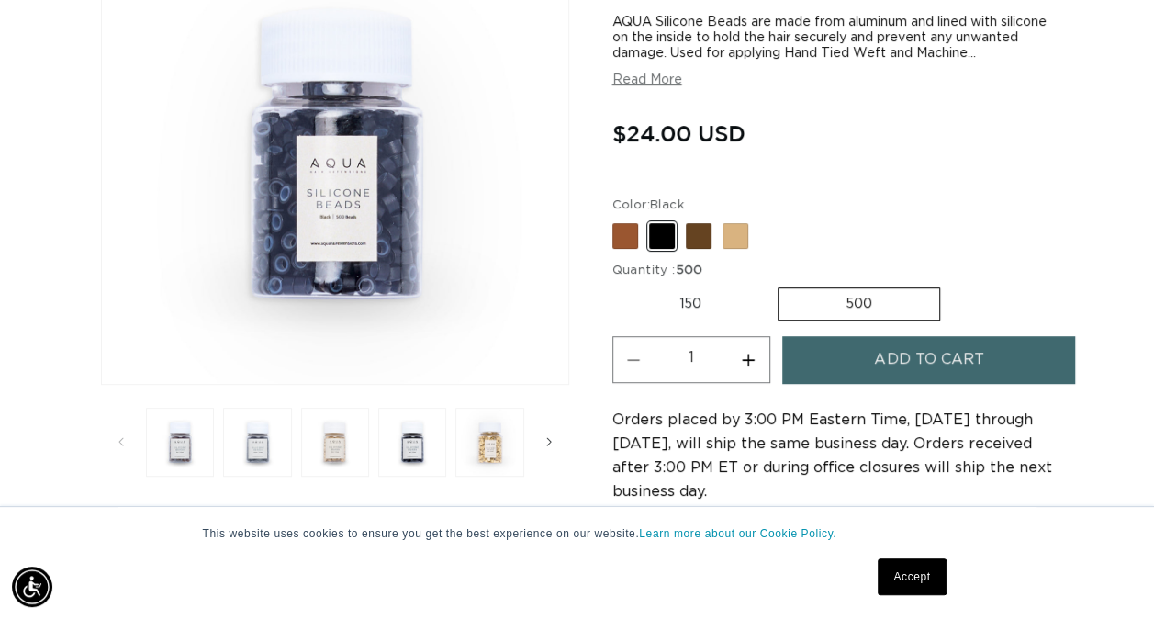
click at [831, 354] on button "Add to cart" at bounding box center [928, 359] width 293 height 47
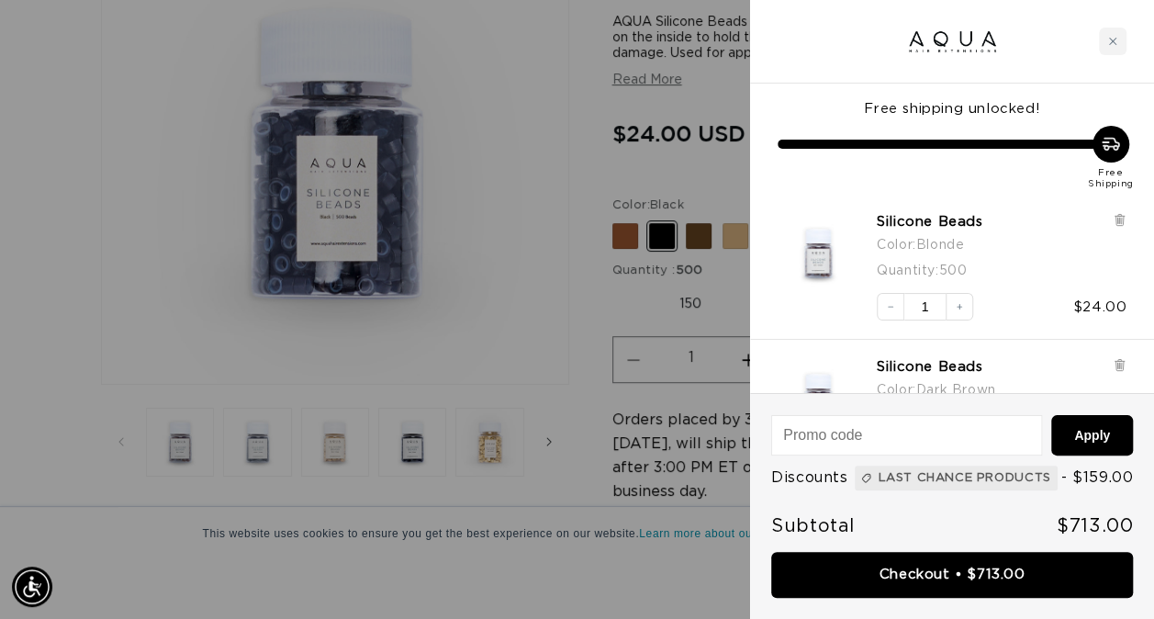
scroll to position [0, 2075]
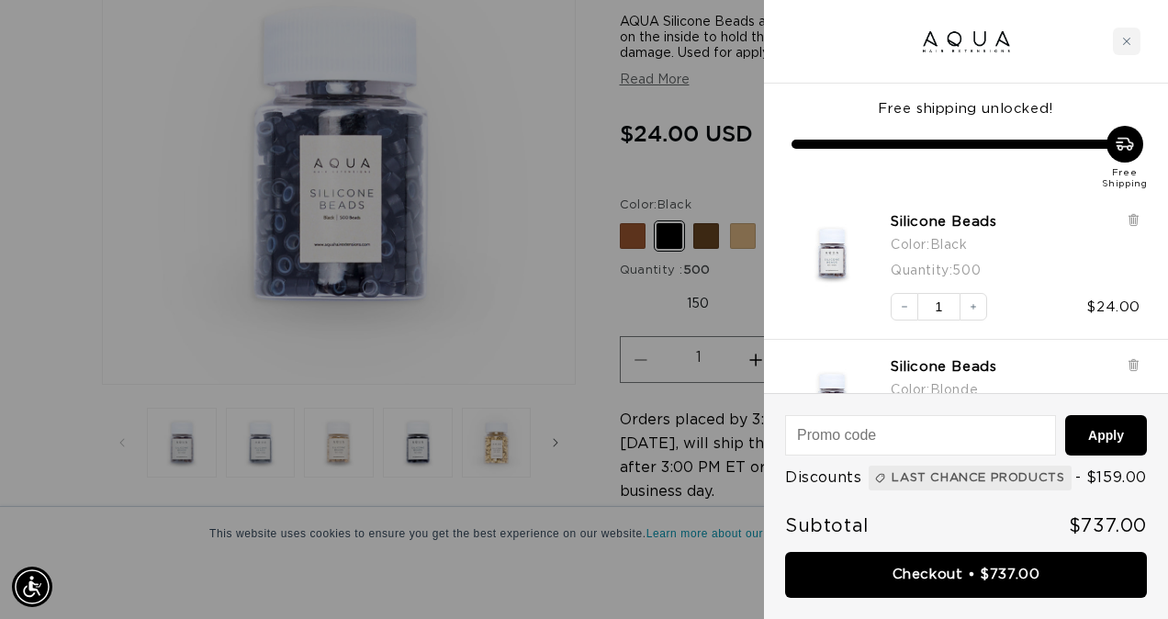
click at [633, 235] on div at bounding box center [584, 309] width 1168 height 619
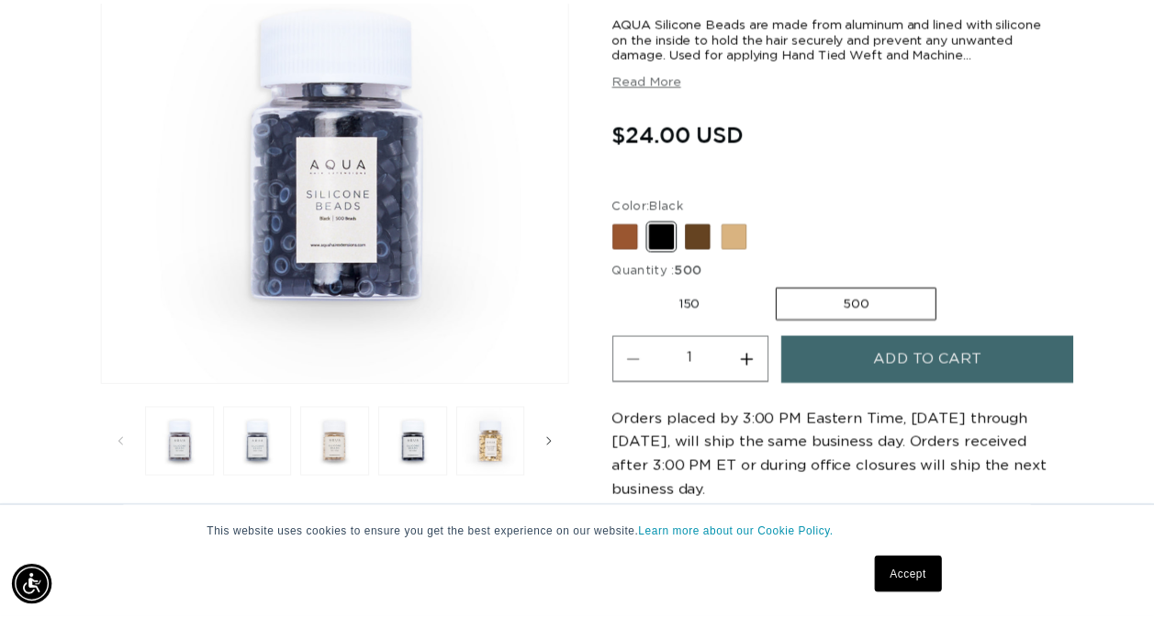
scroll to position [0, 2047]
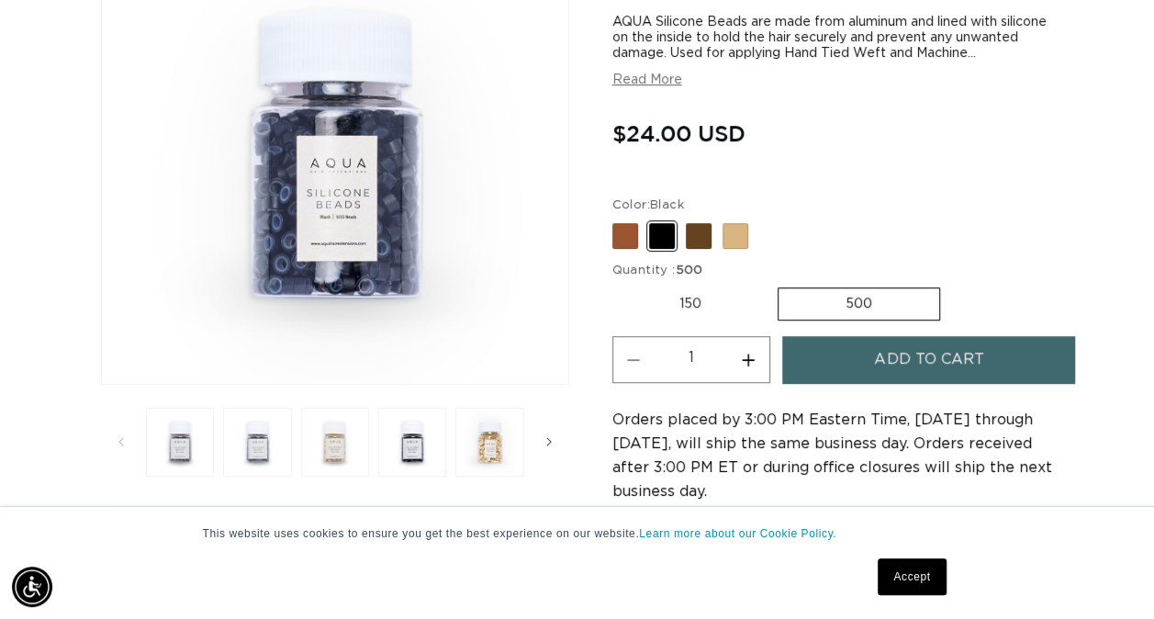
click at [633, 235] on span at bounding box center [626, 236] width 26 height 26
click at [618, 220] on input "Brown Variant sold out or unavailable" at bounding box center [617, 219] width 1 height 1
radio input "true"
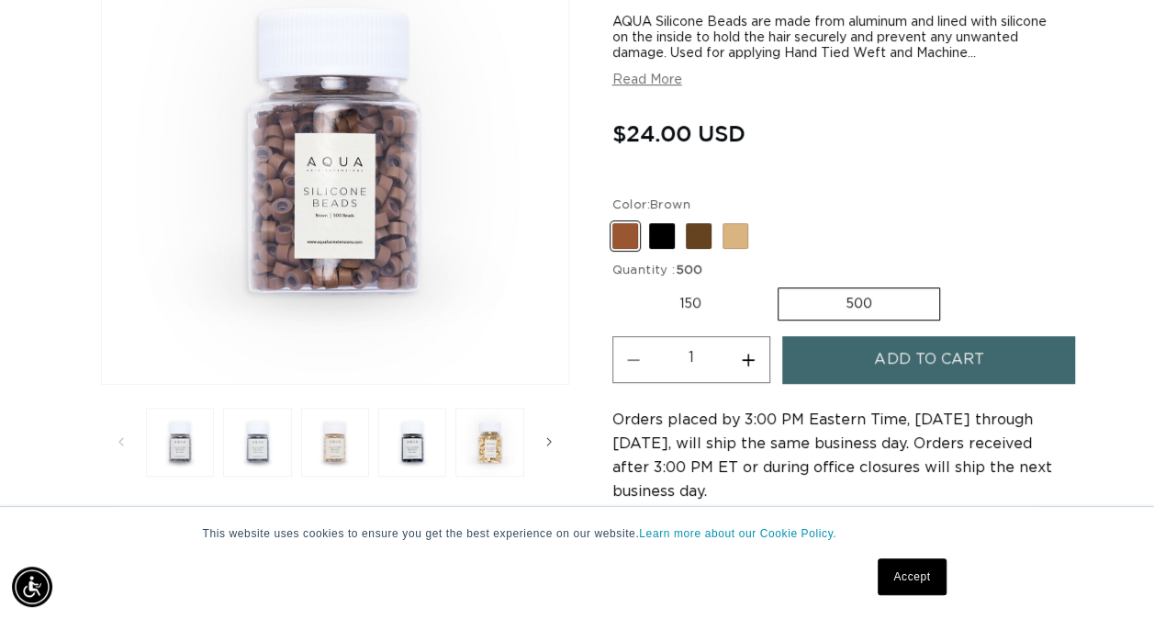
click at [839, 355] on button "Add to cart" at bounding box center [928, 359] width 293 height 47
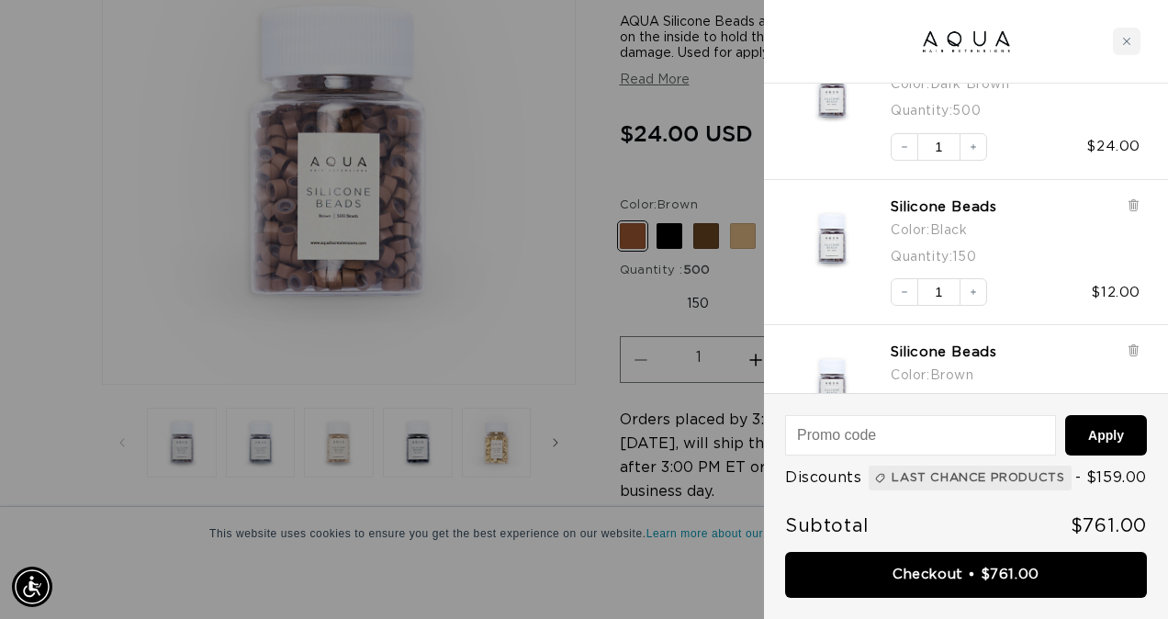
scroll to position [0, 2075]
click at [904, 290] on icon "Decrease quantity" at bounding box center [904, 292] width 11 height 11
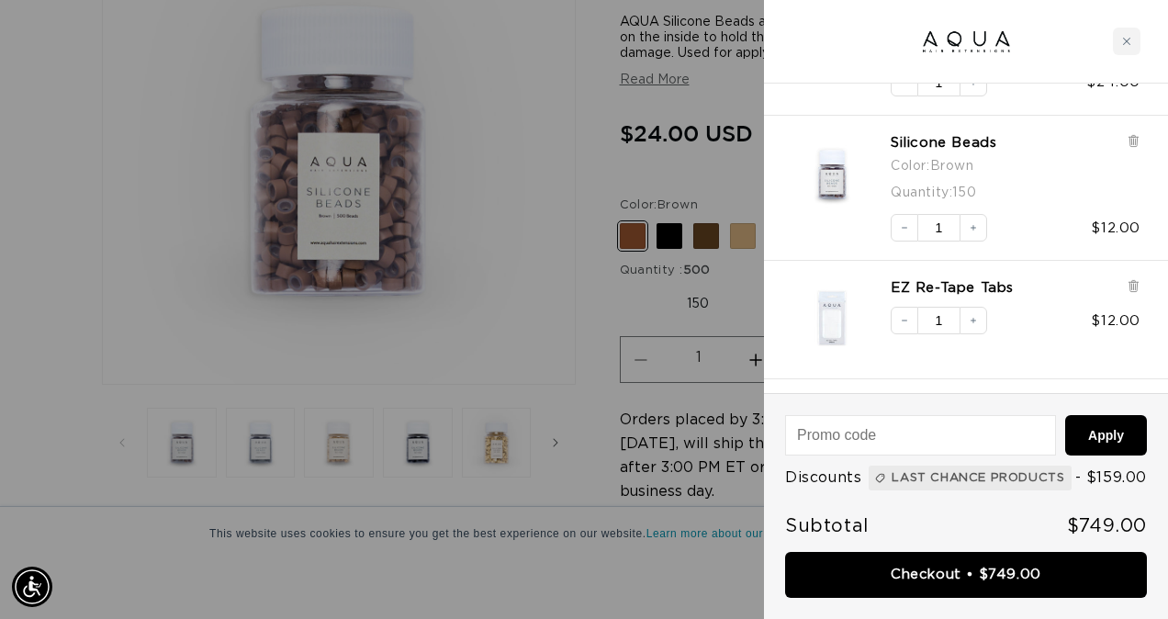
scroll to position [619, 0]
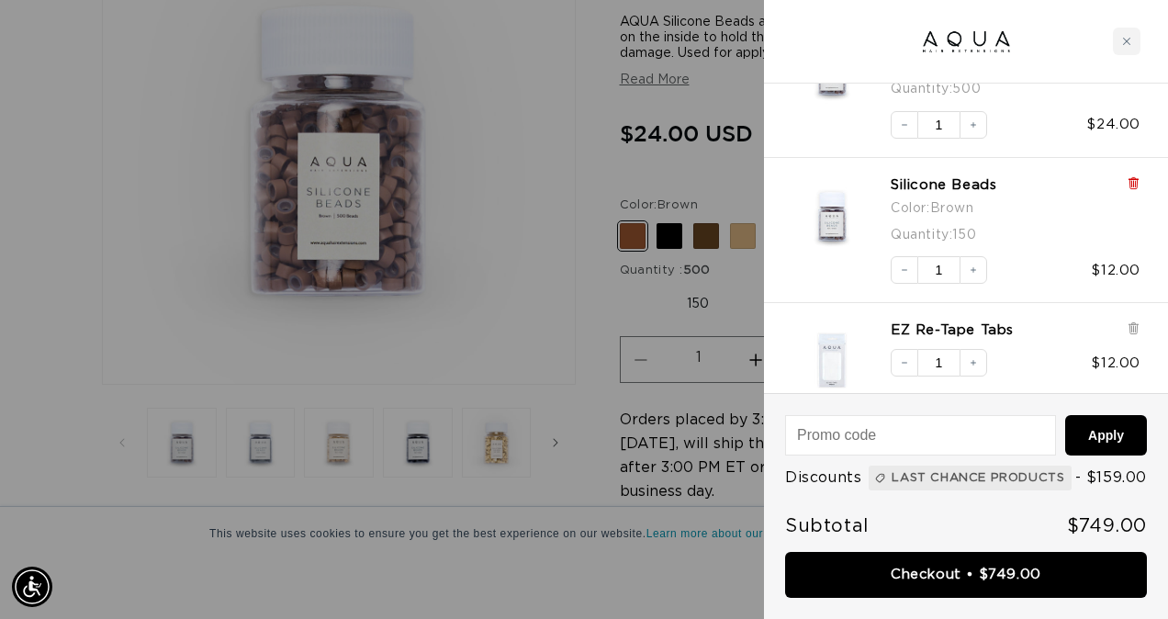
click at [1130, 182] on icon at bounding box center [1133, 183] width 7 height 9
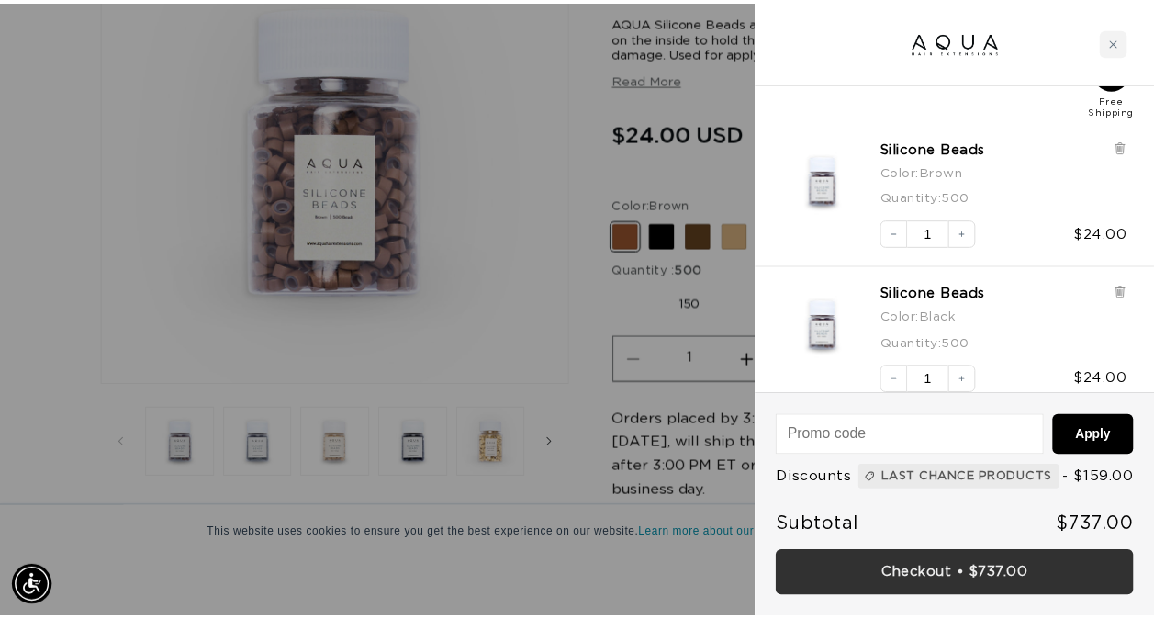
scroll to position [0, 2075]
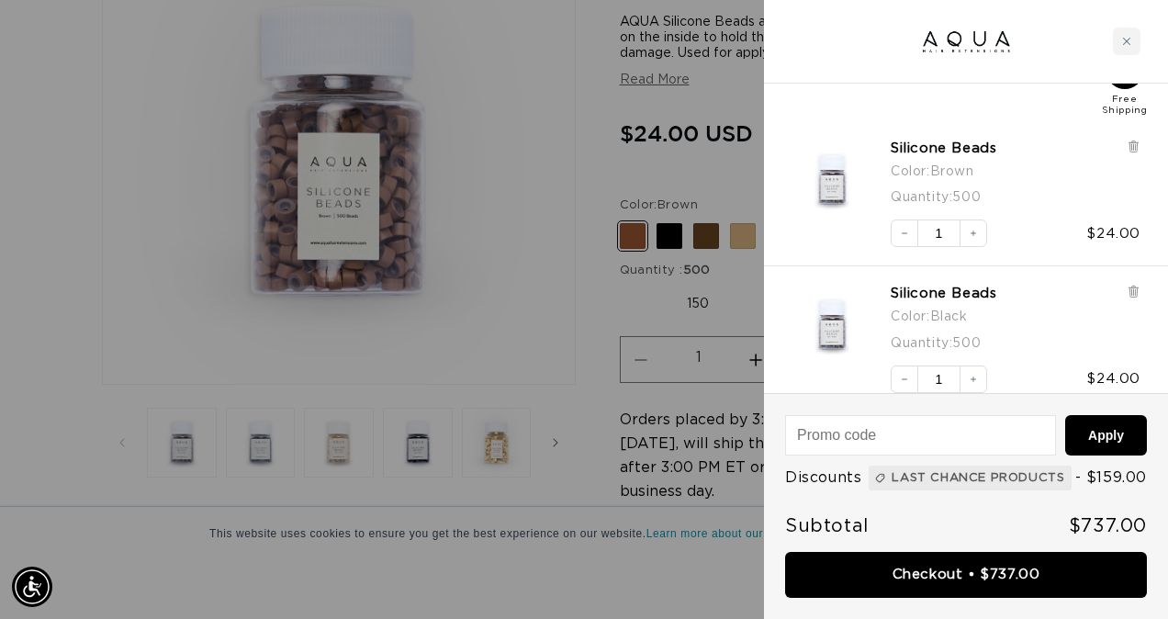
click at [560, 213] on div at bounding box center [584, 309] width 1168 height 619
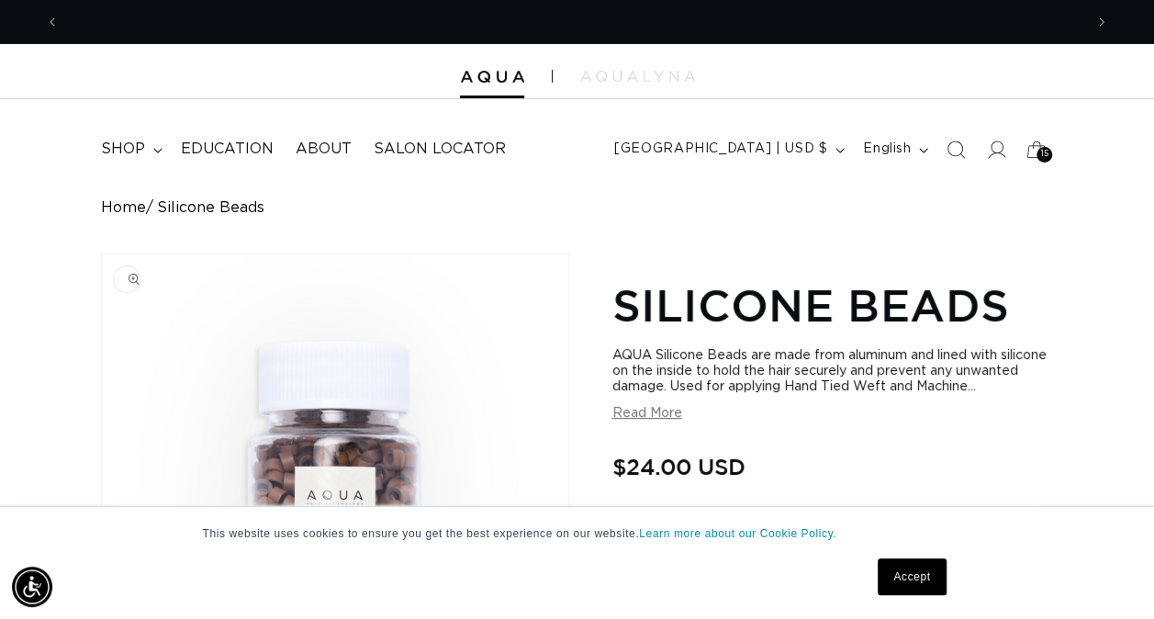
scroll to position [0, 0]
click at [139, 138] on summary "shop" at bounding box center [130, 149] width 80 height 41
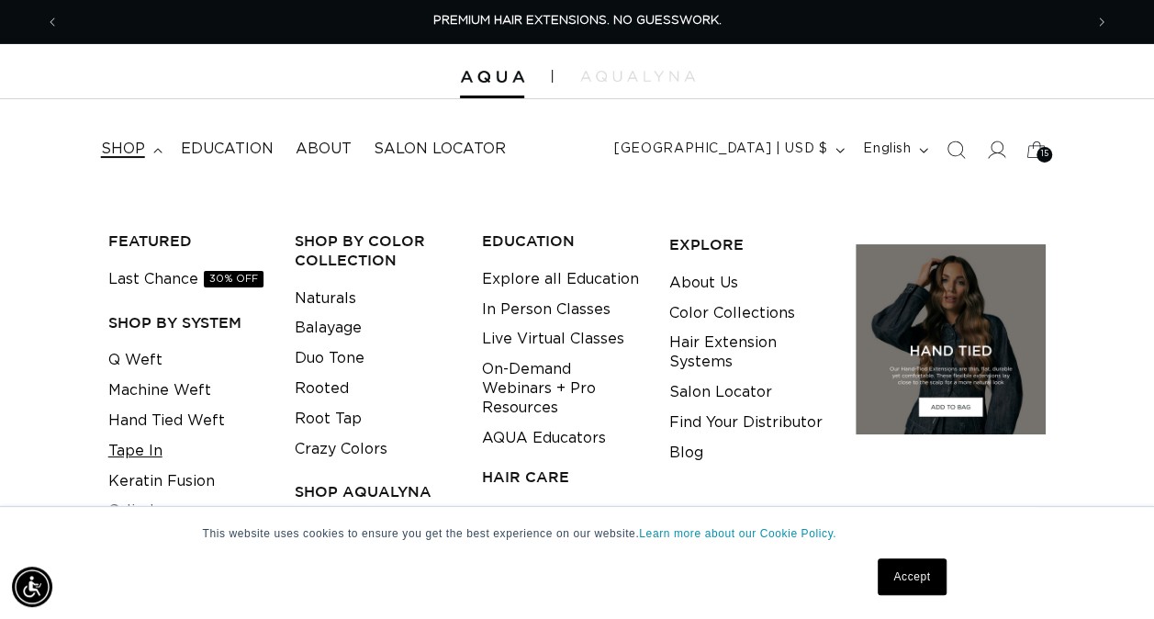
click at [158, 447] on link "Tape In" at bounding box center [135, 451] width 54 height 30
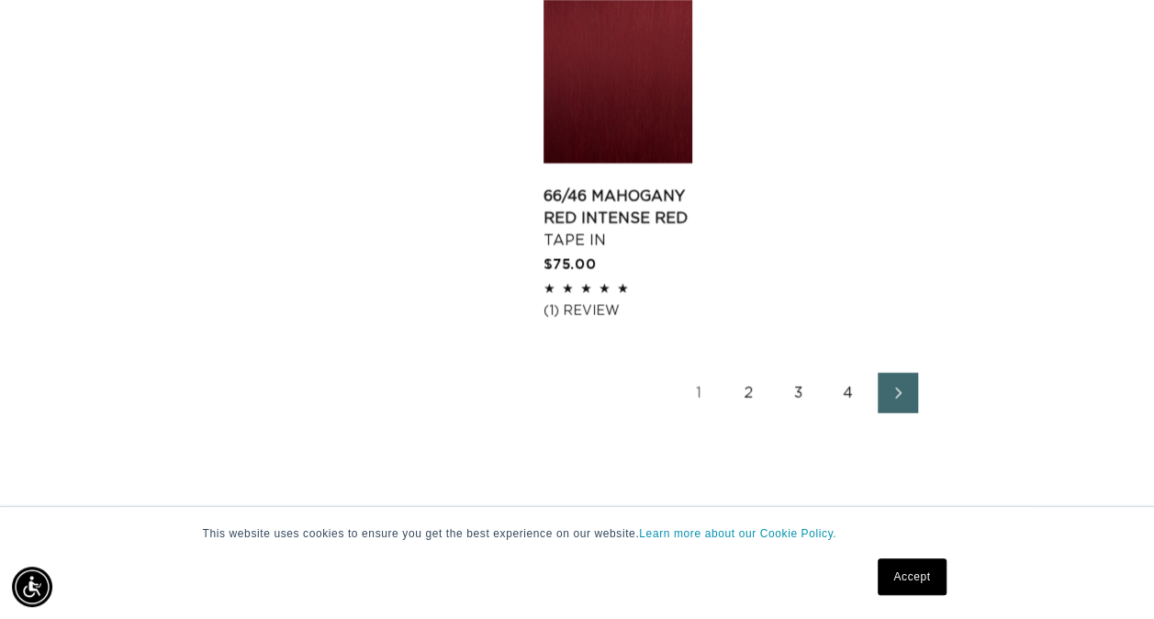
click at [742, 388] on link "2" at bounding box center [749, 393] width 40 height 40
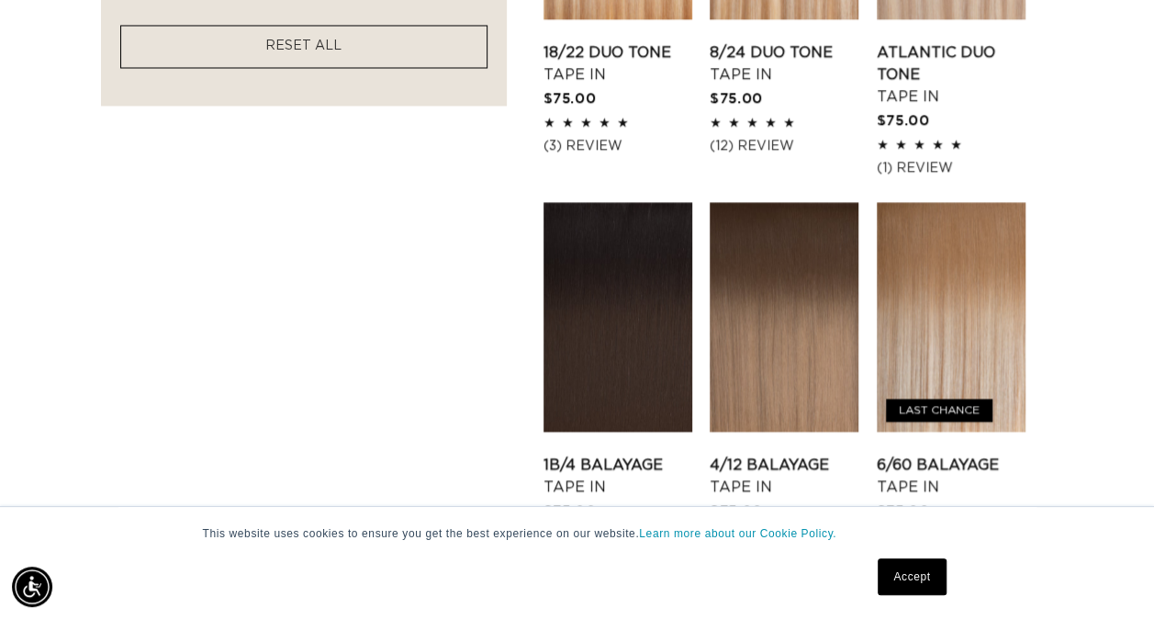
scroll to position [0, 1023]
click at [829, 454] on link "4/12 Balayage Tape In" at bounding box center [784, 476] width 149 height 44
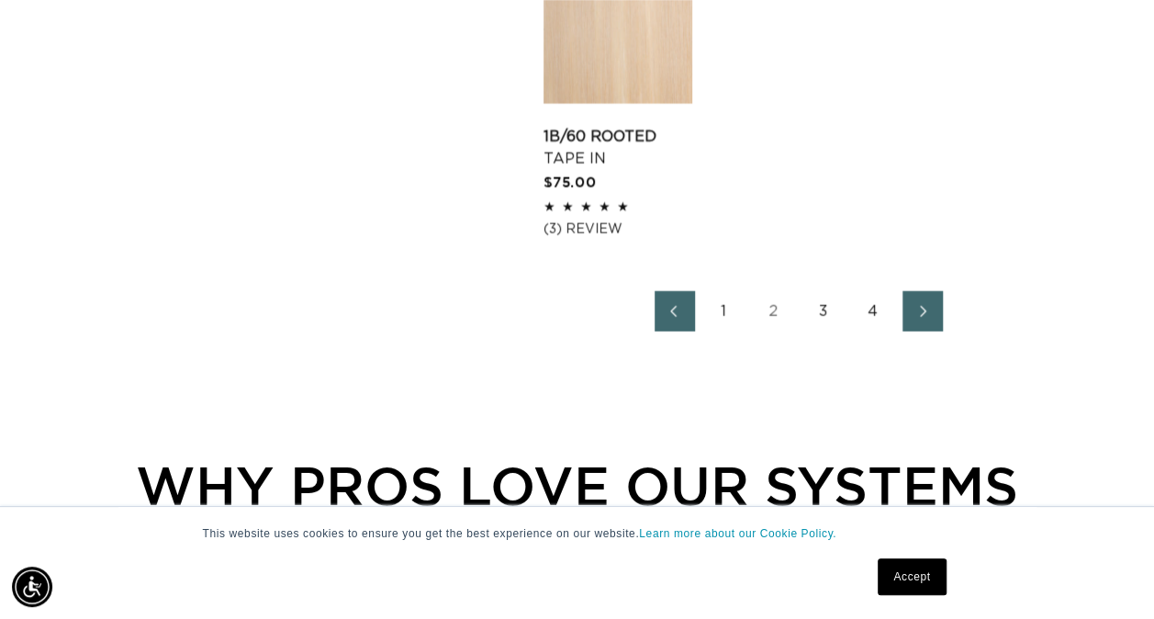
scroll to position [2776, 0]
click at [824, 313] on link "3" at bounding box center [824, 310] width 40 height 40
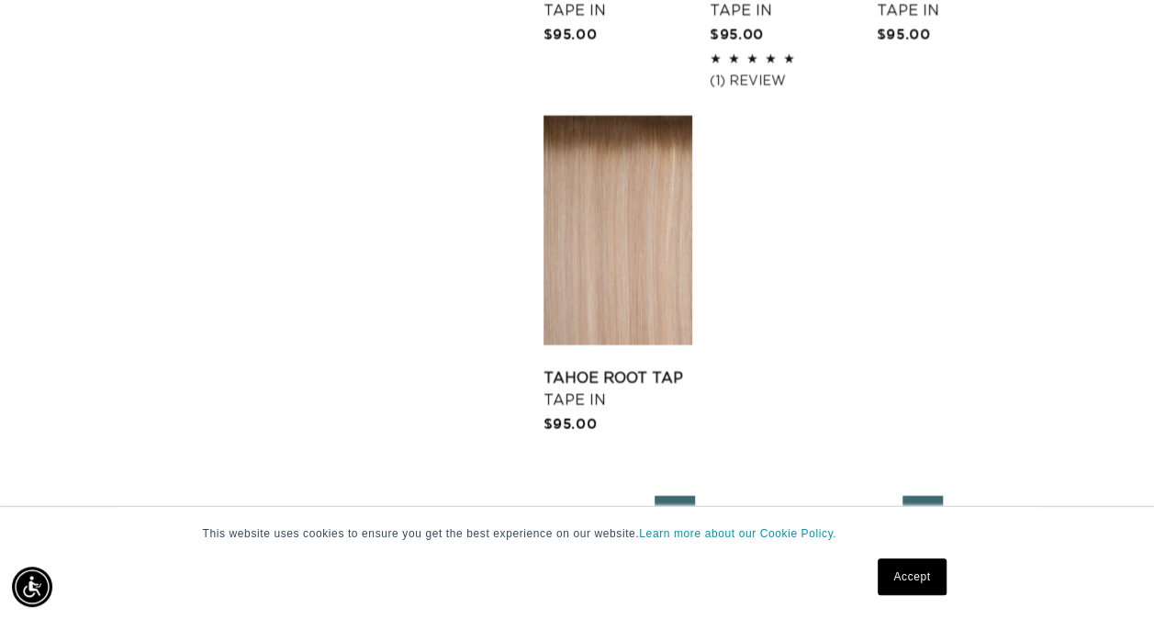
scroll to position [2704, 0]
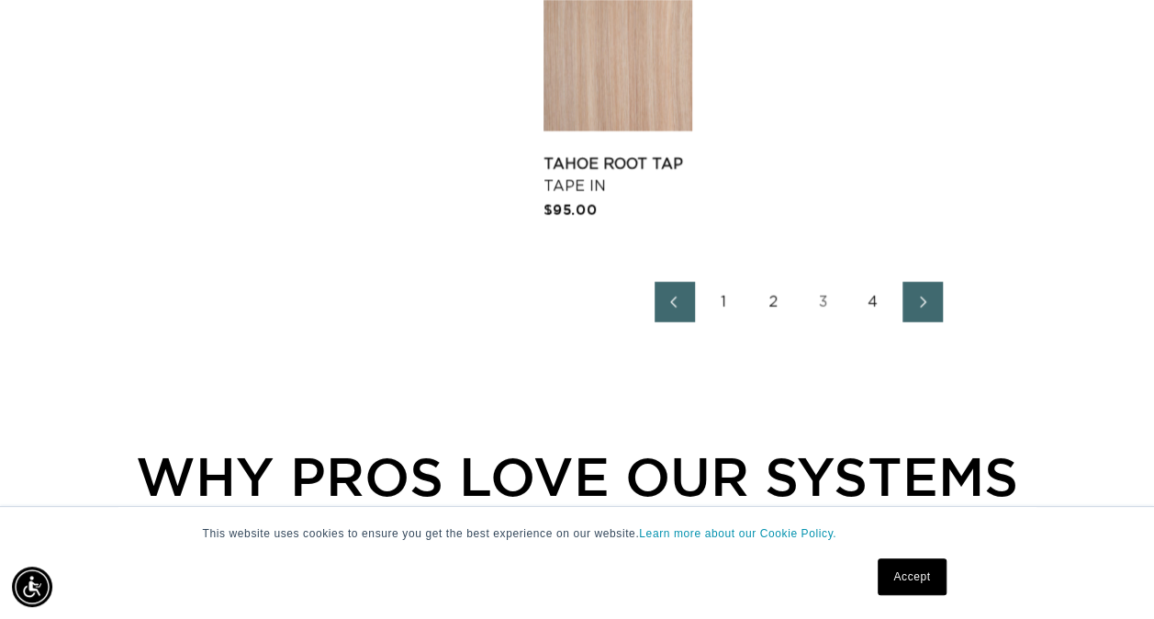
click at [878, 301] on link "4" at bounding box center [873, 302] width 40 height 40
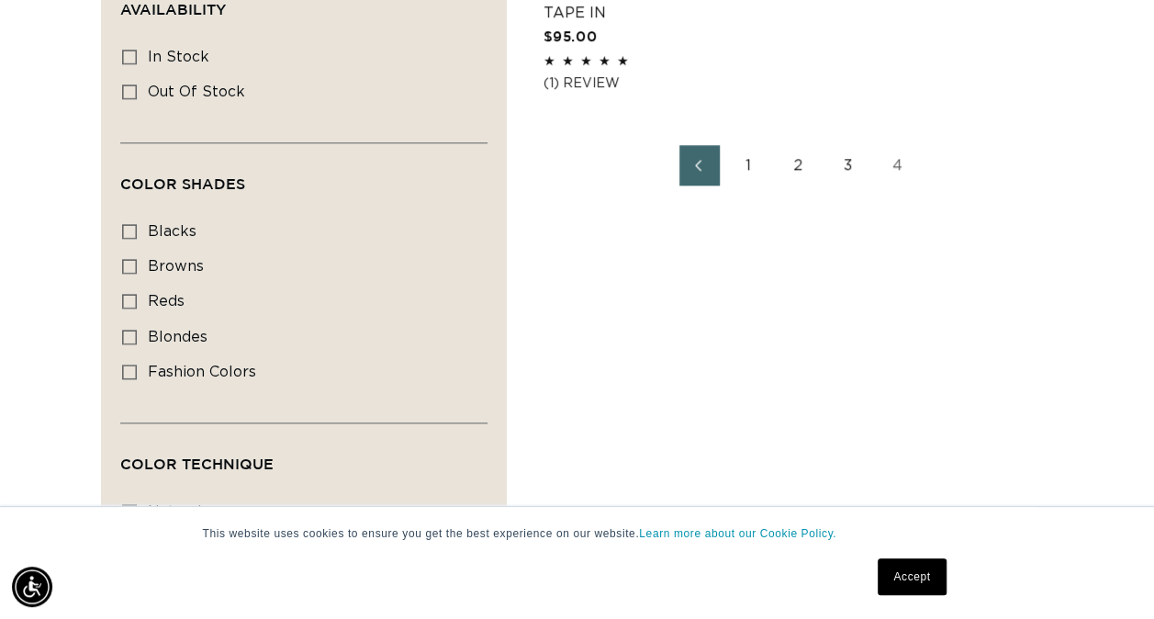
scroll to position [0, 1023]
click at [742, 170] on link "1" at bounding box center [749, 165] width 40 height 40
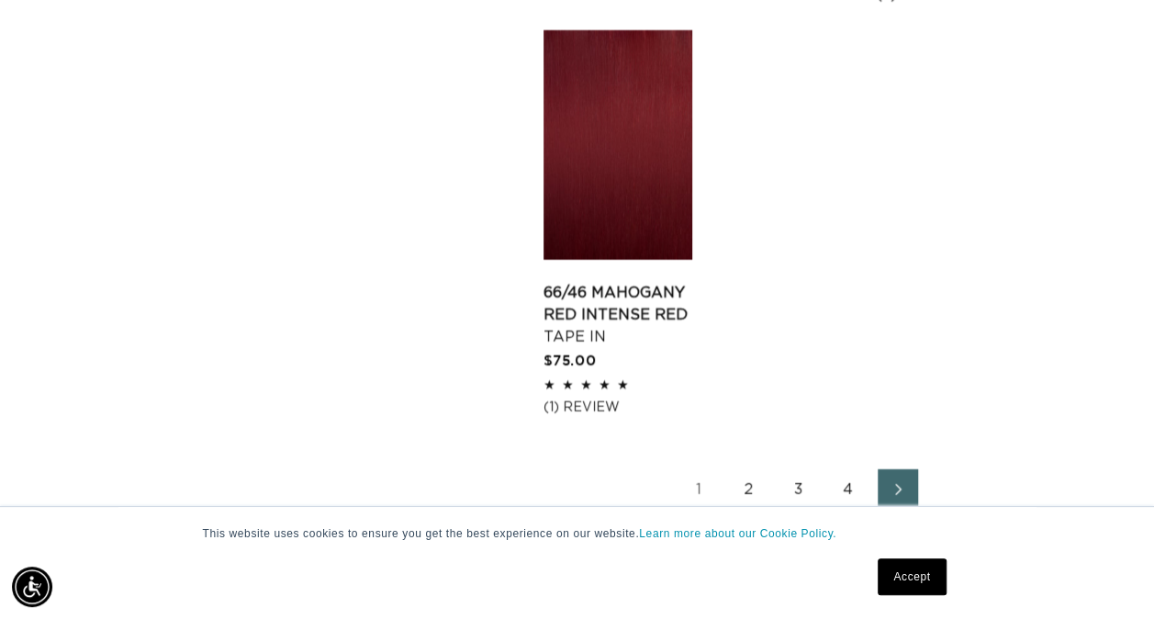
click at [790, 487] on link "3" at bounding box center [799, 489] width 40 height 40
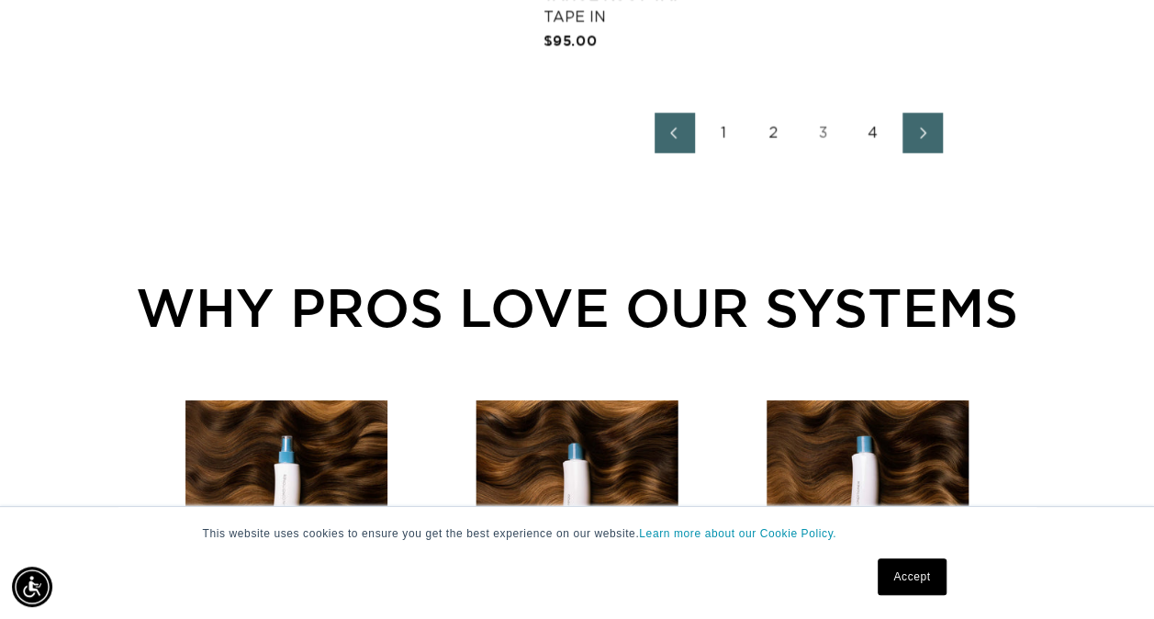
scroll to position [2872, 0]
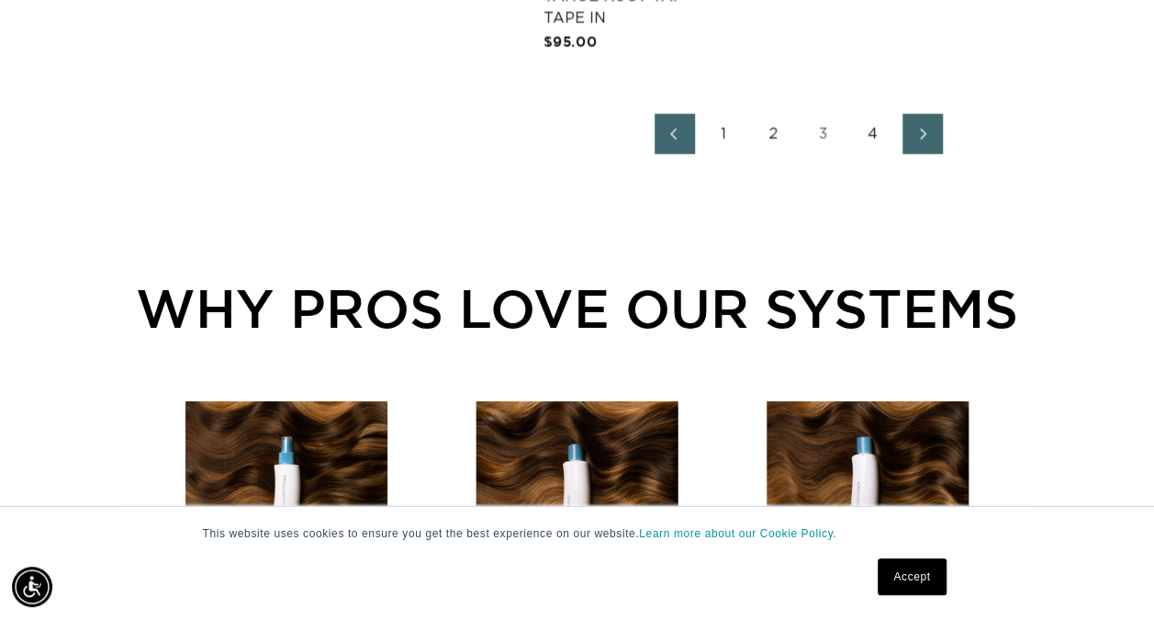
click at [777, 124] on link "2" at bounding box center [774, 134] width 40 height 40
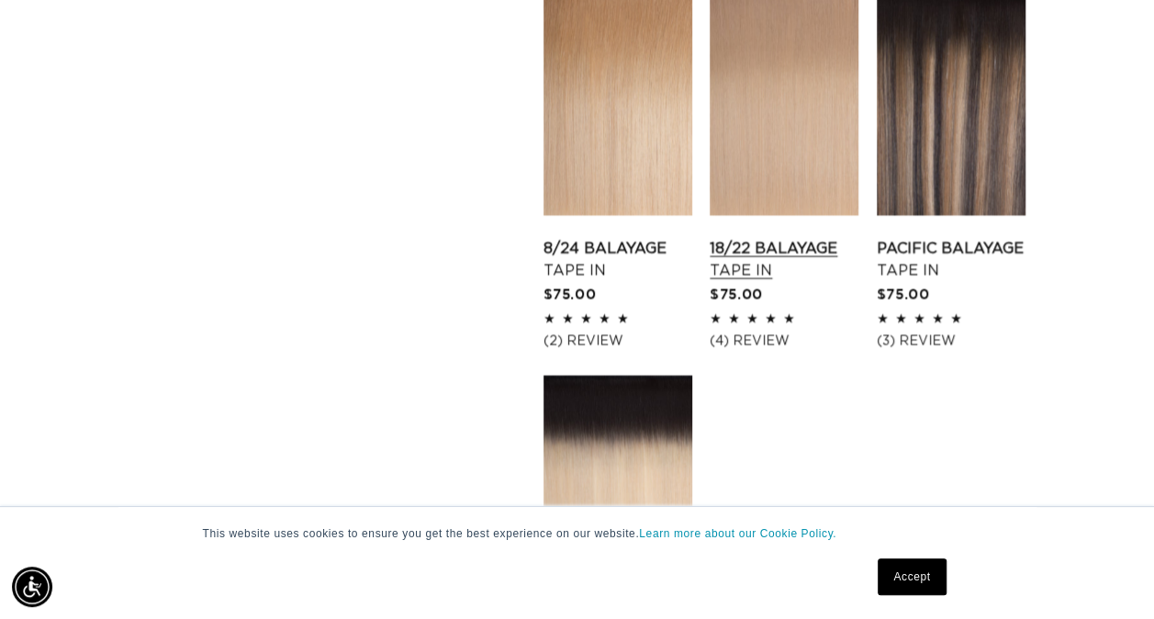
scroll to position [2291, 0]
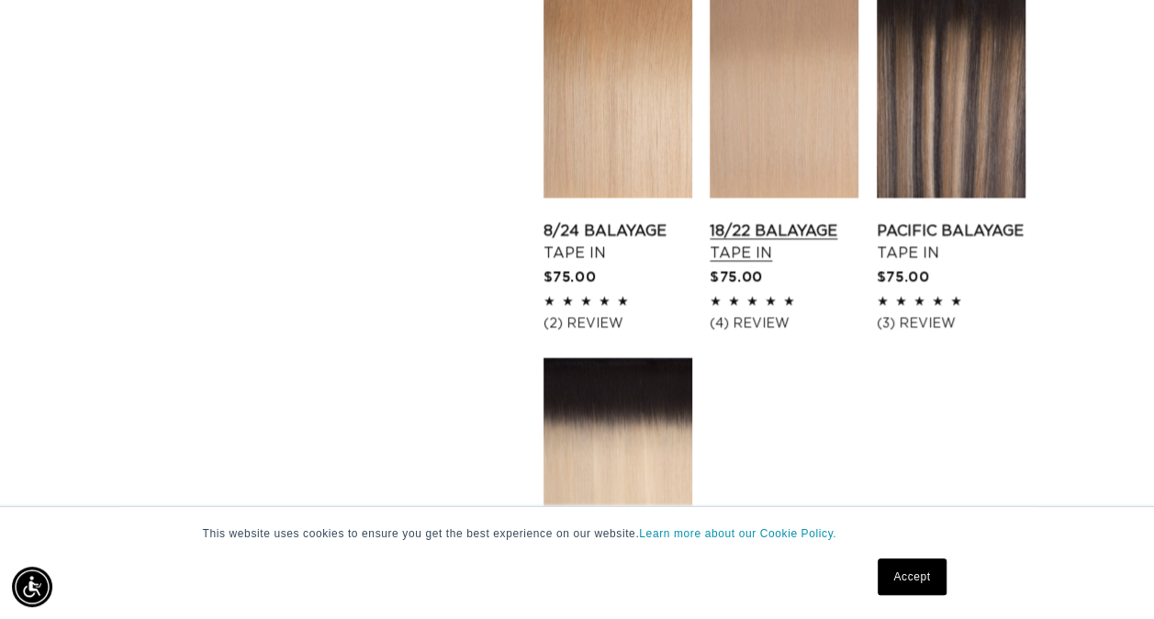
click at [792, 220] on link "18/22 Balayage Tape In" at bounding box center [784, 242] width 149 height 44
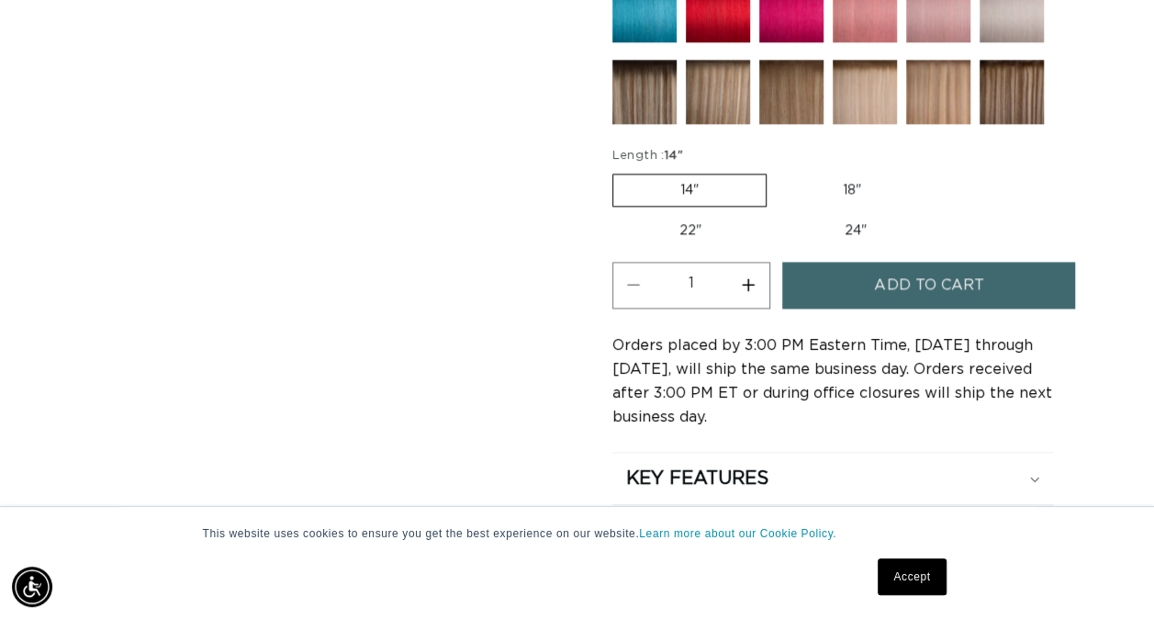
scroll to position [0, 2047]
click at [692, 219] on label "22" Variant sold out or unavailable" at bounding box center [691, 230] width 156 height 31
click at [938, 171] on input "22" Variant sold out or unavailable" at bounding box center [938, 170] width 1 height 1
radio input "true"
click at [747, 283] on button "Increase quantity for 18/22 Balayage - Tape In" at bounding box center [748, 285] width 41 height 47
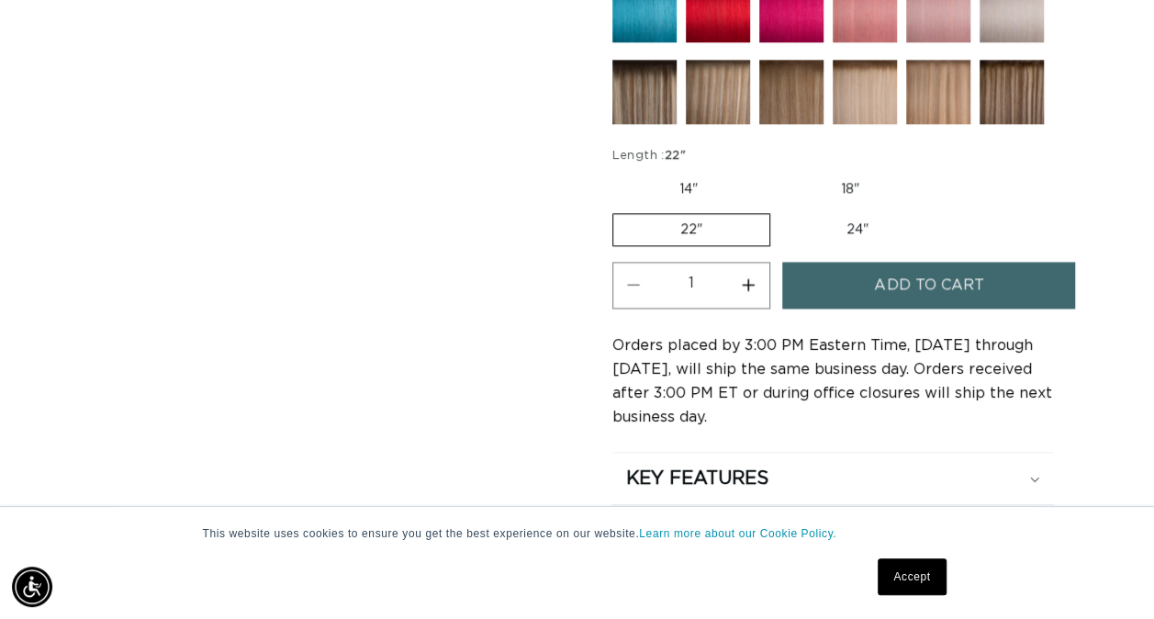
type input "2"
click at [866, 281] on button "Add to cart" at bounding box center [928, 285] width 293 height 47
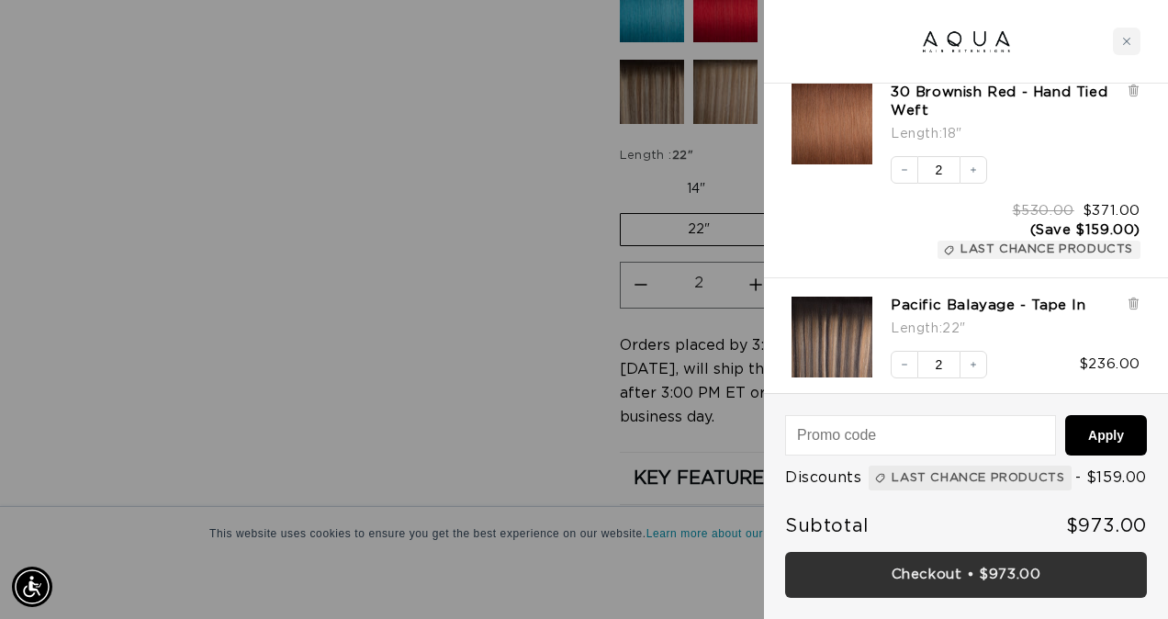
click at [1041, 588] on link "Checkout • $973.00" at bounding box center [966, 575] width 362 height 47
